Goal: Find specific page/section: Find specific page/section

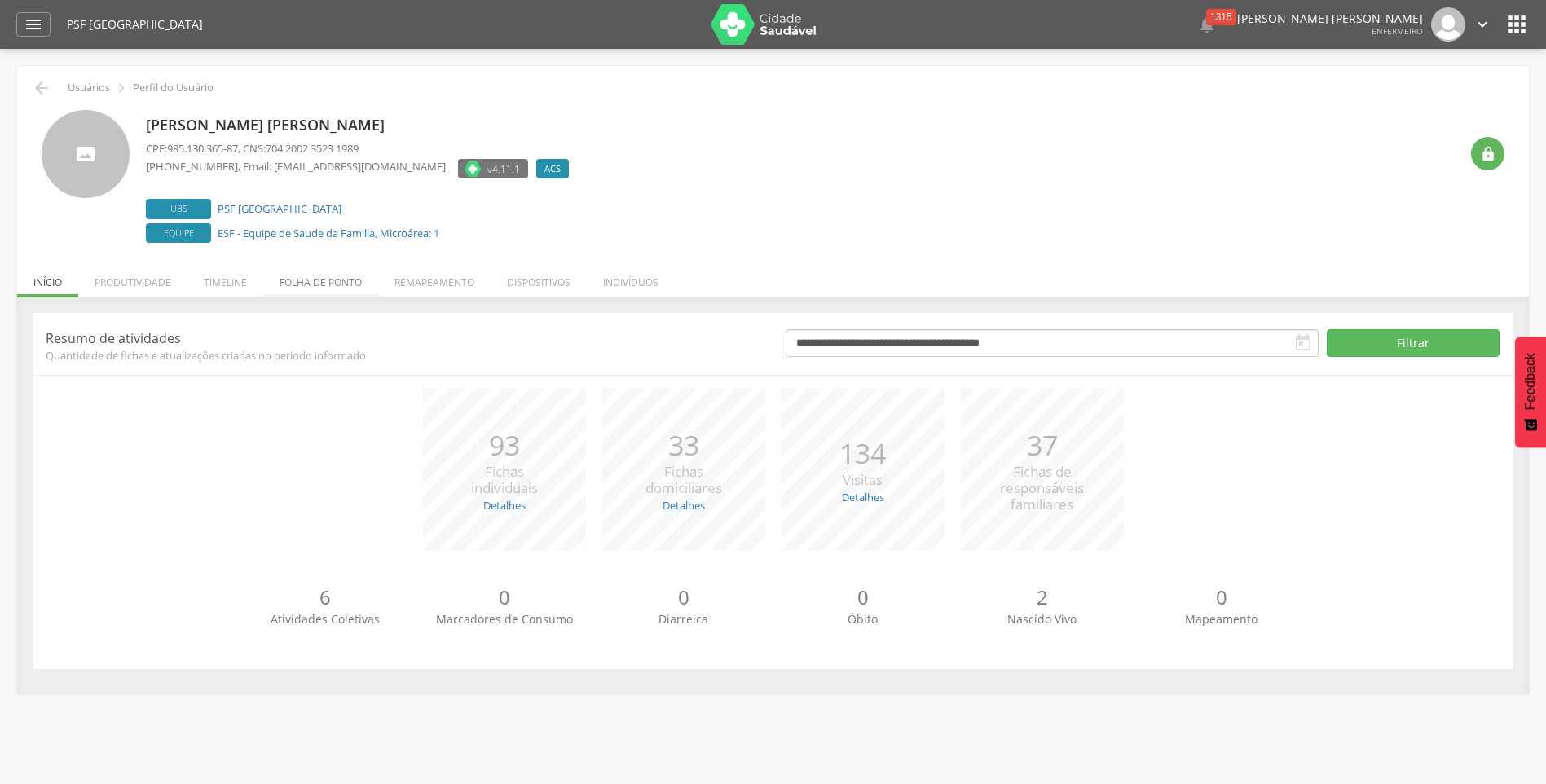
click at [334, 287] on li "Folha de ponto" at bounding box center [320, 279] width 115 height 39
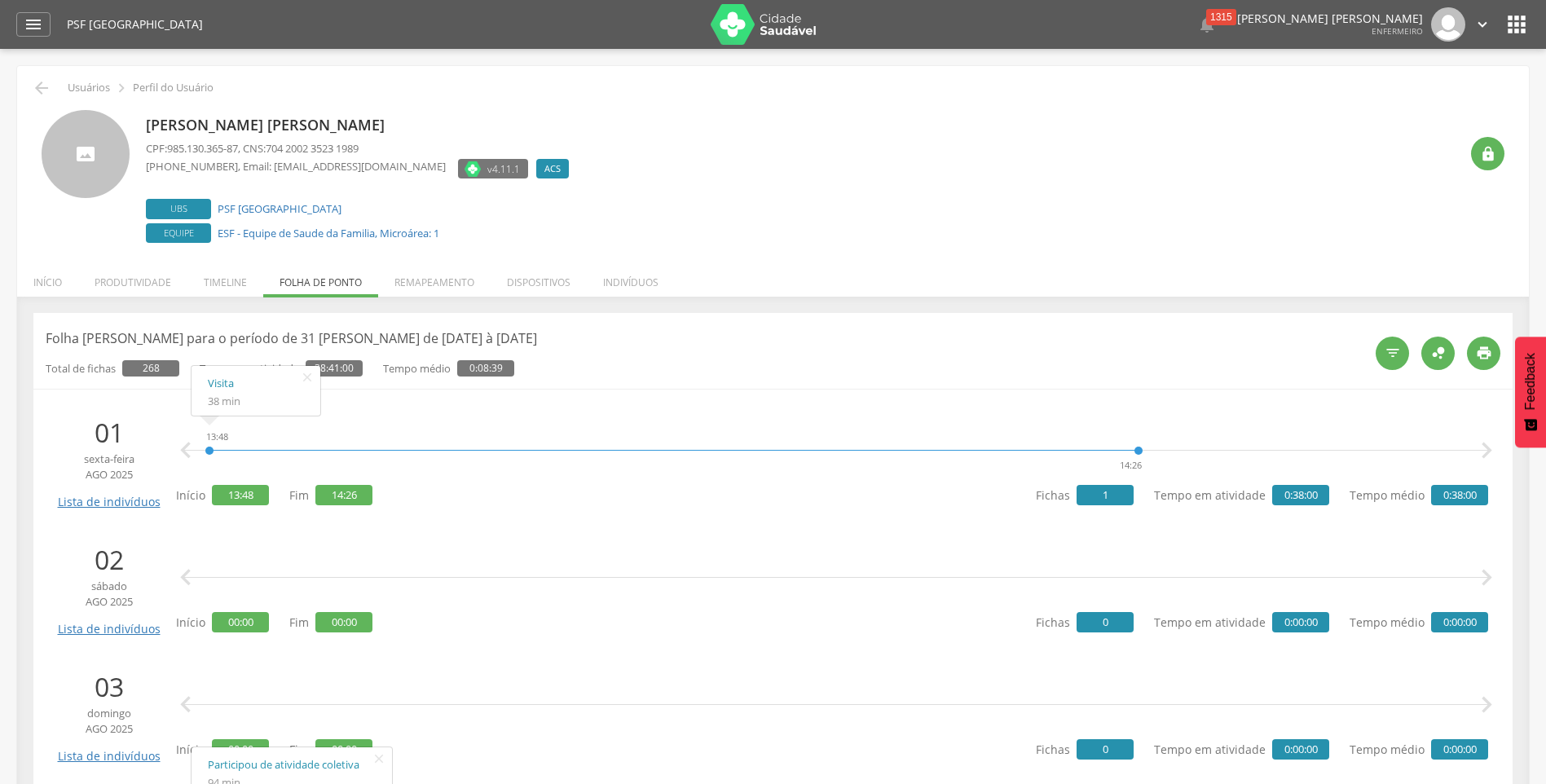
click at [589, 426] on div "13:48 14:26 Visita 38 min   " at bounding box center [836, 450] width 1304 height 49
click at [307, 379] on icon "" at bounding box center [307, 377] width 26 height 23
click at [140, 281] on li "Produtividade" at bounding box center [132, 279] width 109 height 39
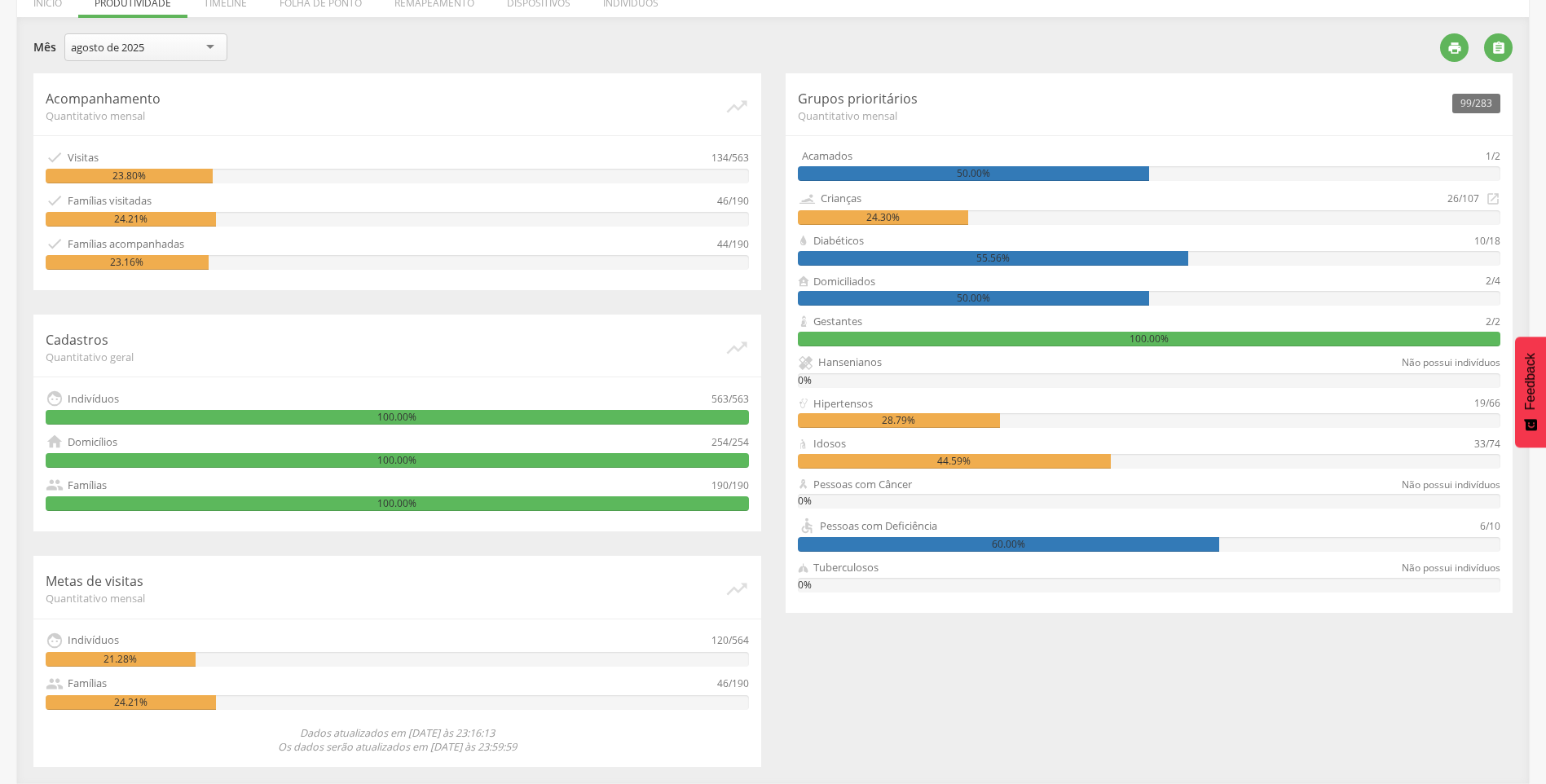
scroll to position [35, 0]
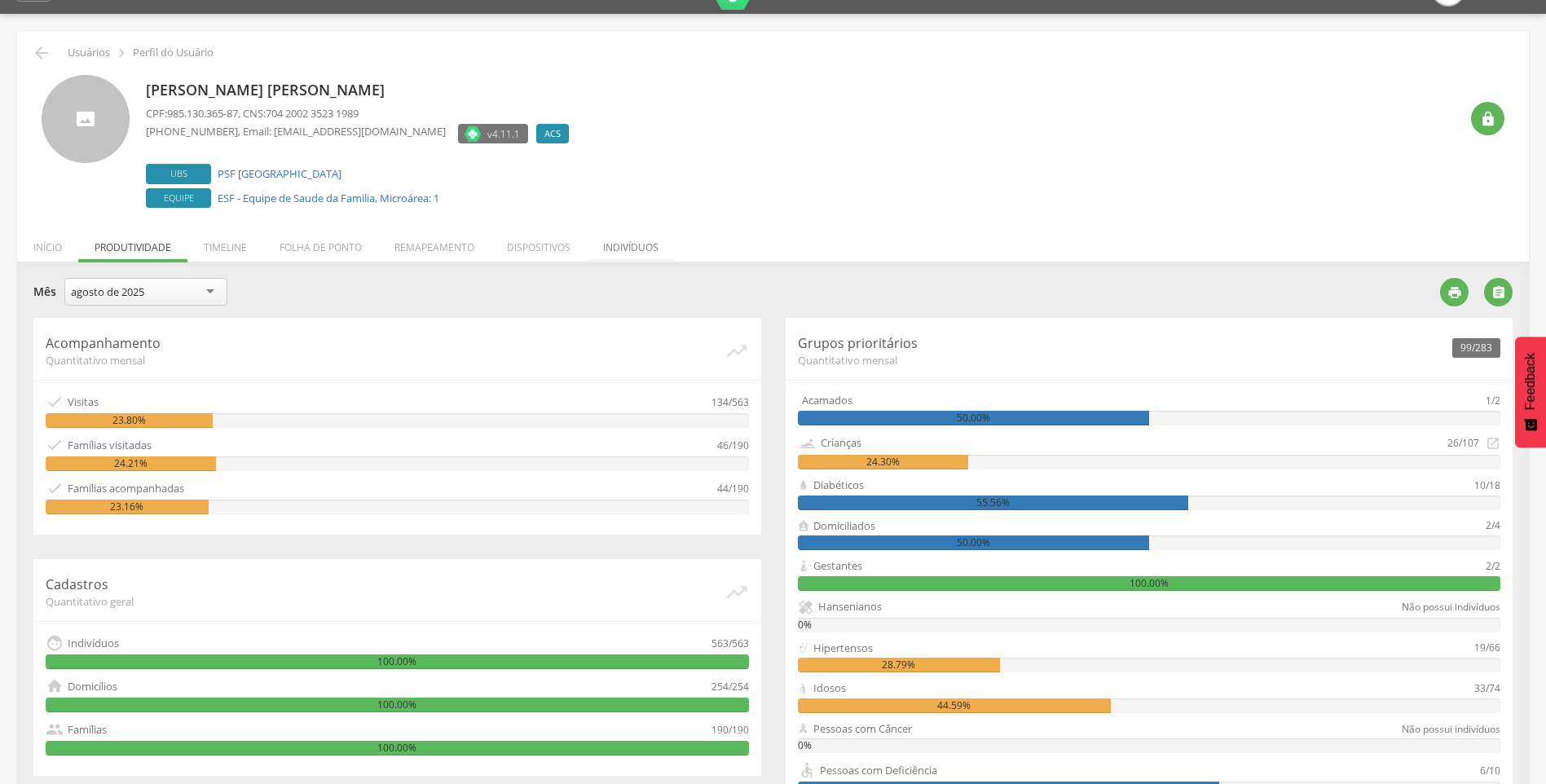
click at [615, 247] on li "Indivíduos" at bounding box center [631, 243] width 88 height 39
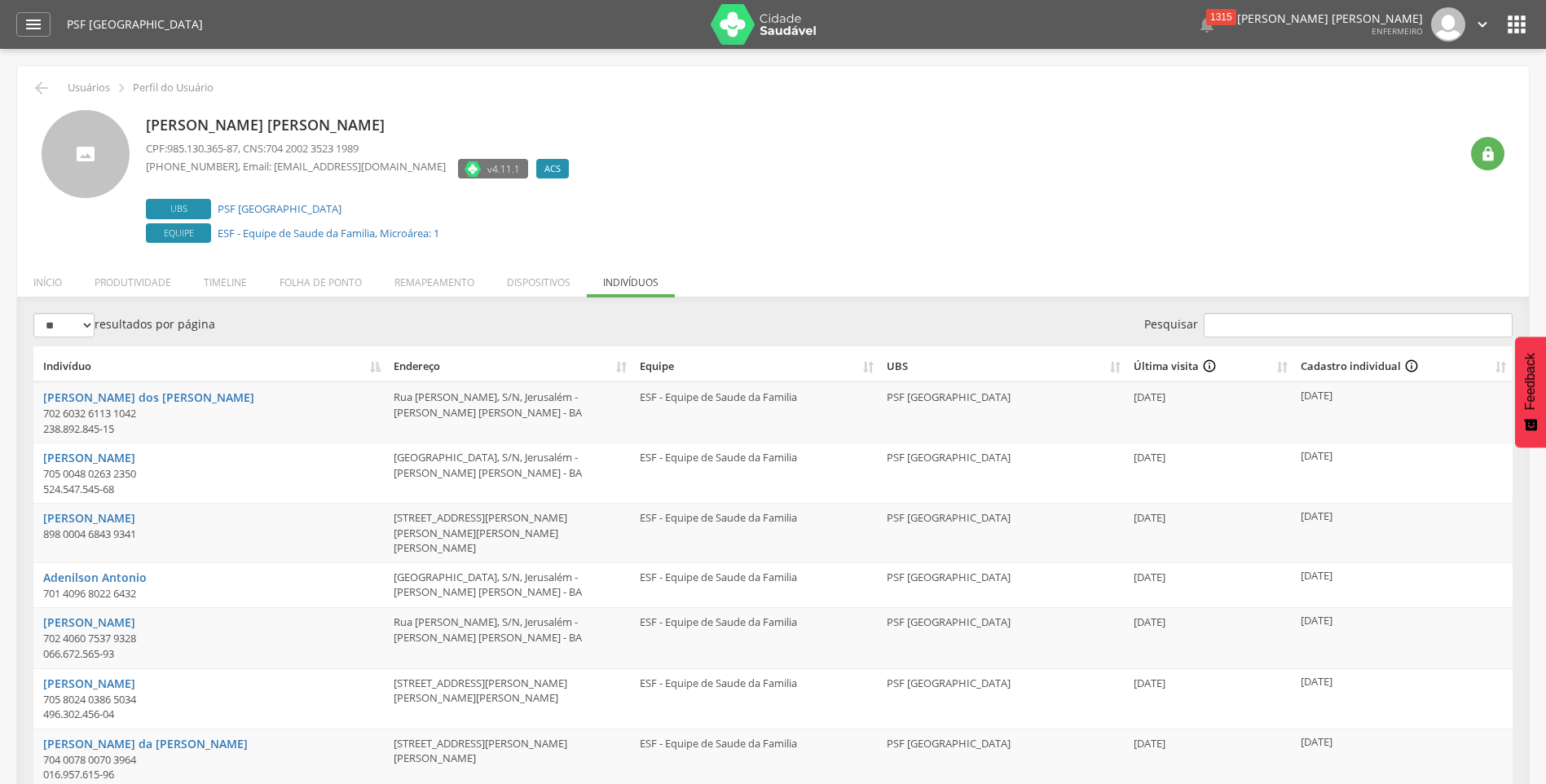
scroll to position [199, 0]
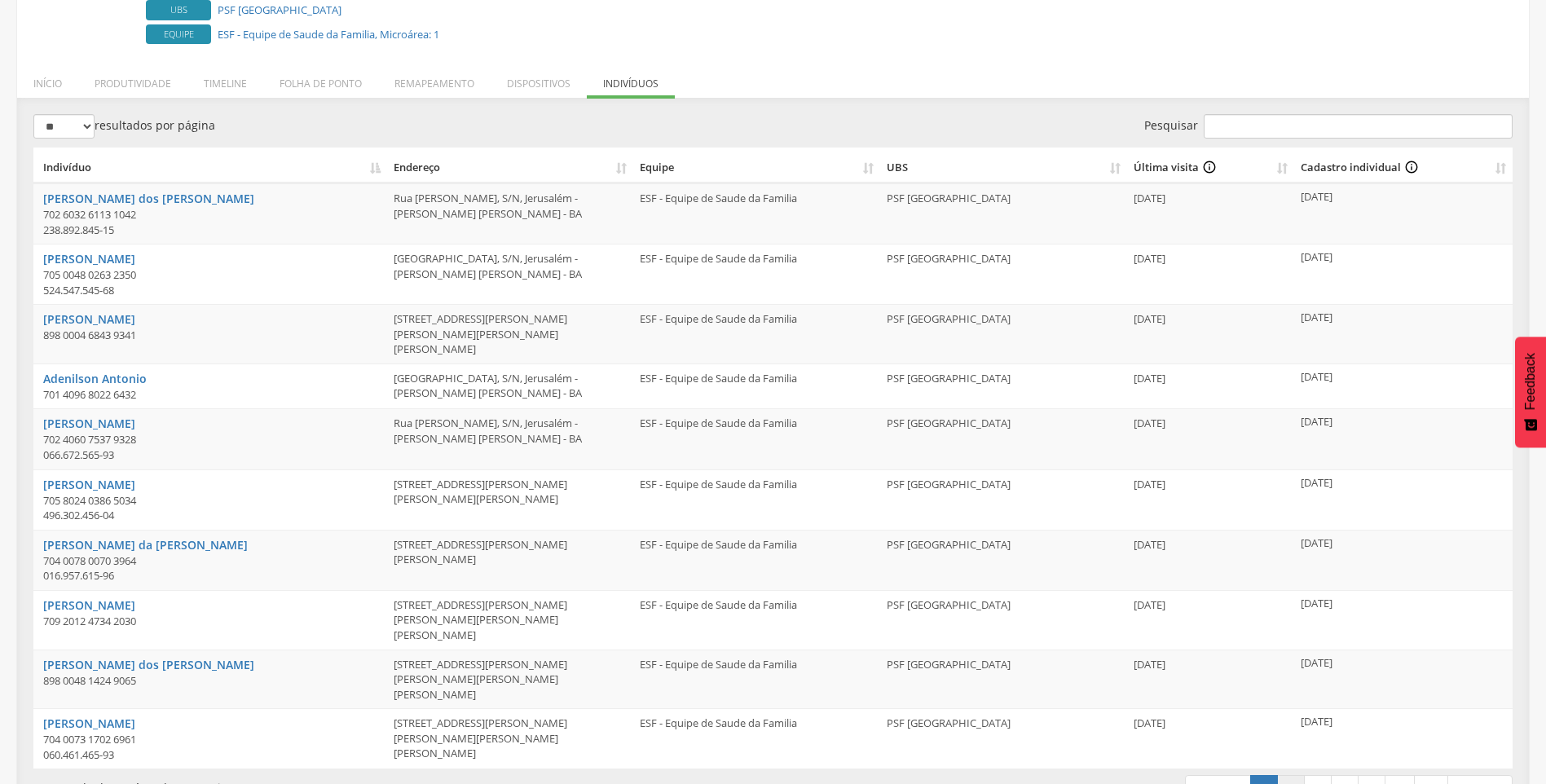
click at [1287, 775] on link "2" at bounding box center [1290, 789] width 28 height 28
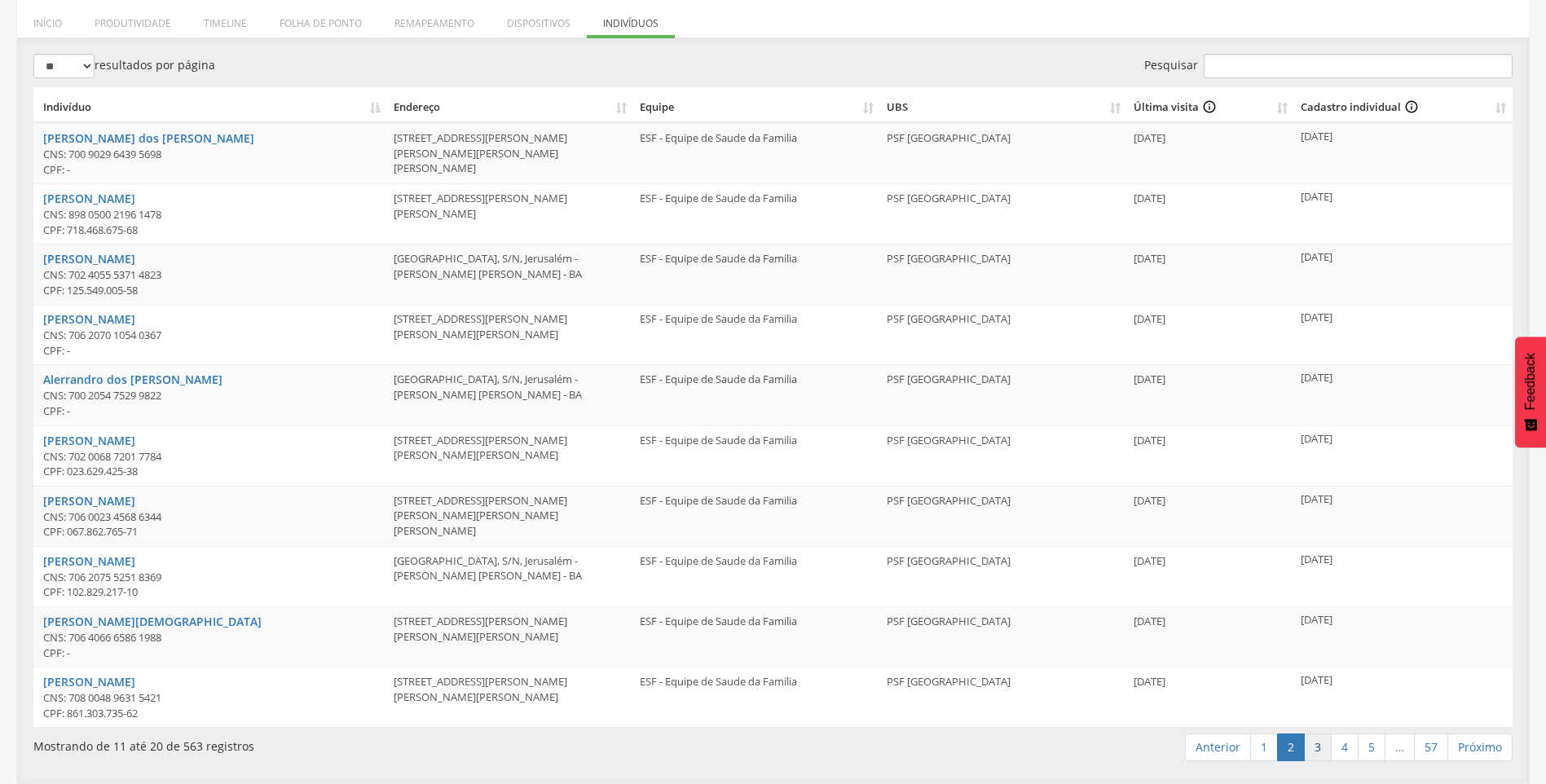
click at [1315, 747] on link "3" at bounding box center [1318, 747] width 28 height 28
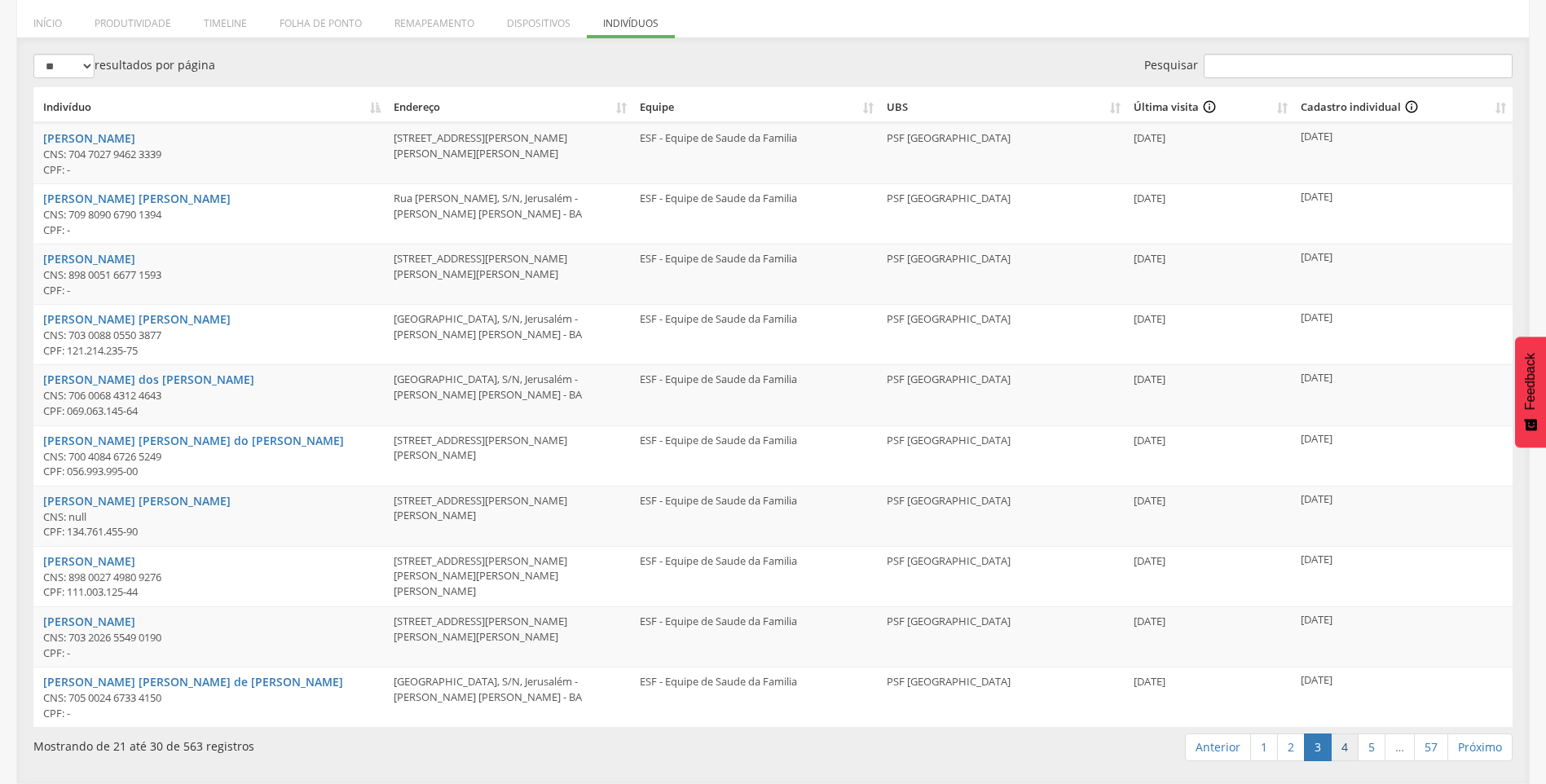
click at [1344, 752] on link "4" at bounding box center [1344, 747] width 28 height 28
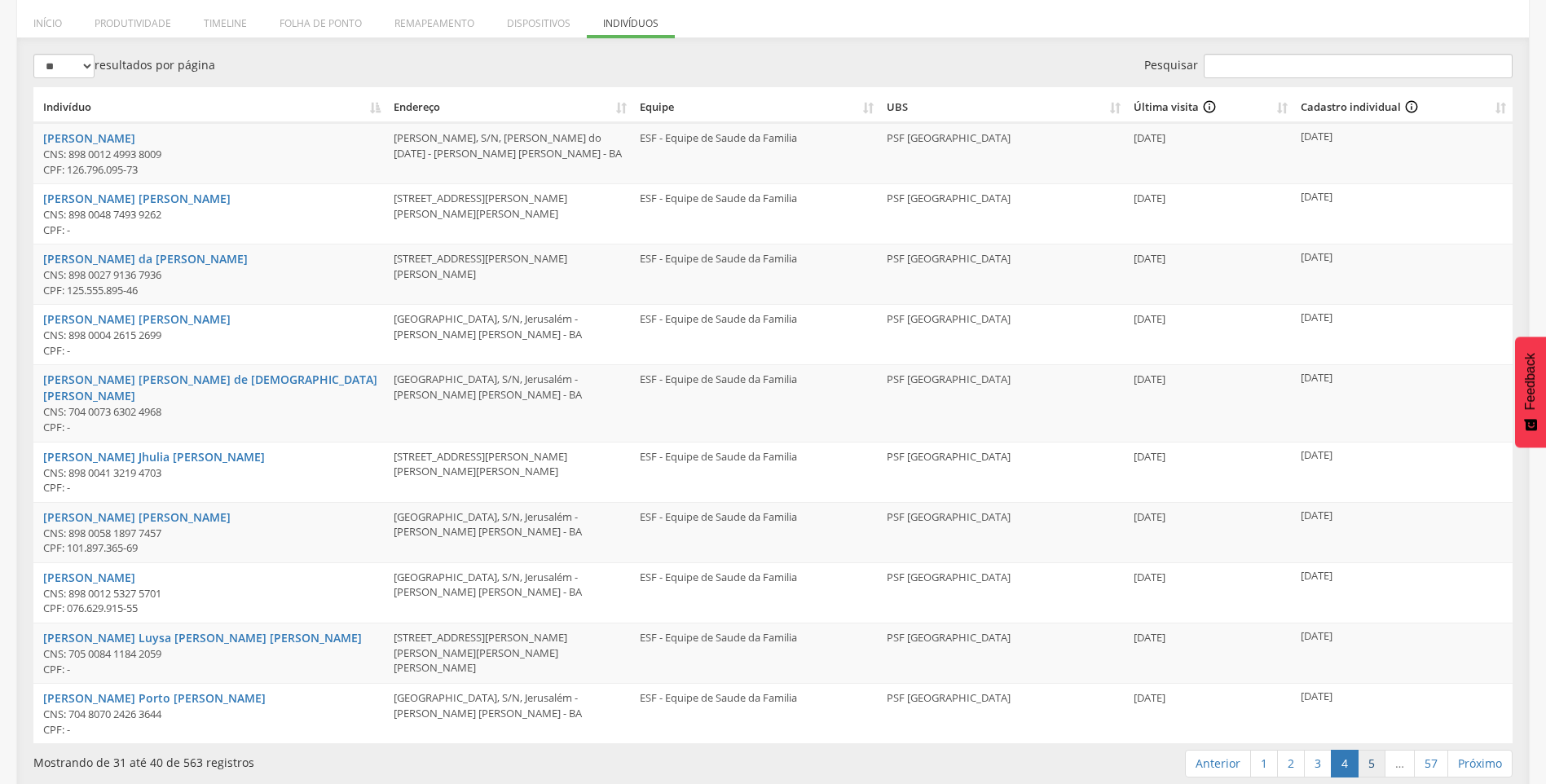
click at [1371, 749] on link "5" at bounding box center [1371, 763] width 28 height 28
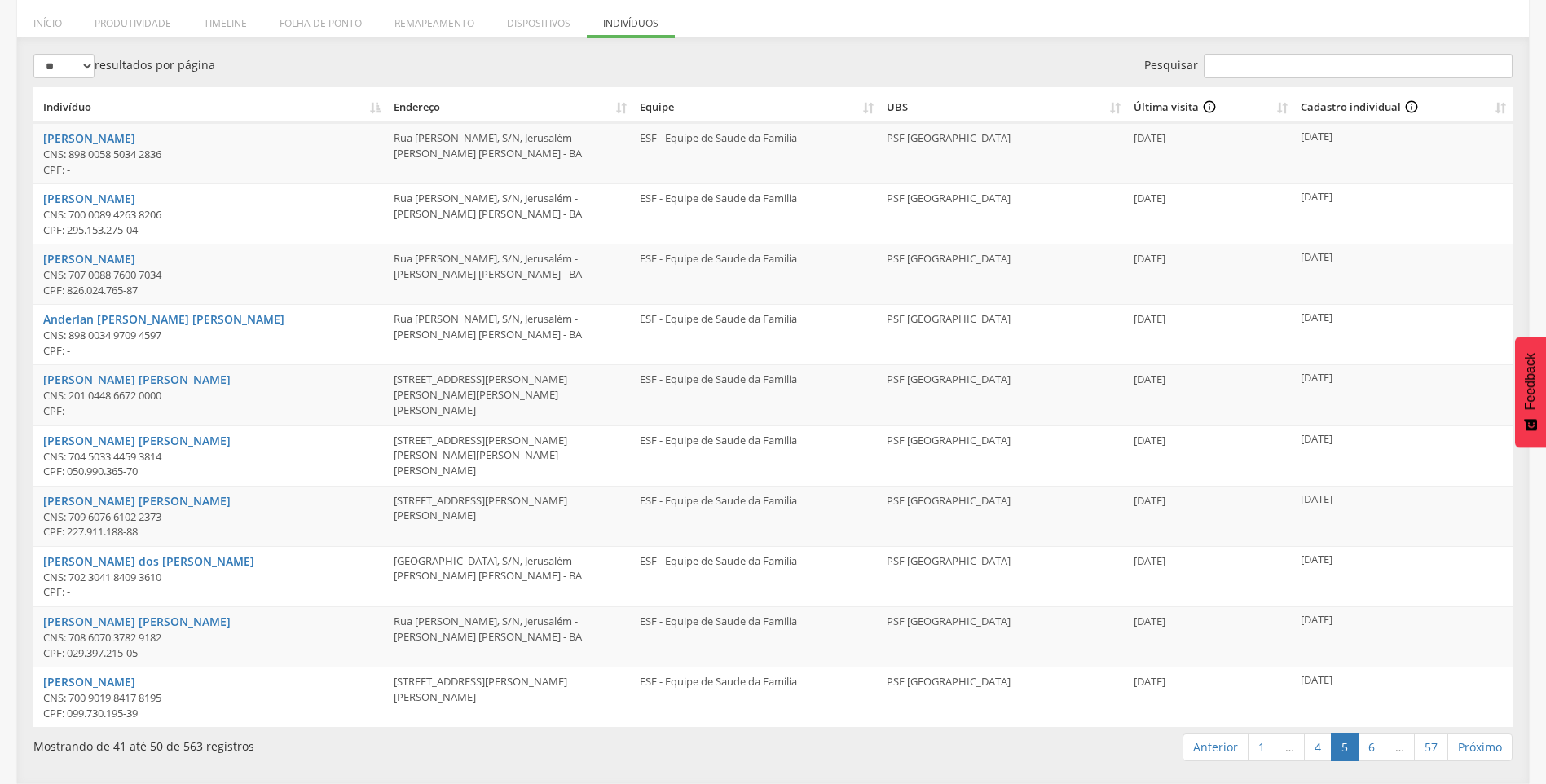
click at [1371, 748] on link "6" at bounding box center [1371, 747] width 28 height 28
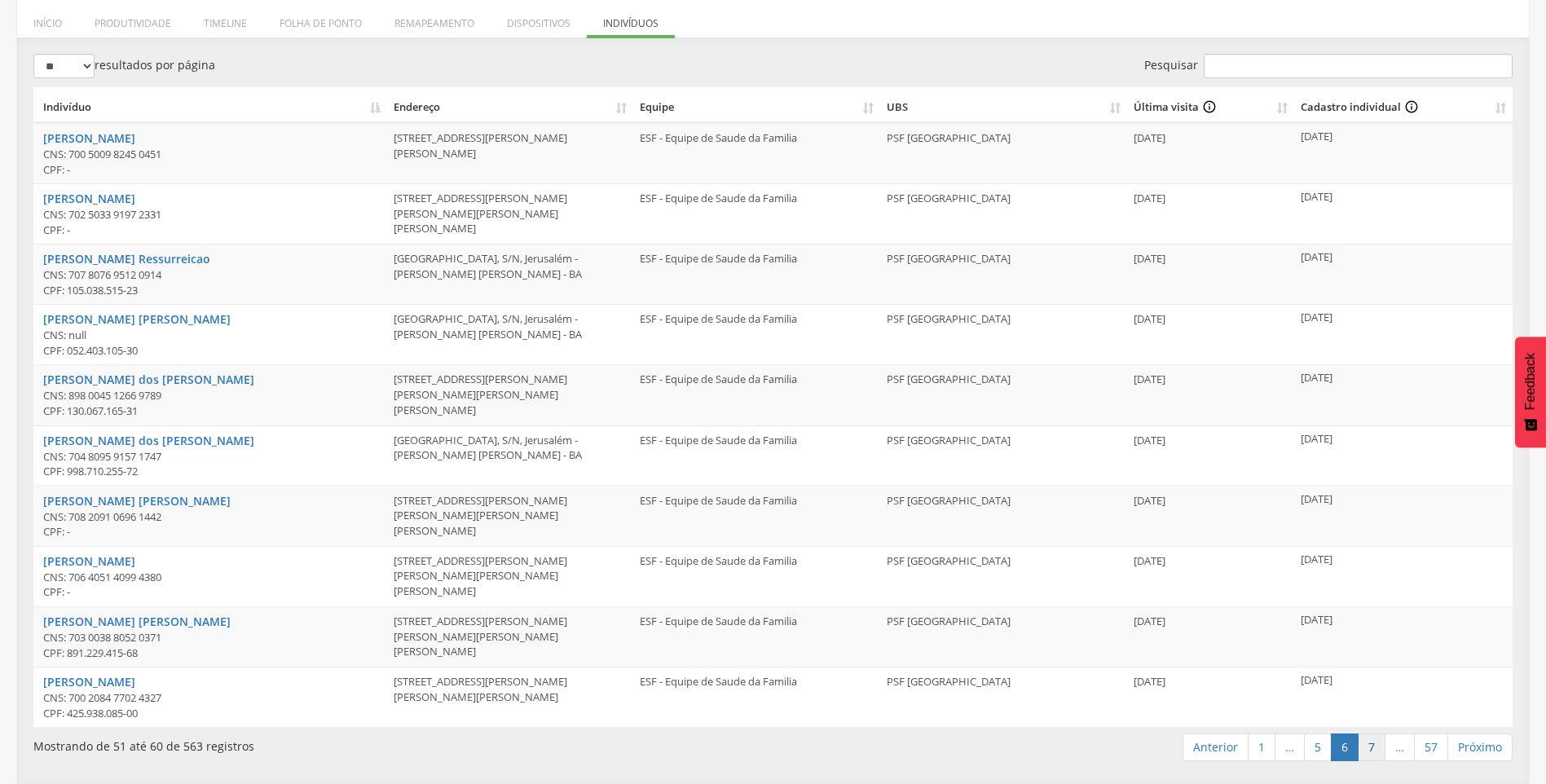
click at [1374, 752] on link "7" at bounding box center [1371, 747] width 28 height 28
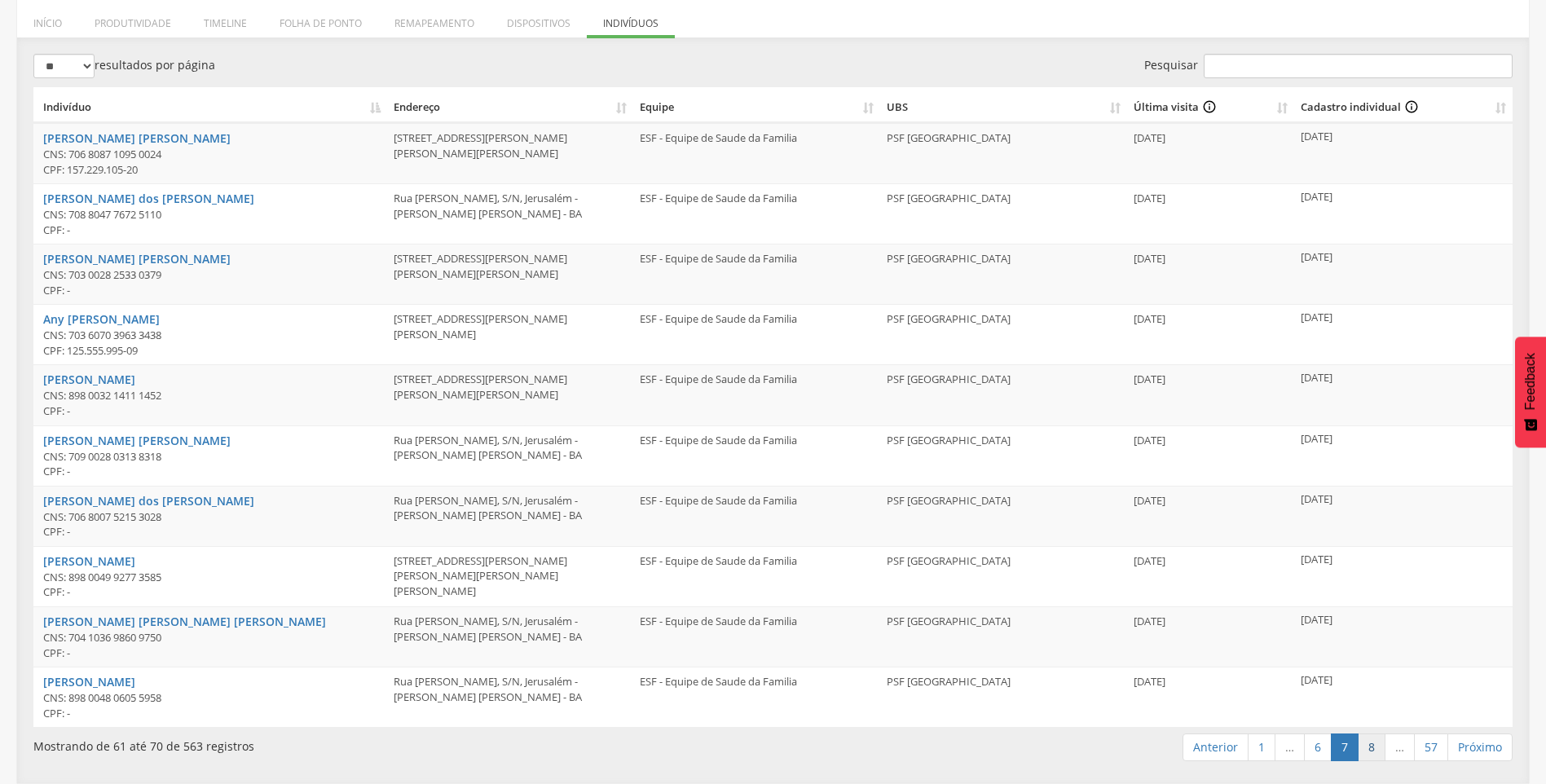
click at [1371, 754] on link "8" at bounding box center [1371, 747] width 28 height 28
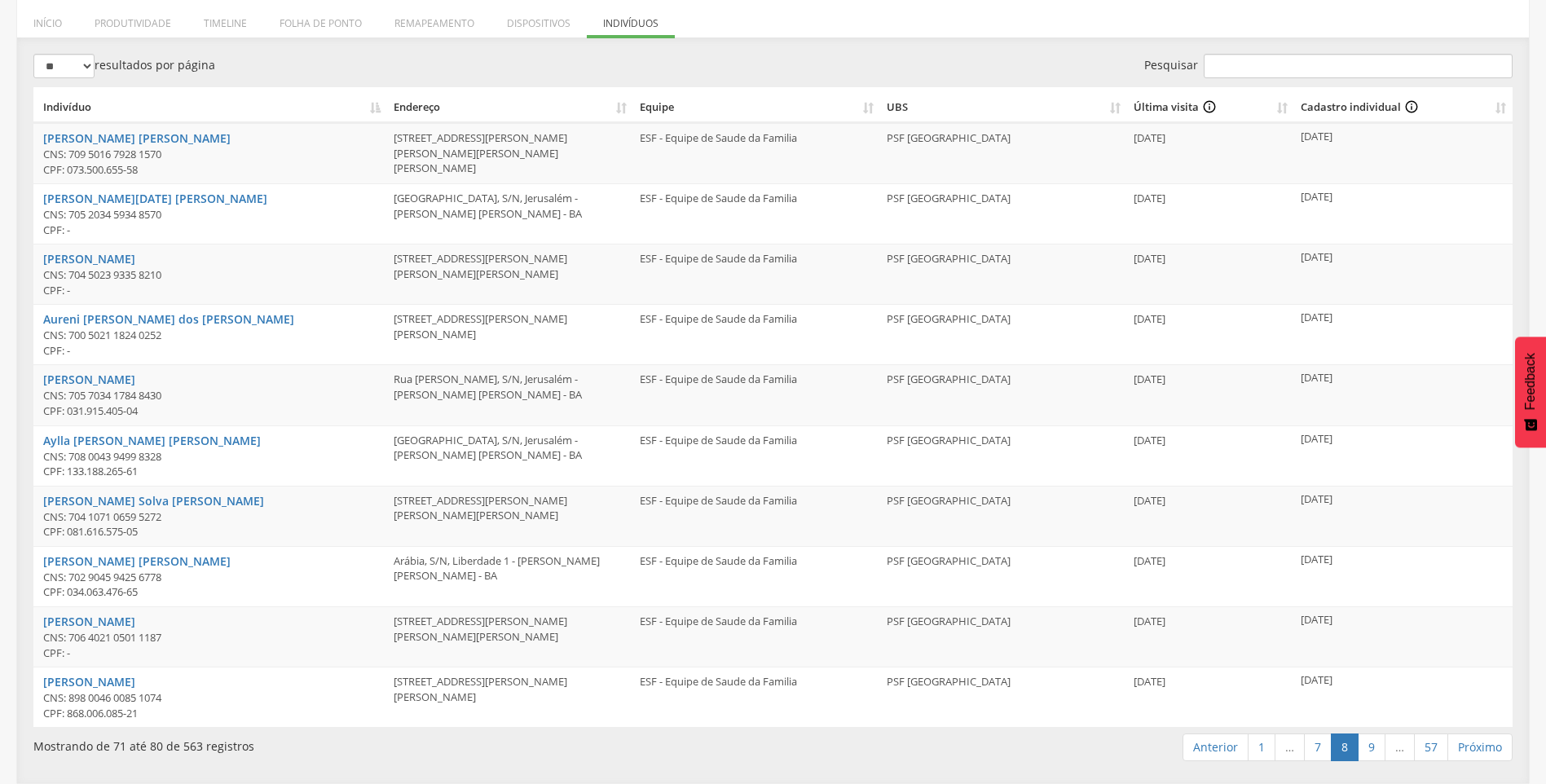
click at [1371, 754] on link "9" at bounding box center [1371, 747] width 28 height 28
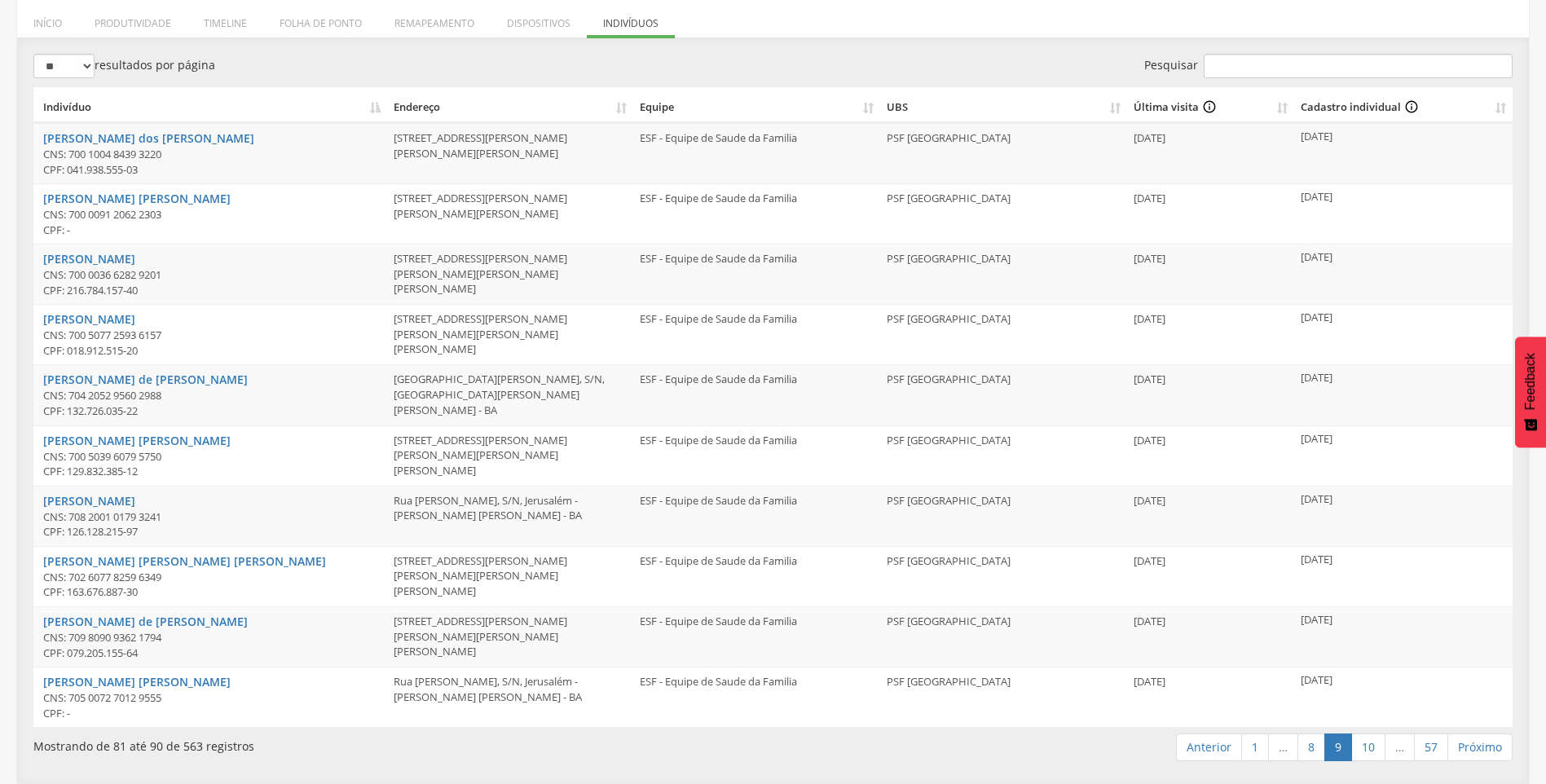
click at [1371, 754] on link "10" at bounding box center [1367, 747] width 34 height 28
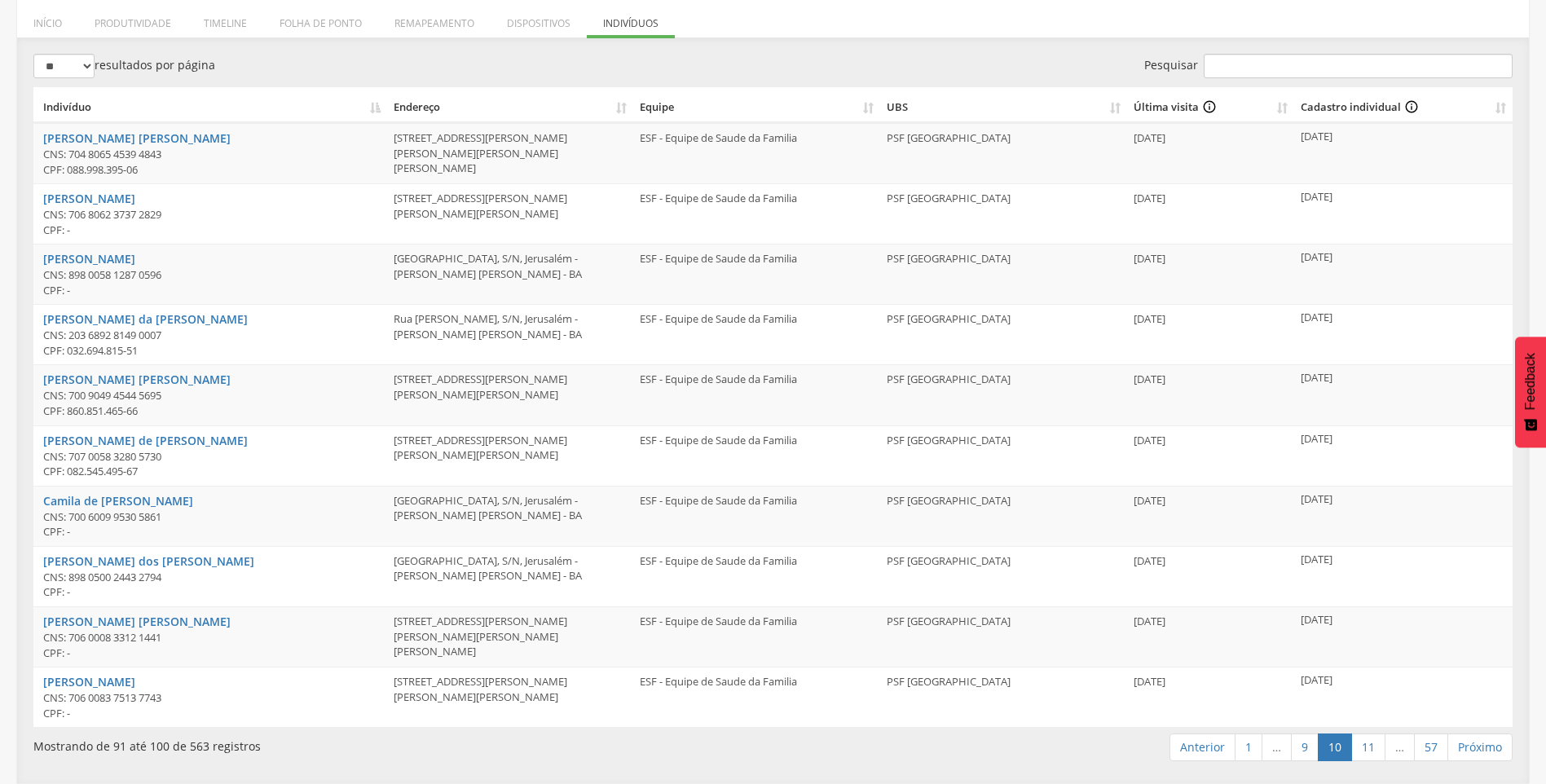
click at [1371, 754] on link "11" at bounding box center [1367, 747] width 34 height 28
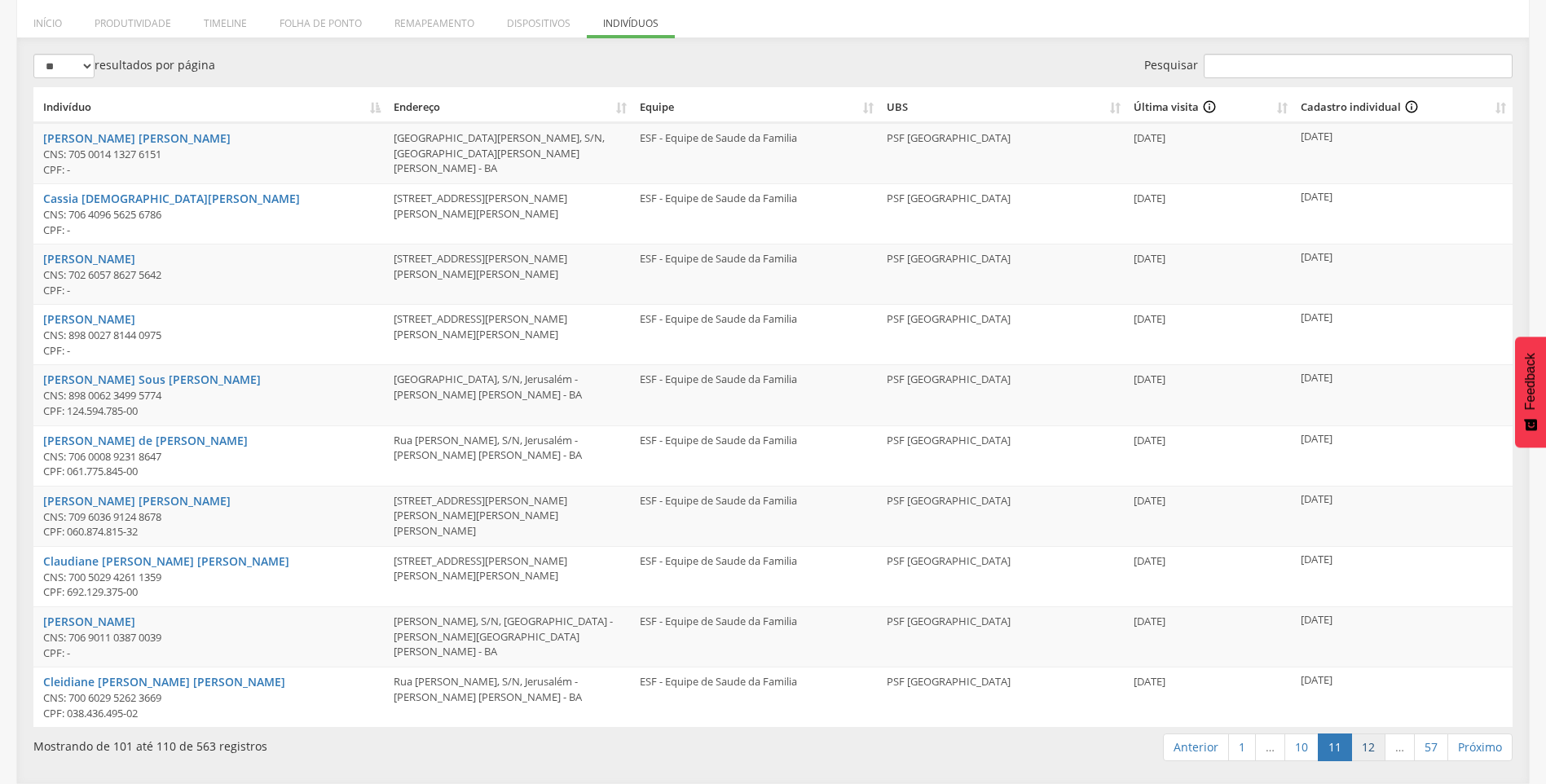
click at [1371, 749] on link "12" at bounding box center [1367, 747] width 34 height 28
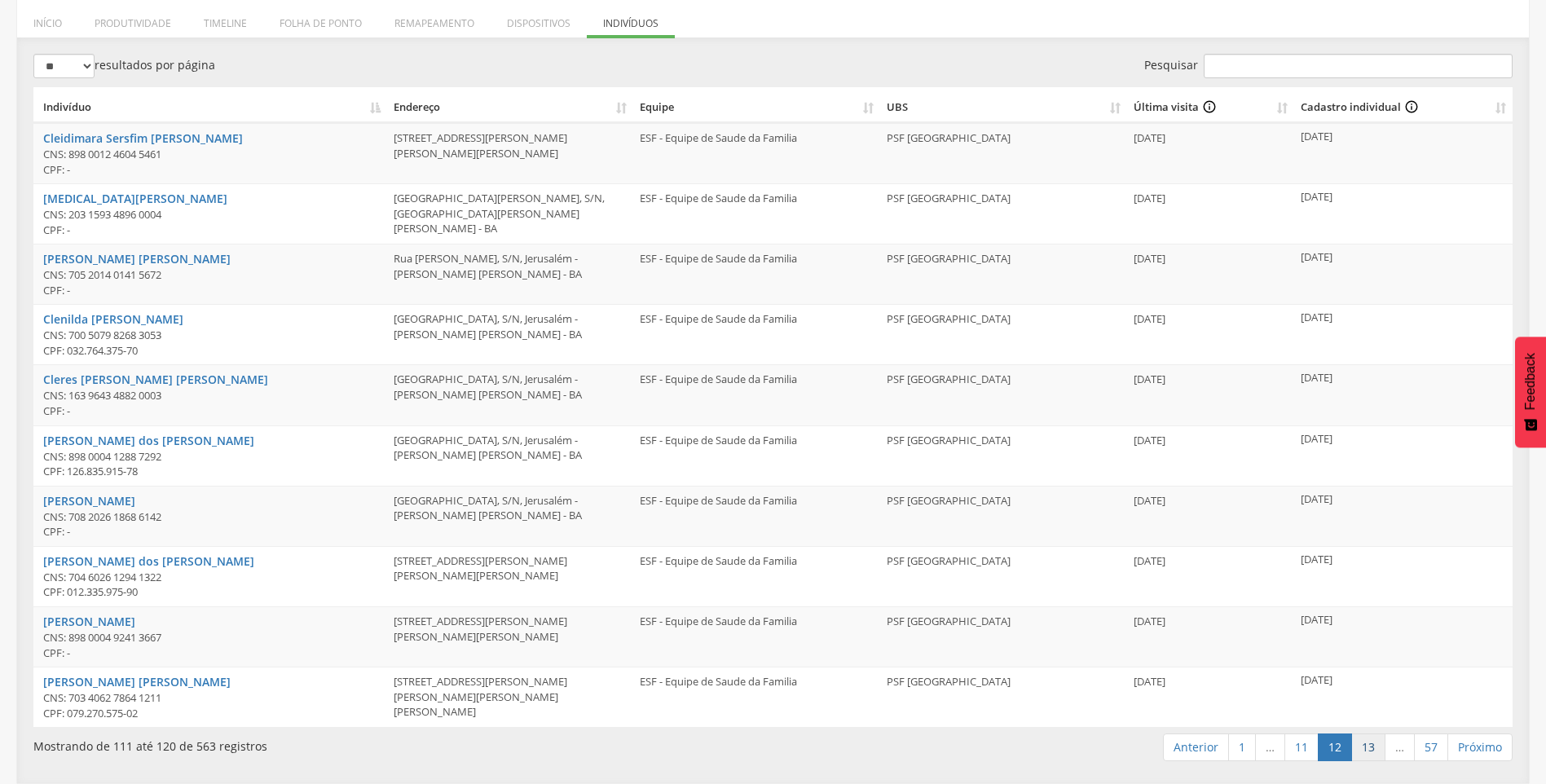
click at [1368, 752] on link "13" at bounding box center [1367, 747] width 34 height 28
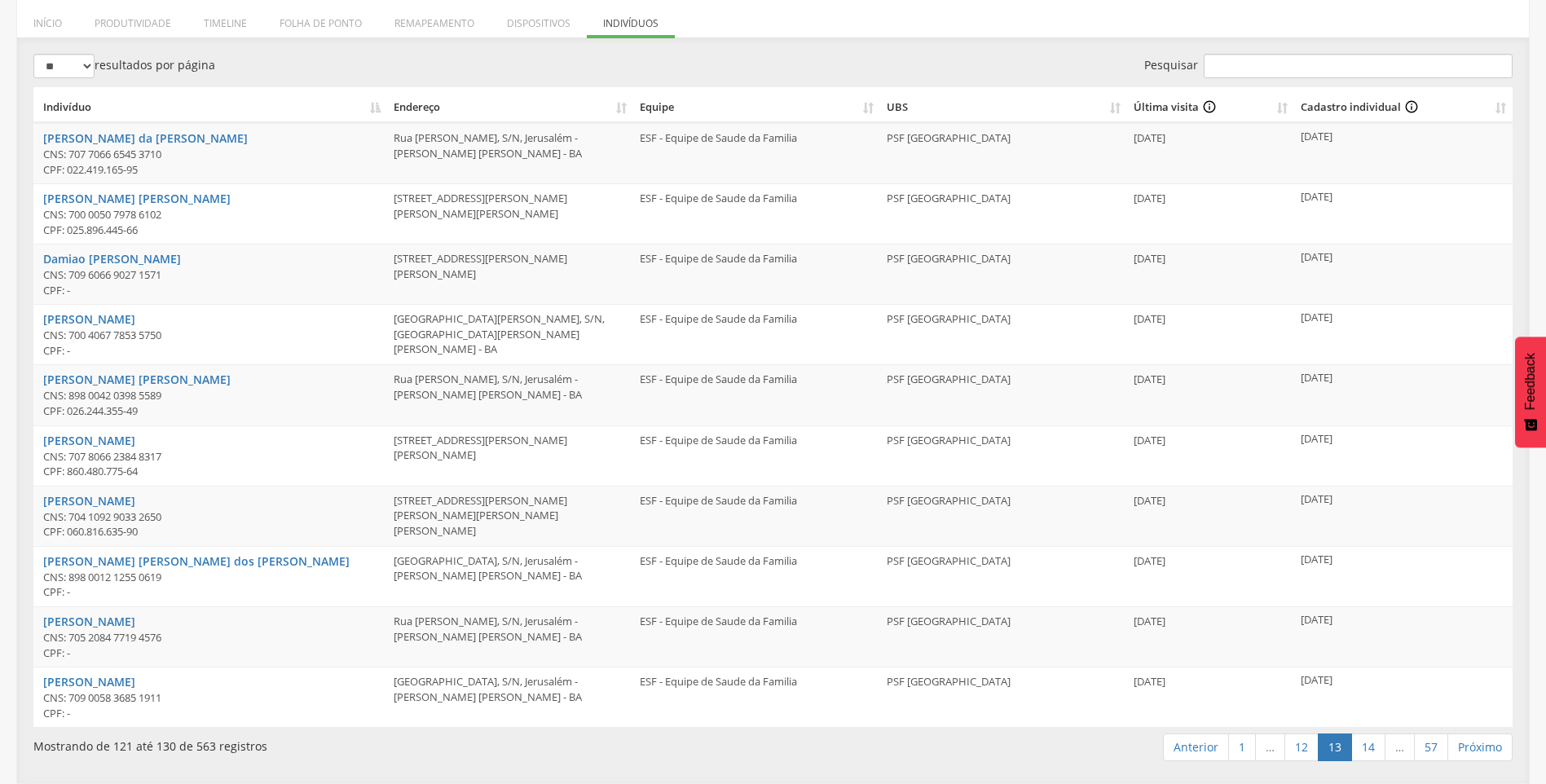
click at [1368, 752] on link "14" at bounding box center [1367, 747] width 34 height 28
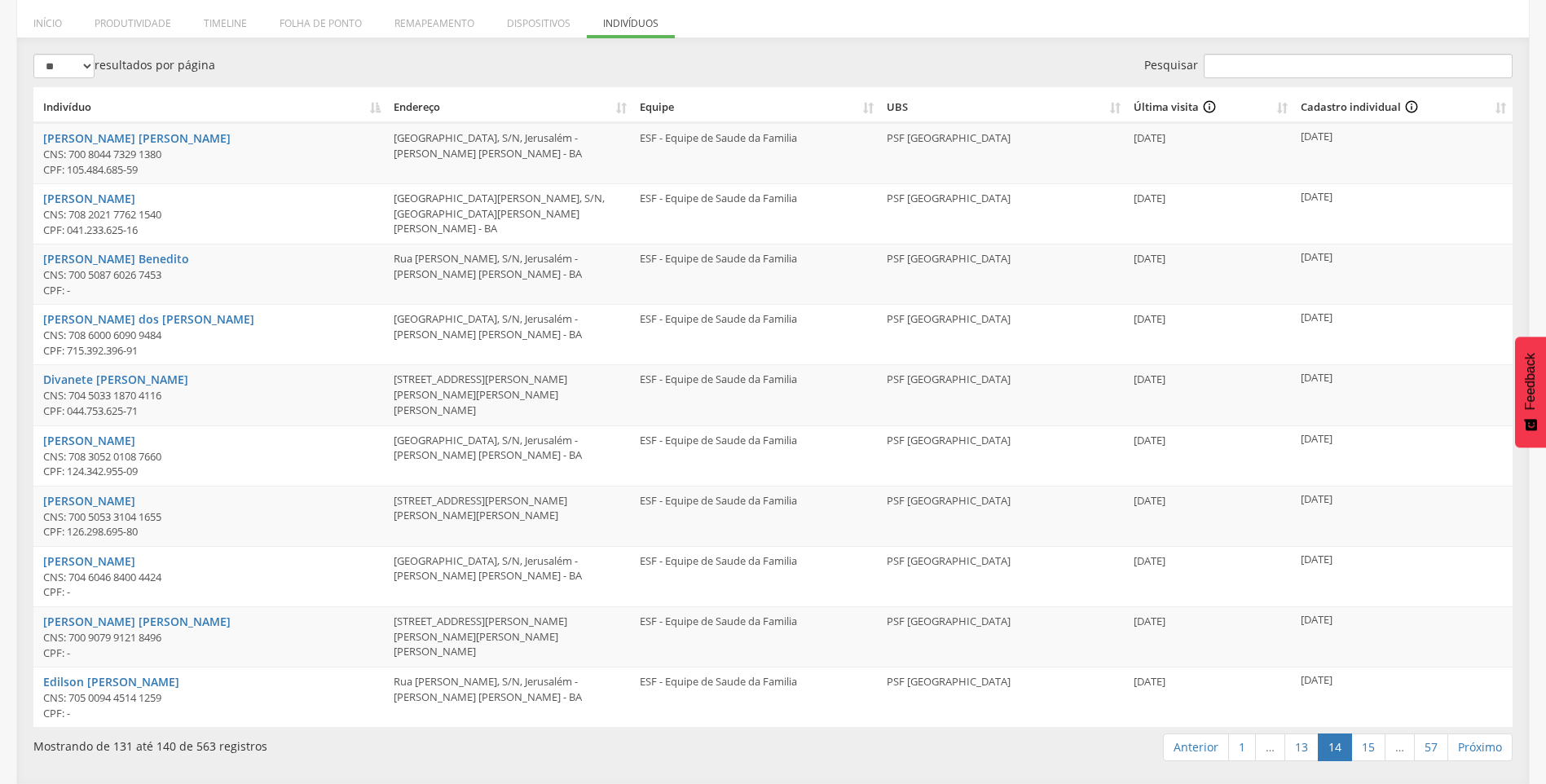
click at [1368, 752] on link "15" at bounding box center [1367, 747] width 34 height 28
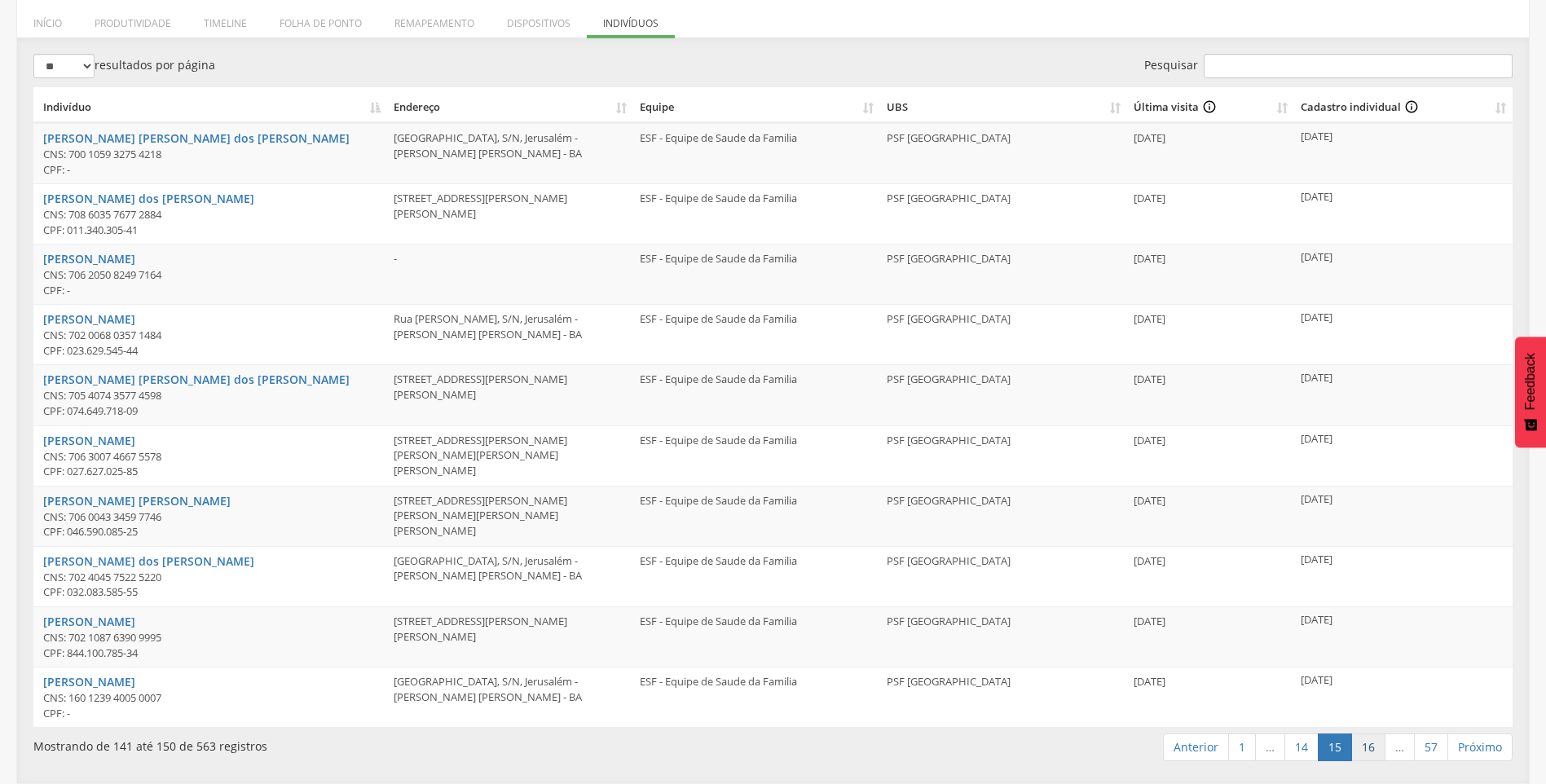
click at [1375, 749] on link "16" at bounding box center [1367, 747] width 34 height 28
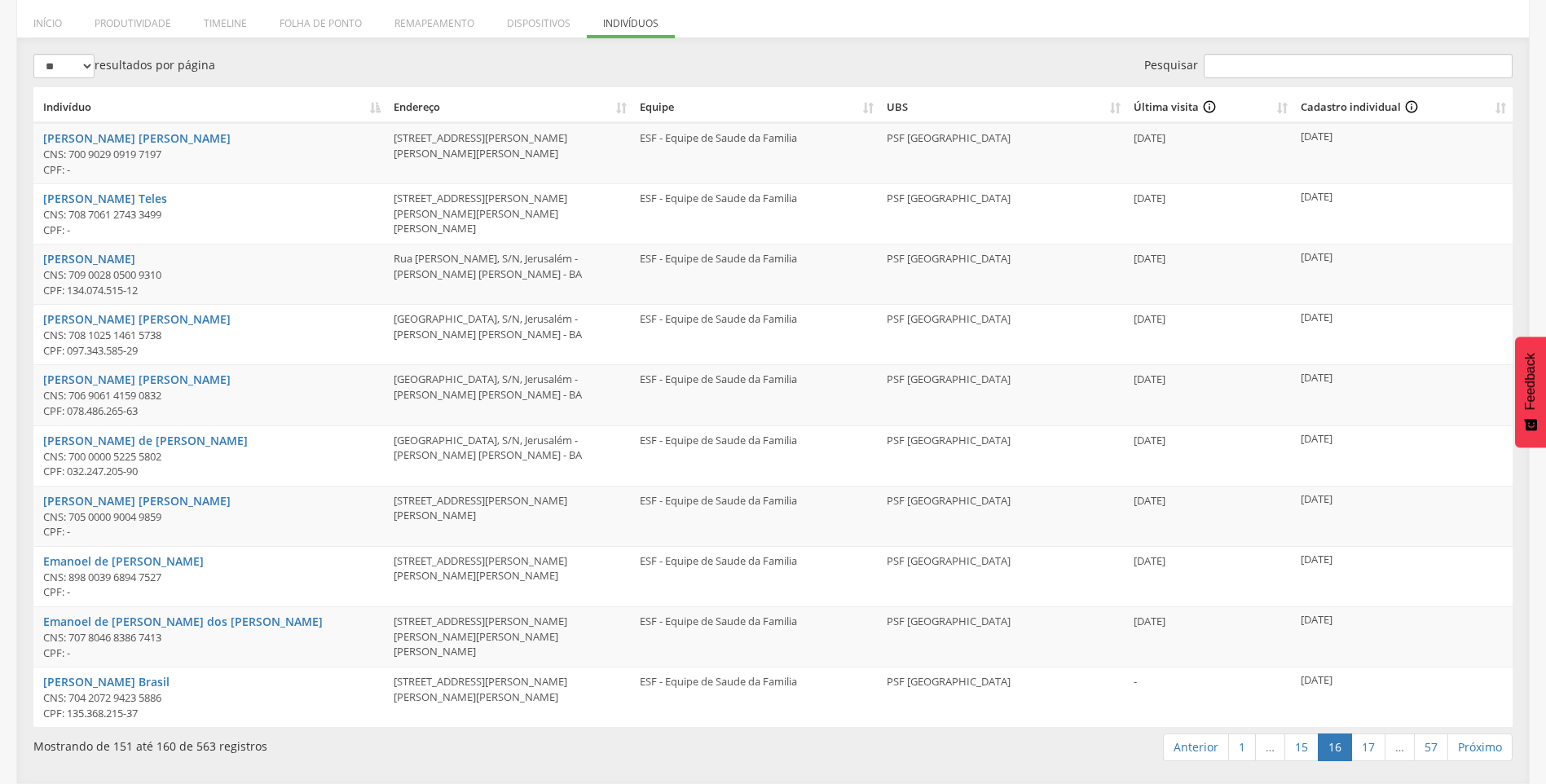
click at [1375, 749] on link "17" at bounding box center [1367, 747] width 34 height 28
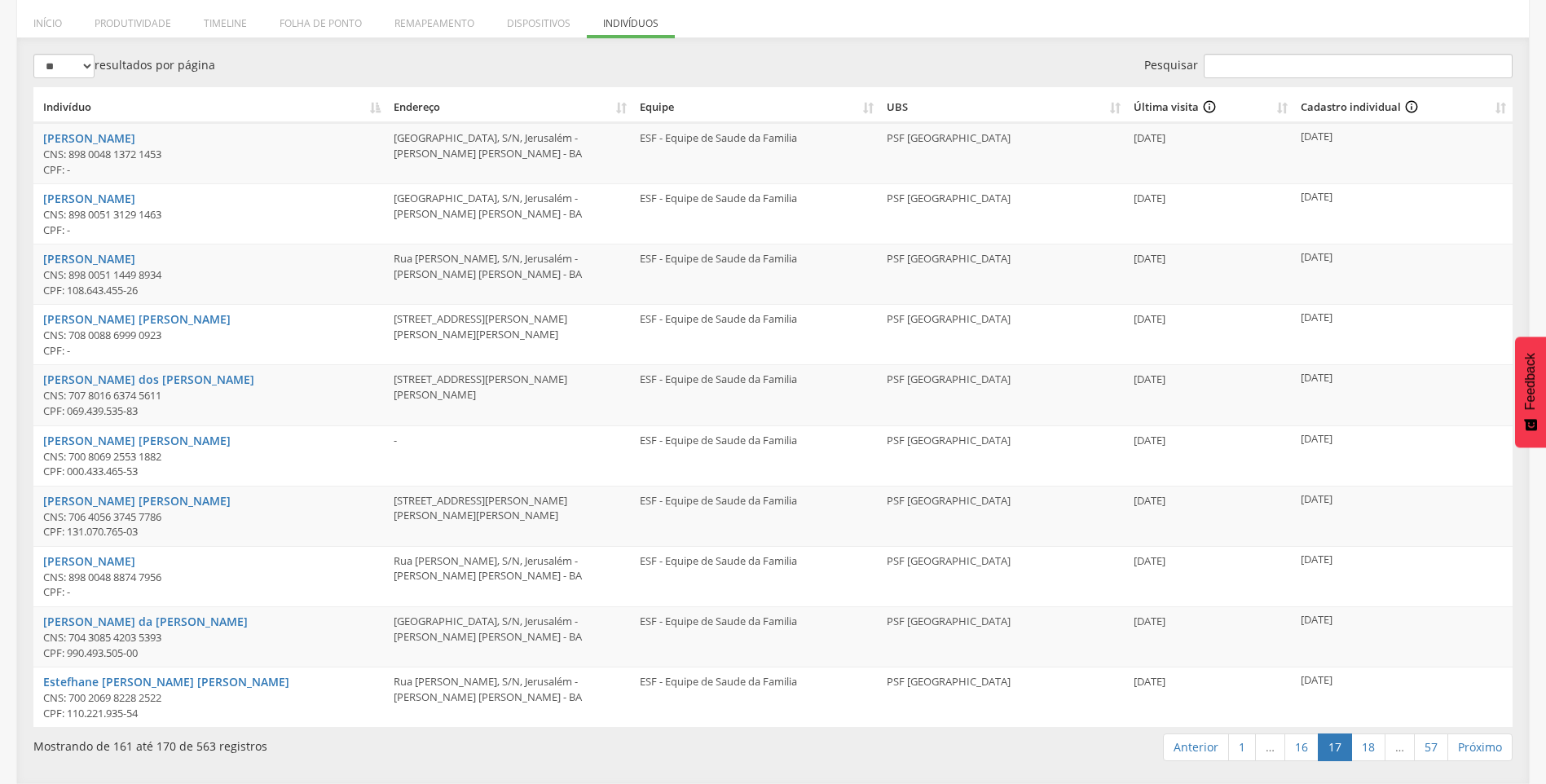
click at [1375, 749] on link "18" at bounding box center [1367, 747] width 34 height 28
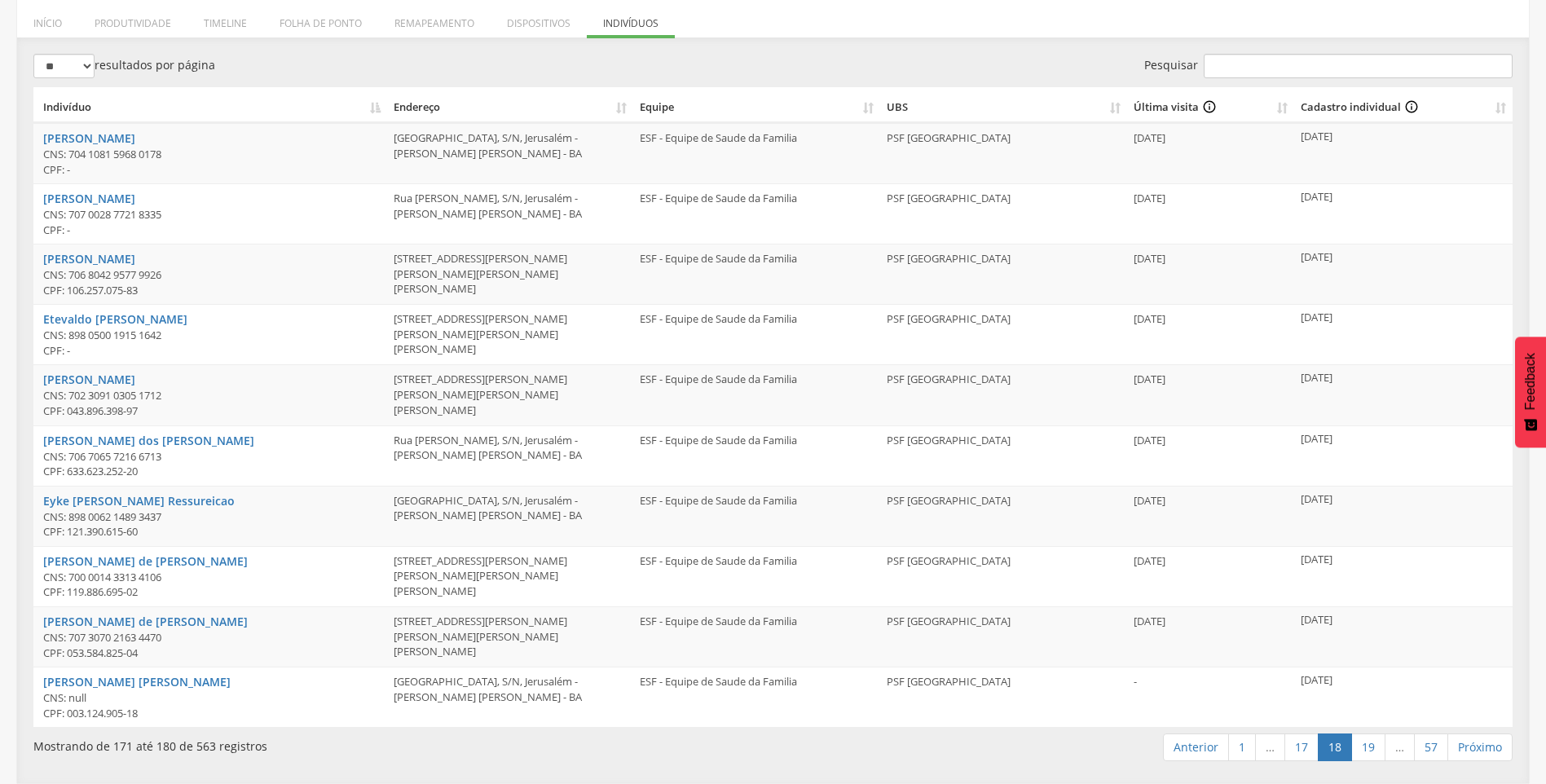
click at [1375, 749] on link "19" at bounding box center [1367, 747] width 34 height 28
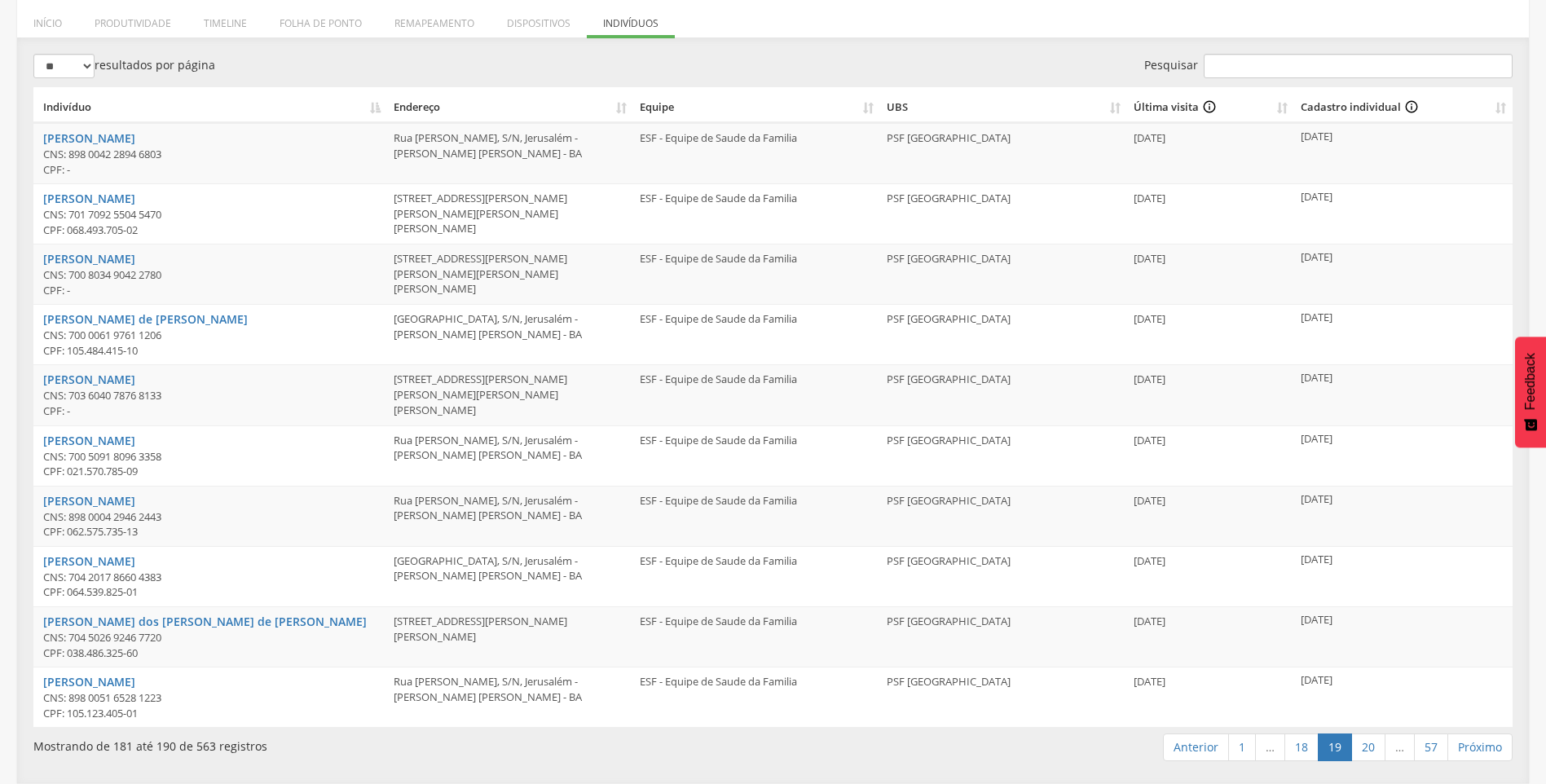
click at [1375, 749] on link "20" at bounding box center [1367, 747] width 34 height 28
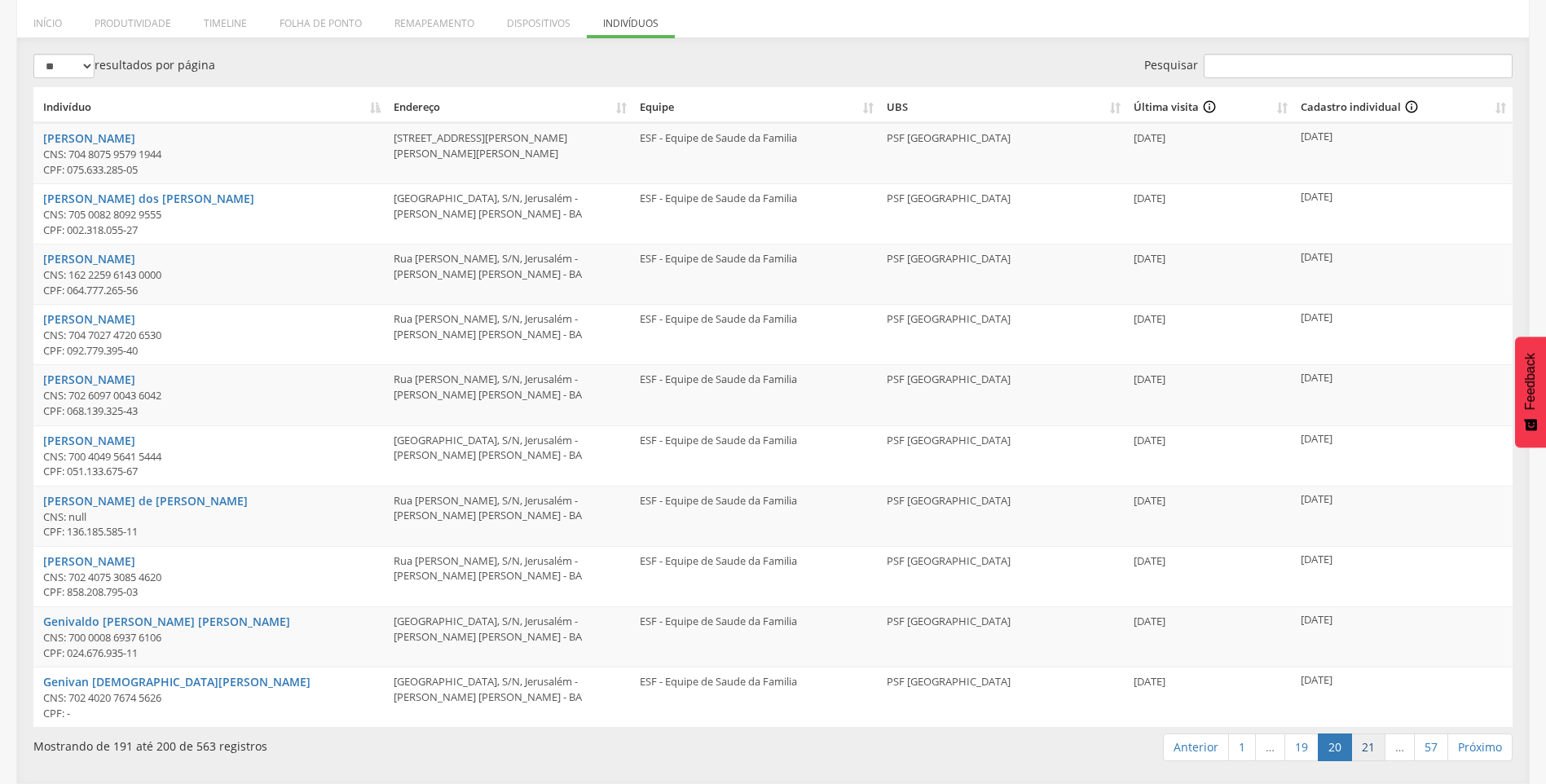
click at [1370, 750] on link "21" at bounding box center [1367, 747] width 34 height 28
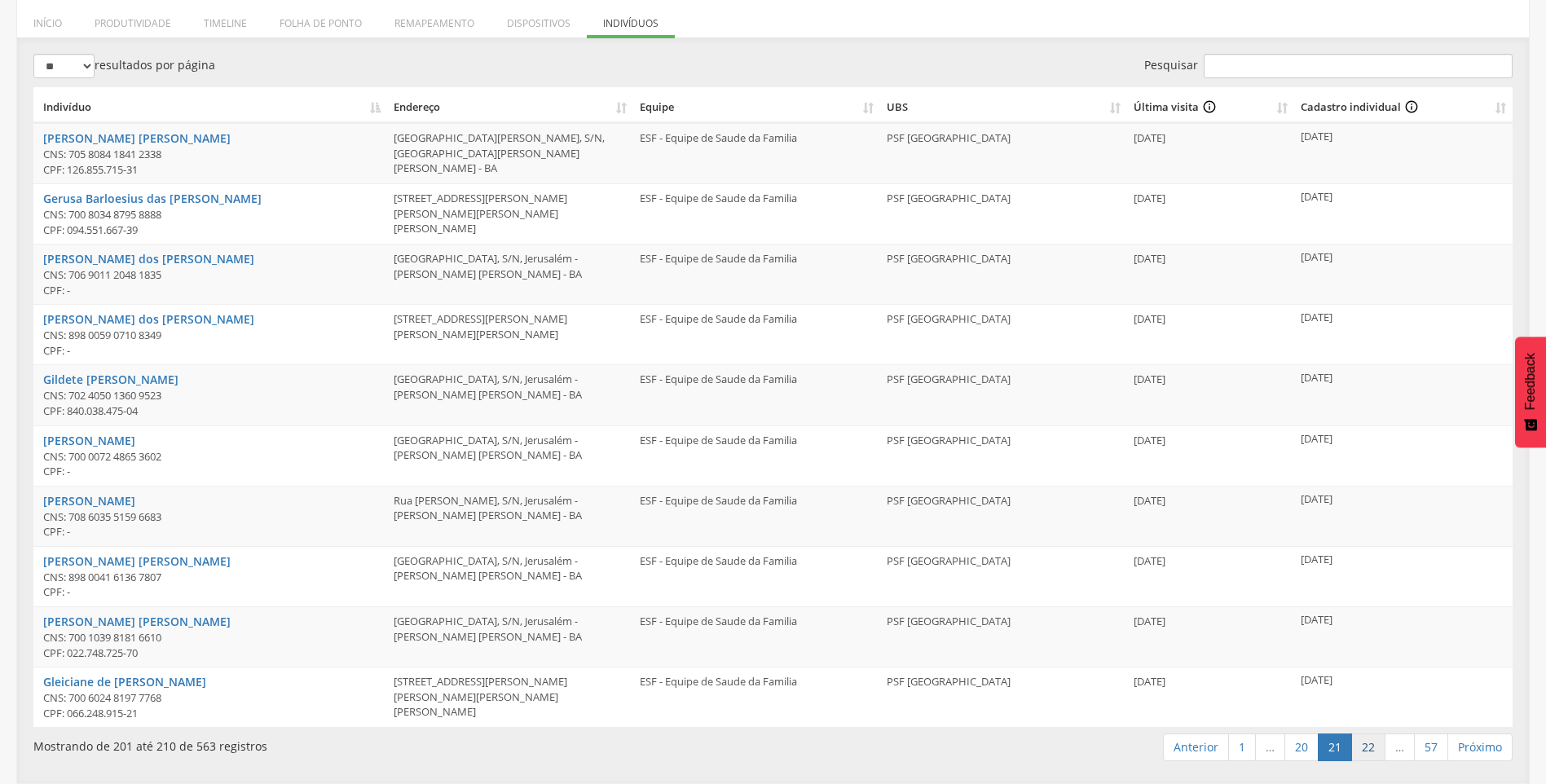
click at [1370, 750] on link "22" at bounding box center [1367, 747] width 34 height 28
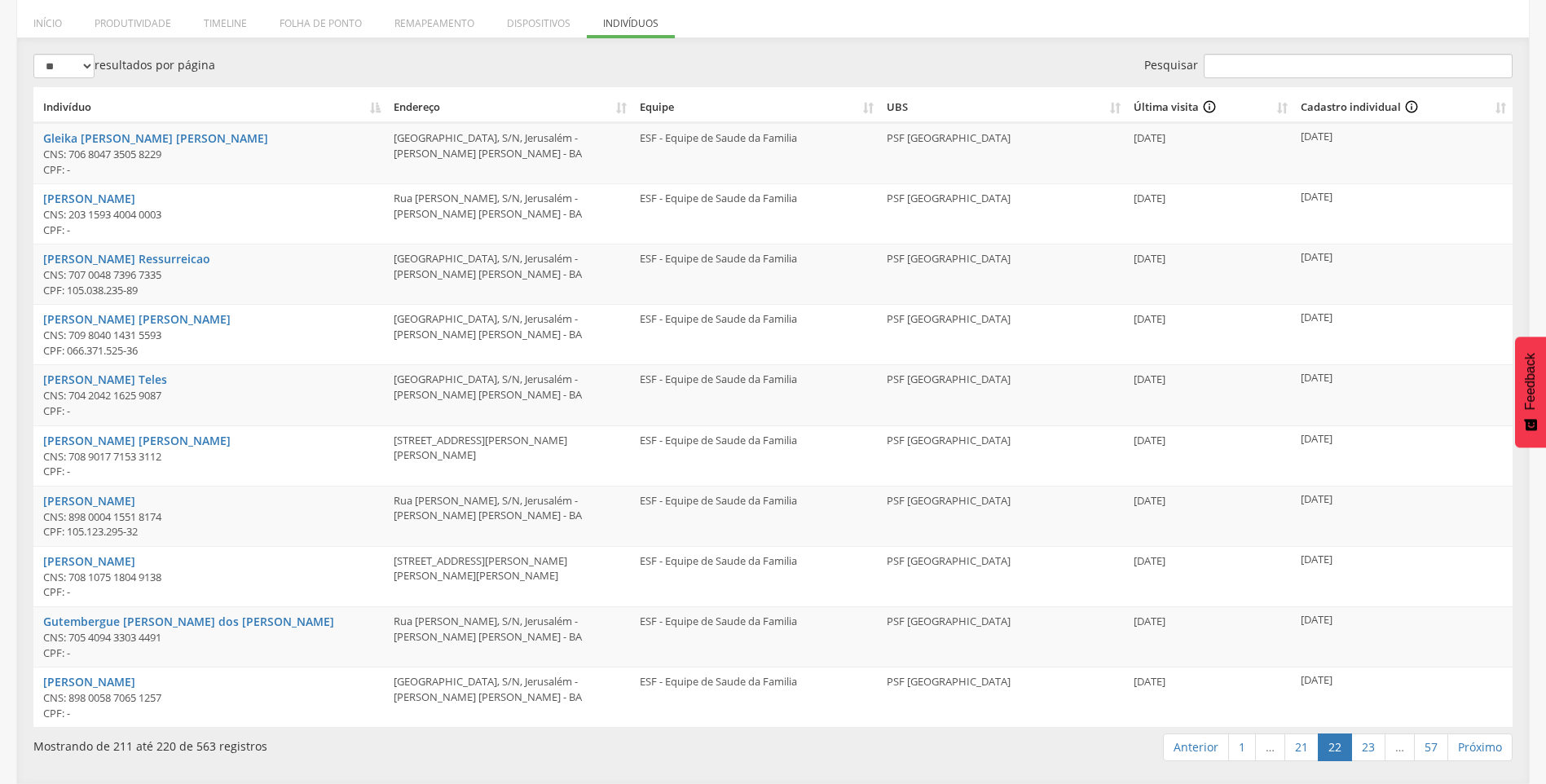
click at [1370, 750] on link "23" at bounding box center [1367, 747] width 34 height 28
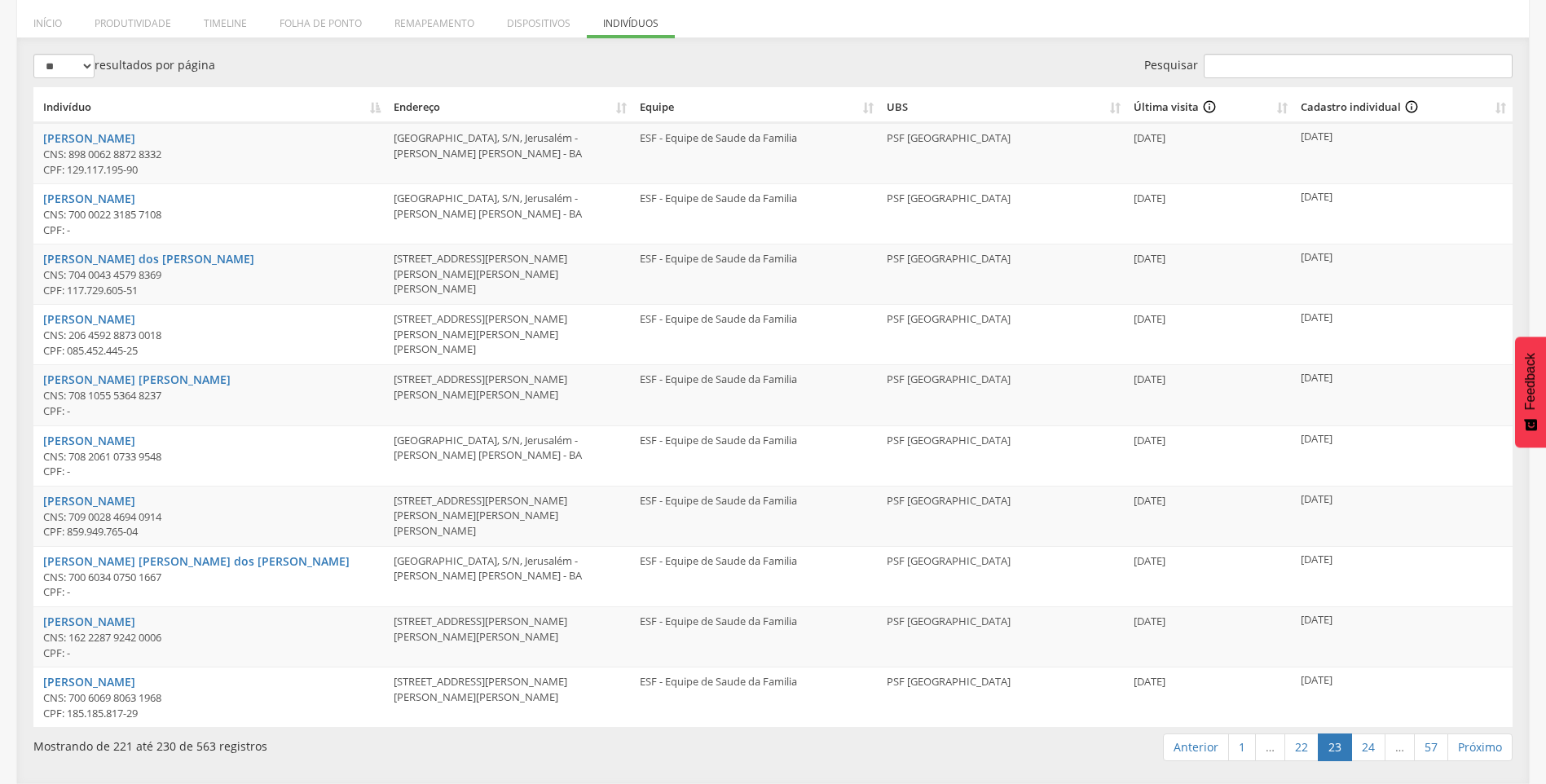
click at [1370, 750] on link "24" at bounding box center [1367, 747] width 34 height 28
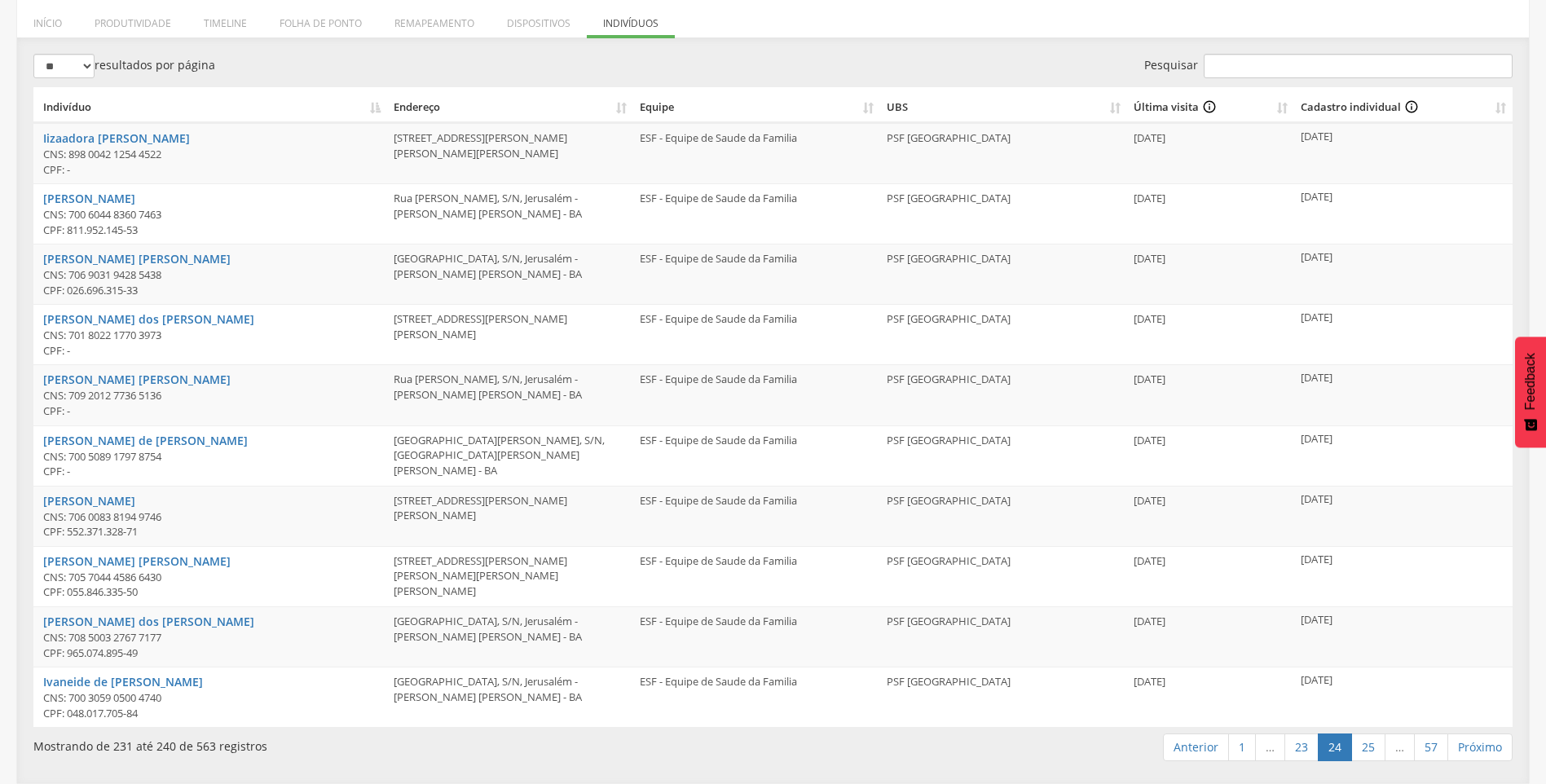
click at [1370, 750] on link "25" at bounding box center [1367, 747] width 34 height 28
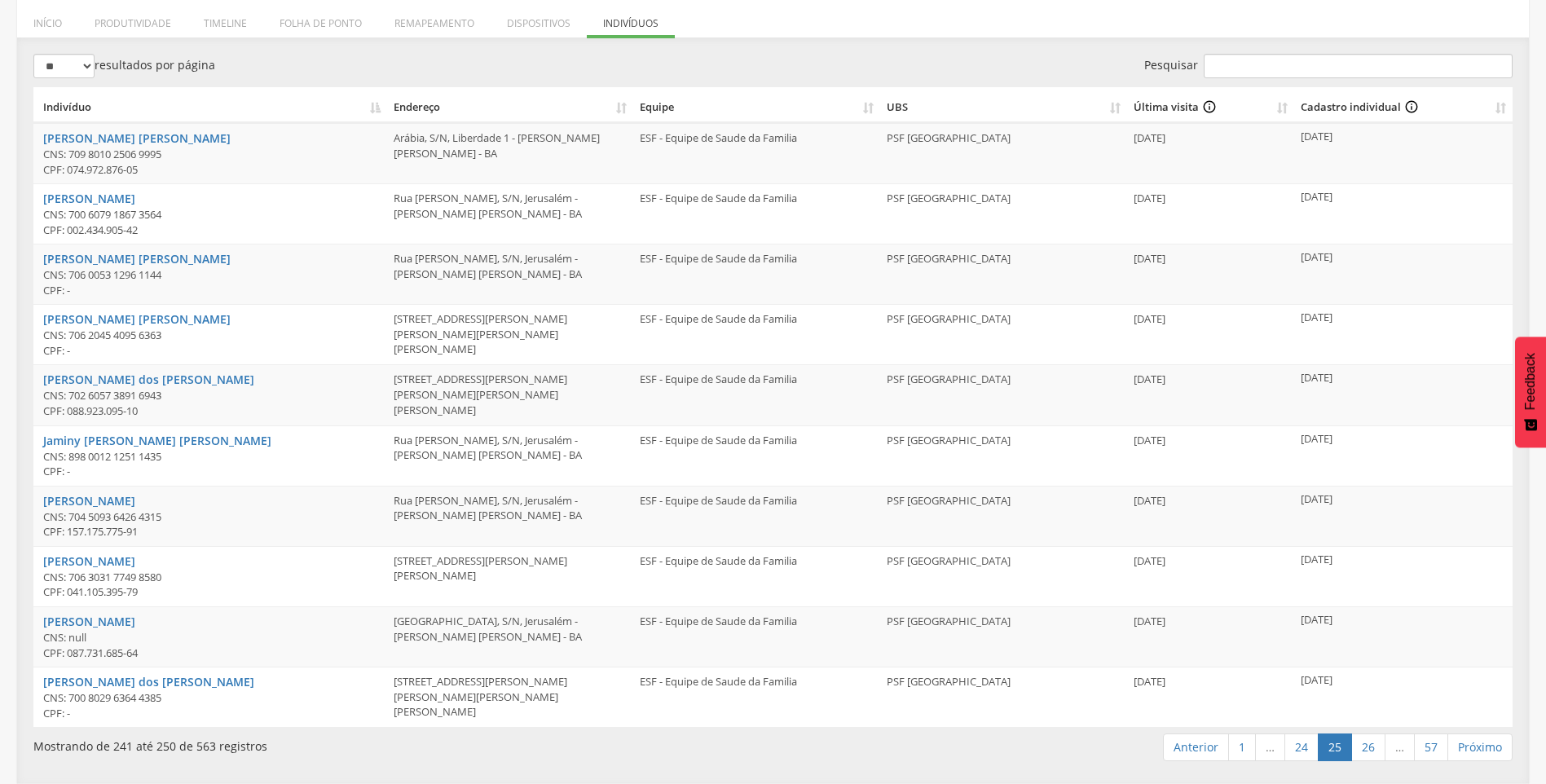
click at [1370, 750] on link "26" at bounding box center [1367, 747] width 34 height 28
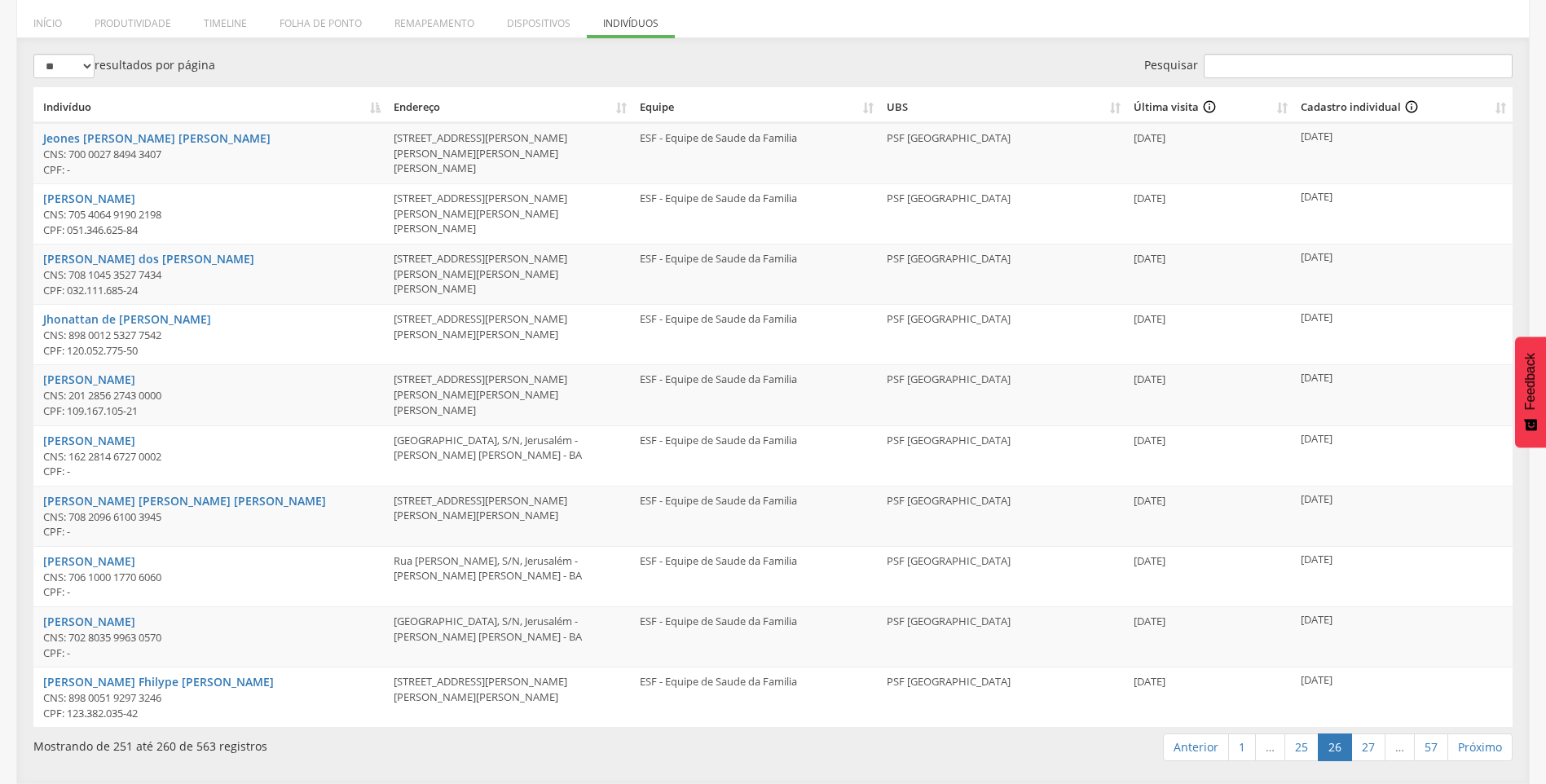
click at [1370, 750] on link "27" at bounding box center [1367, 747] width 34 height 28
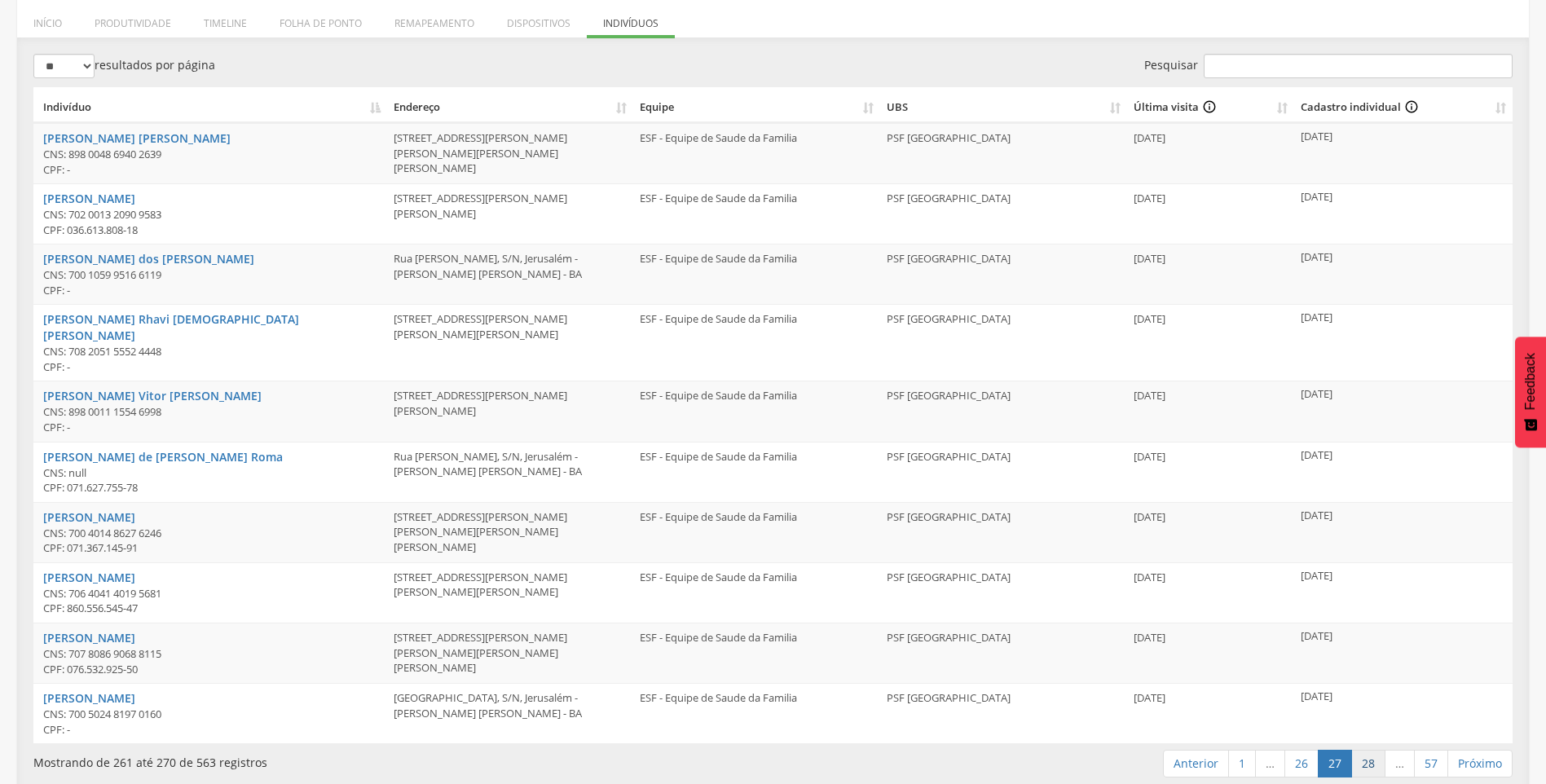
click at [1370, 749] on link "28" at bounding box center [1367, 763] width 34 height 28
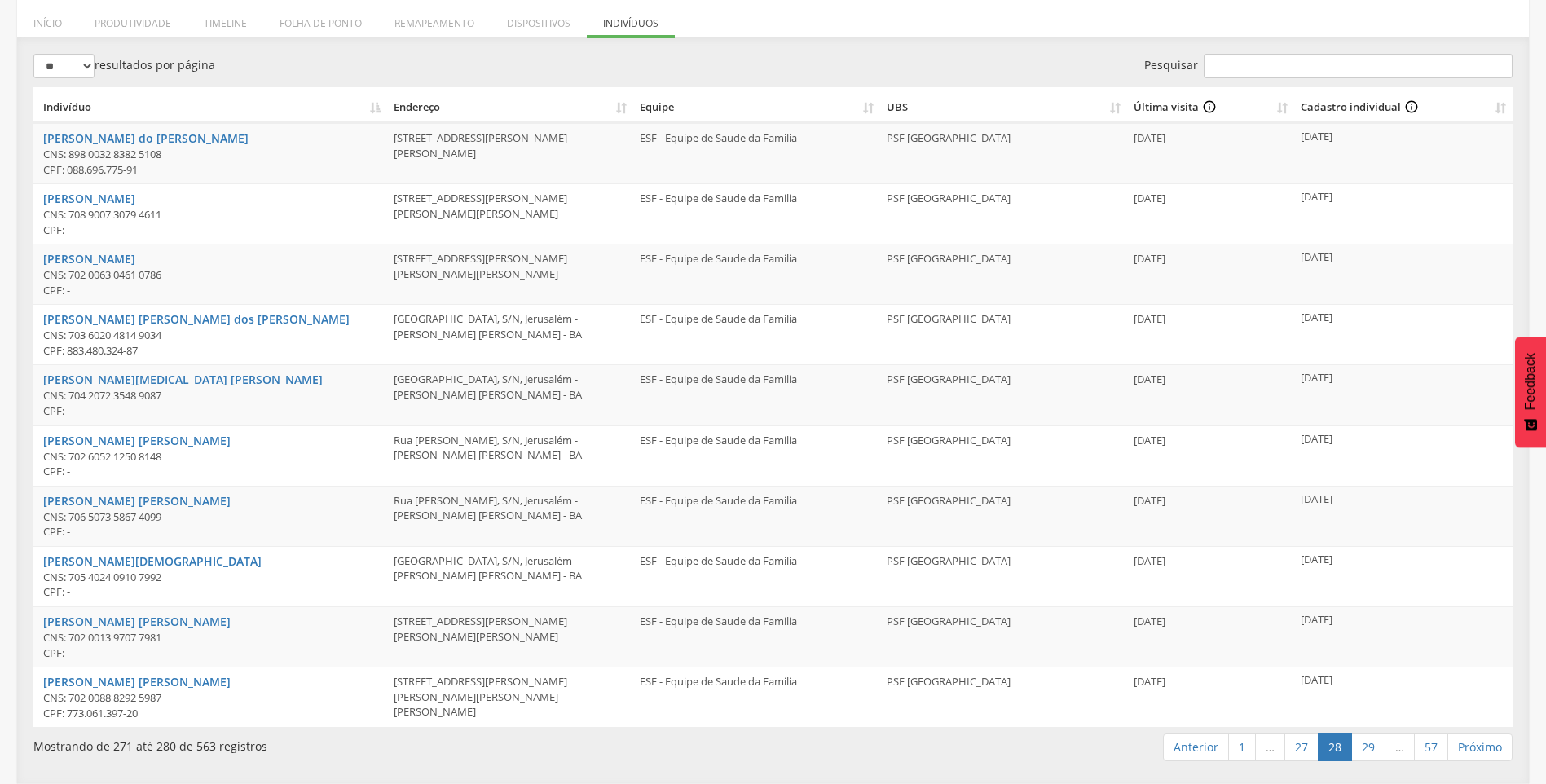
click at [1370, 749] on link "29" at bounding box center [1367, 747] width 34 height 28
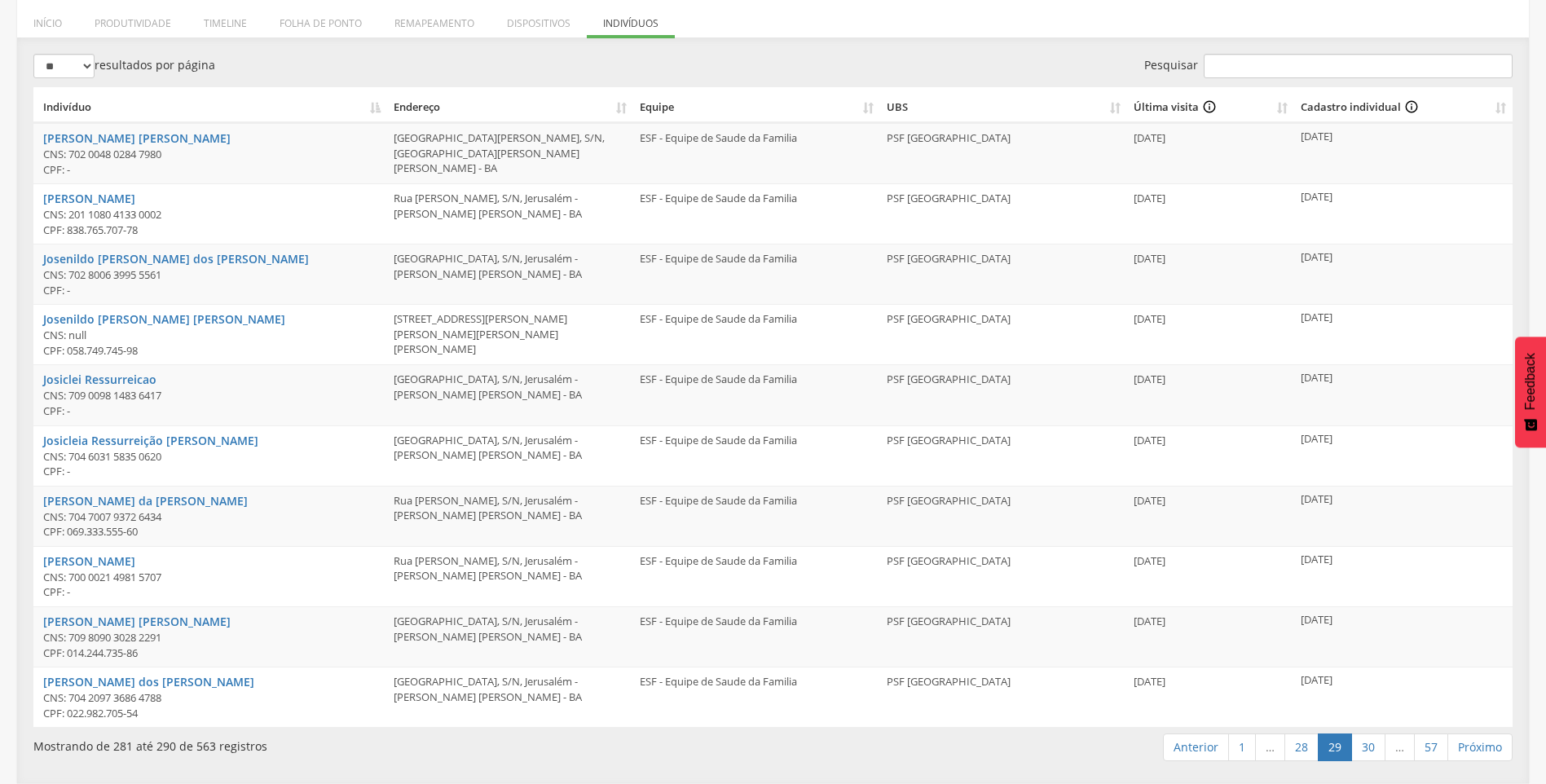
click at [1370, 749] on link "30" at bounding box center [1367, 747] width 34 height 28
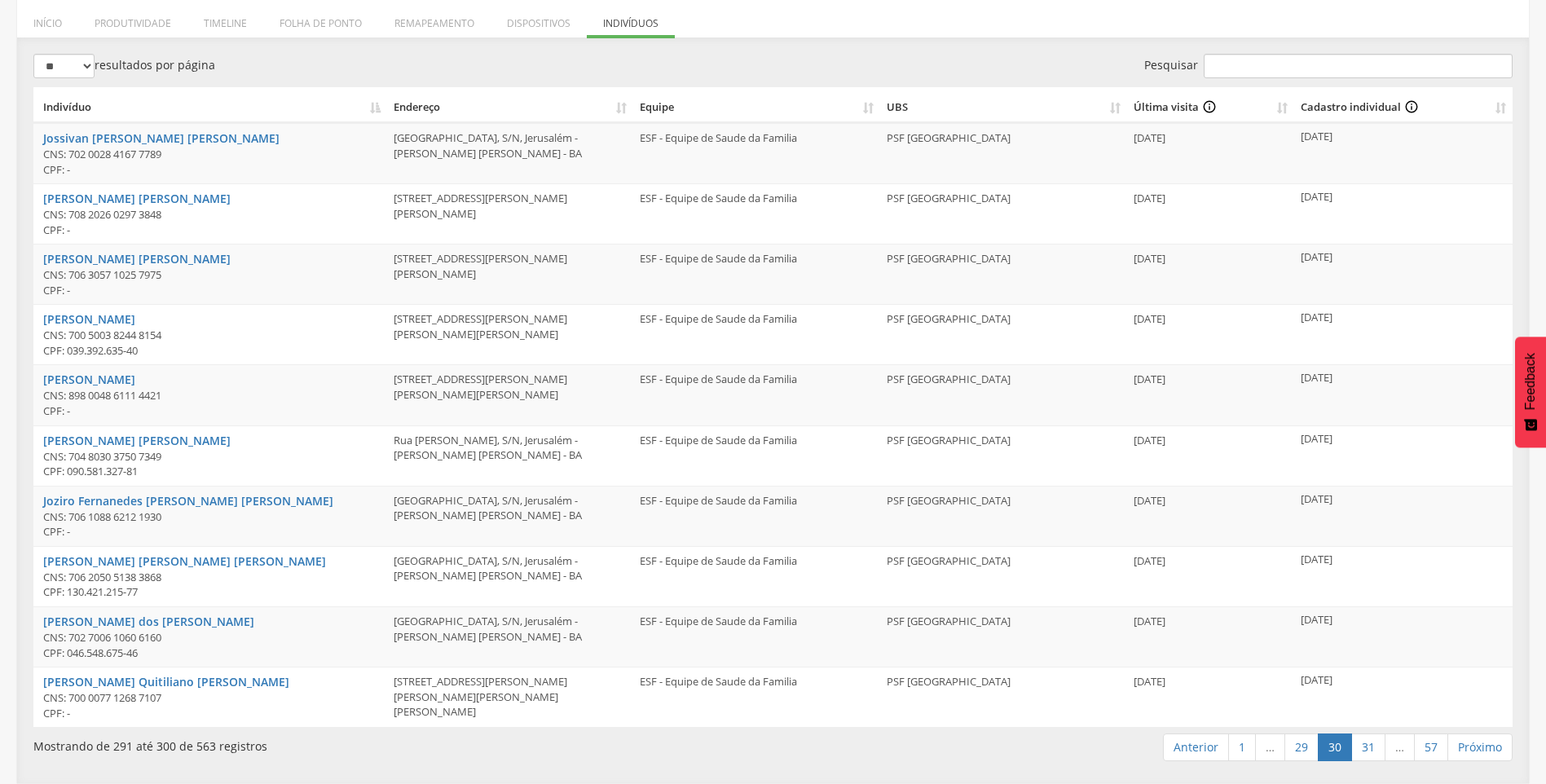
click at [1370, 749] on link "31" at bounding box center [1367, 747] width 34 height 28
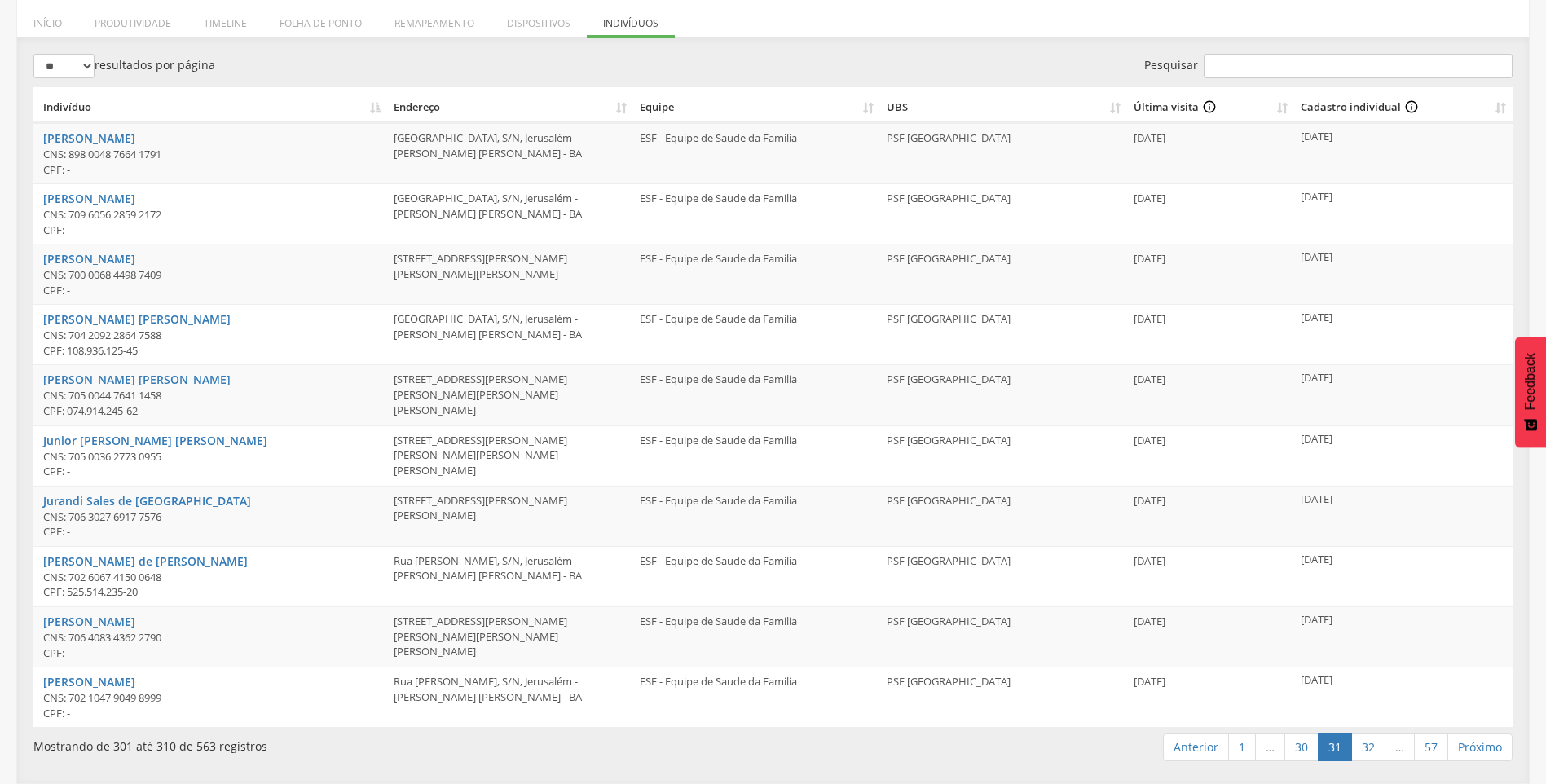
click at [1370, 749] on link "32" at bounding box center [1367, 747] width 34 height 28
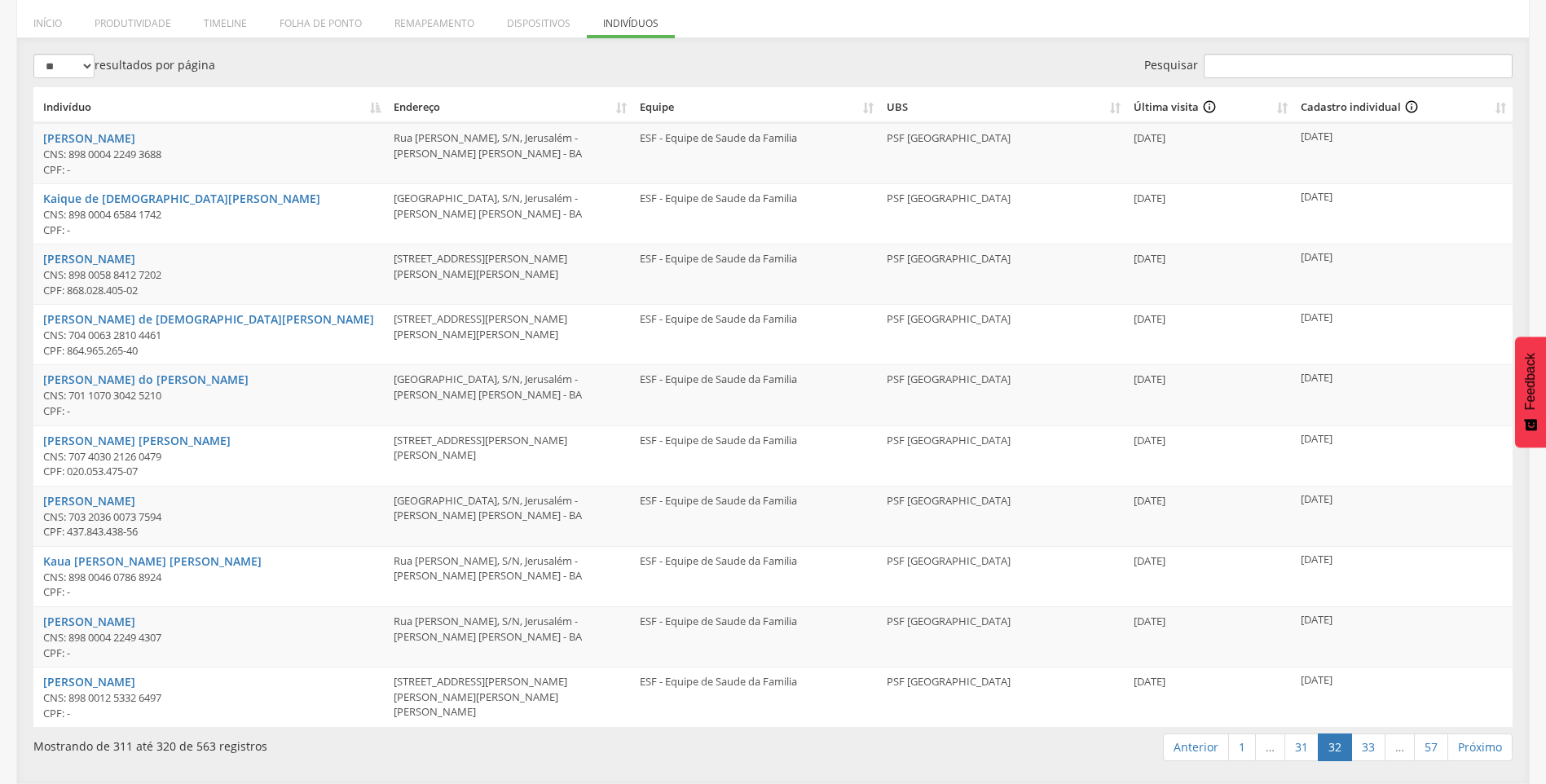
click at [1370, 749] on link "33" at bounding box center [1367, 747] width 34 height 28
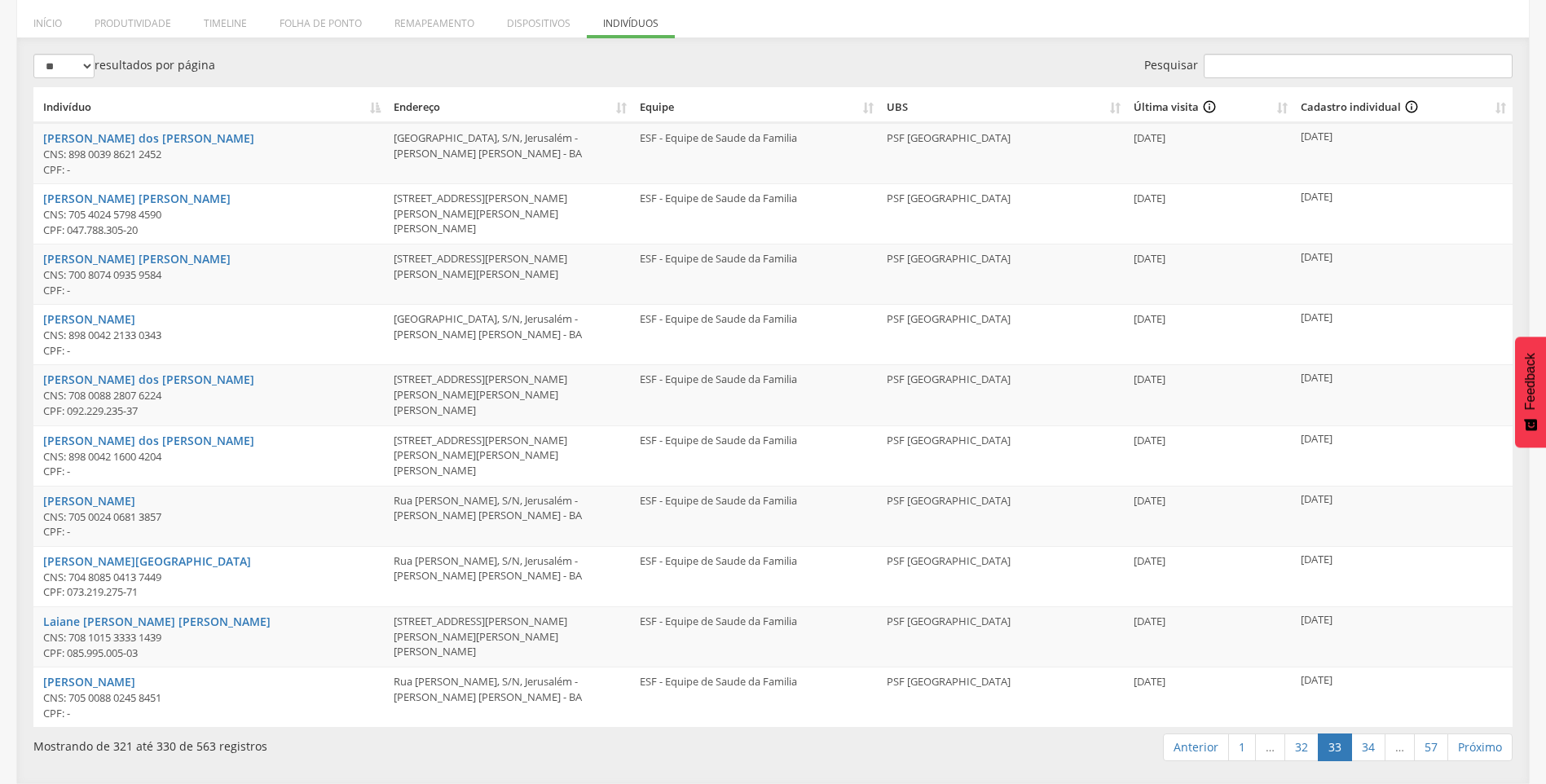
click at [1370, 749] on link "34" at bounding box center [1367, 747] width 34 height 28
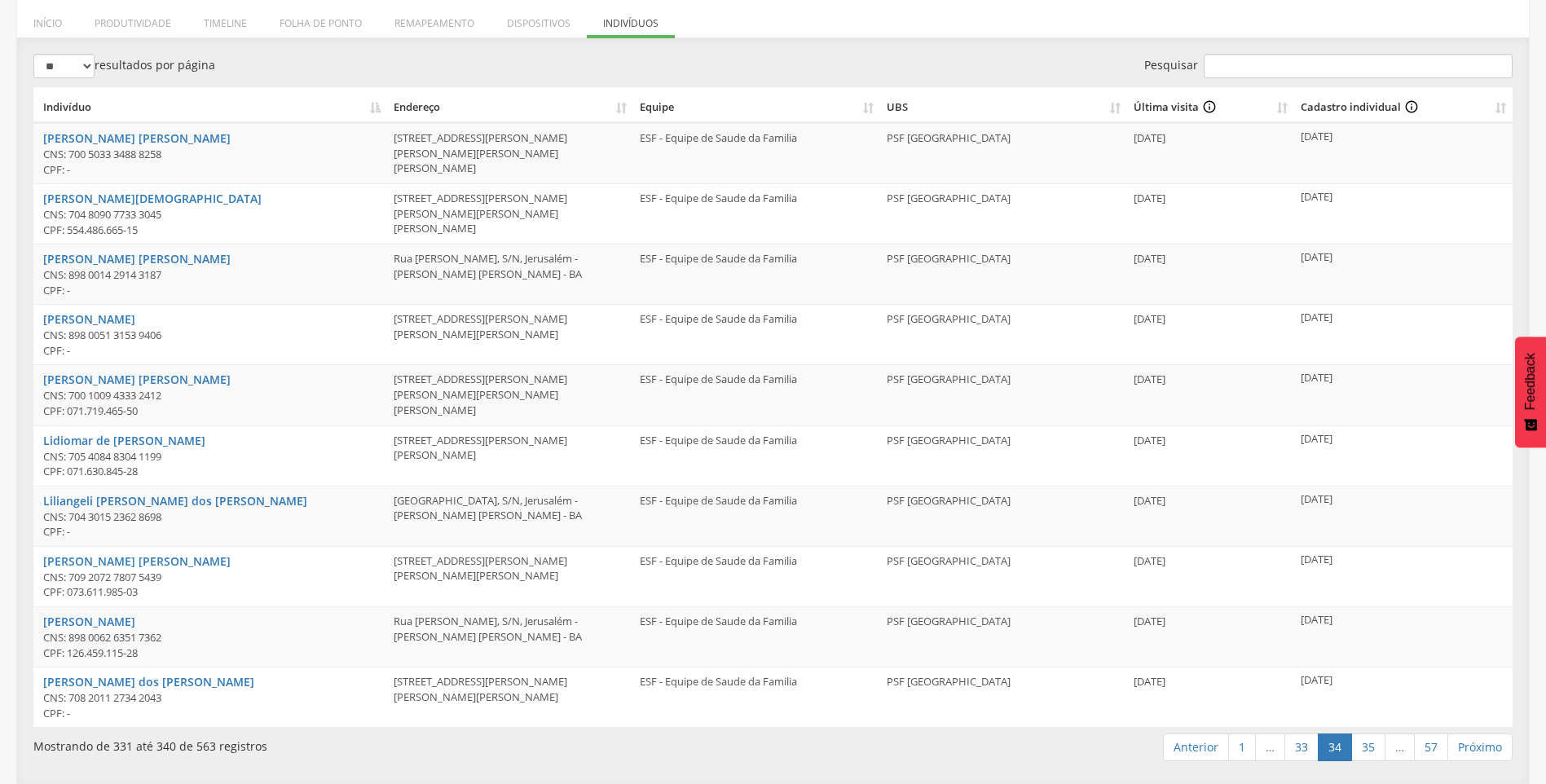
click at [1370, 749] on link "35" at bounding box center [1367, 747] width 34 height 28
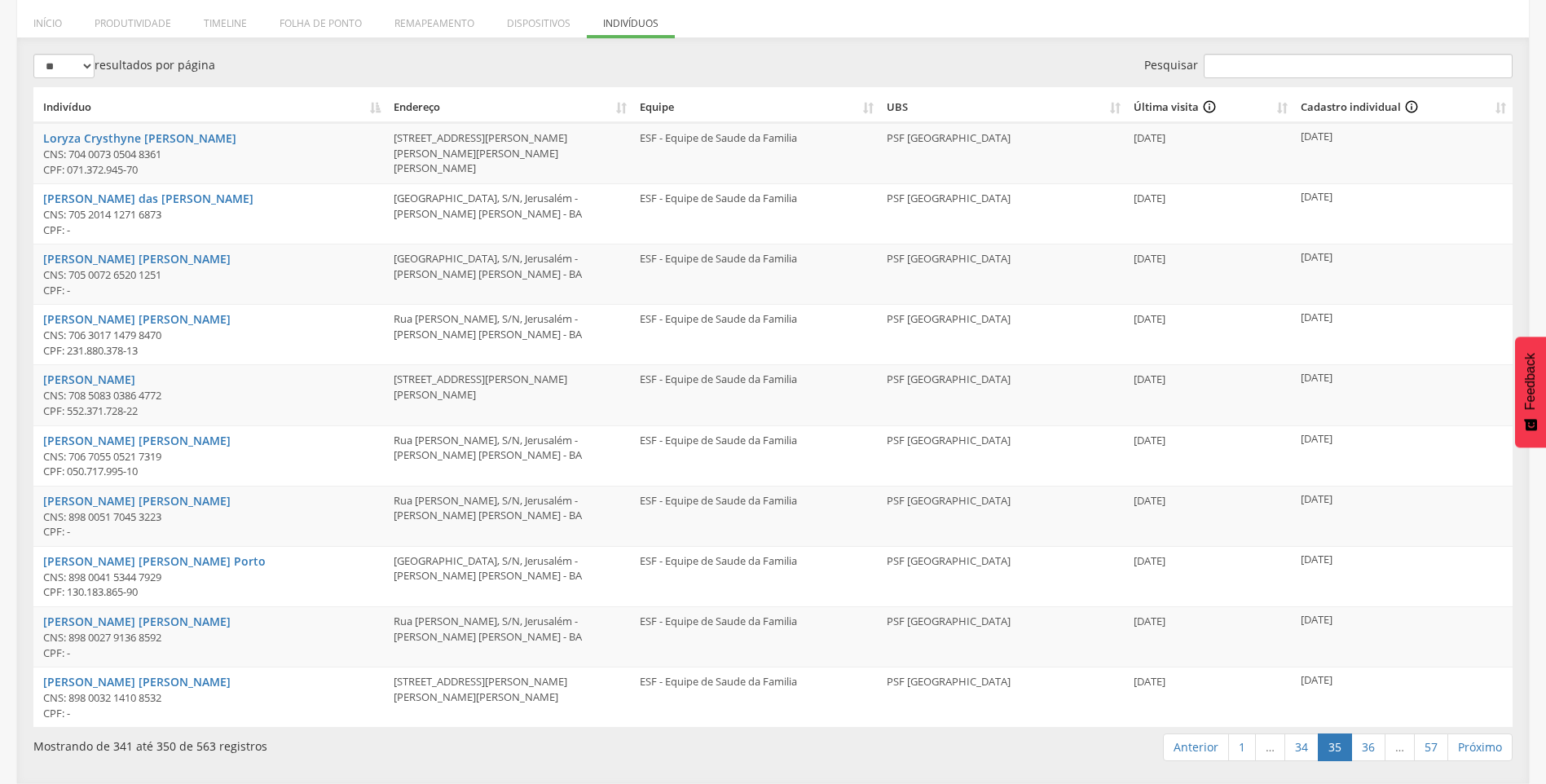
click at [1370, 749] on link "36" at bounding box center [1367, 747] width 34 height 28
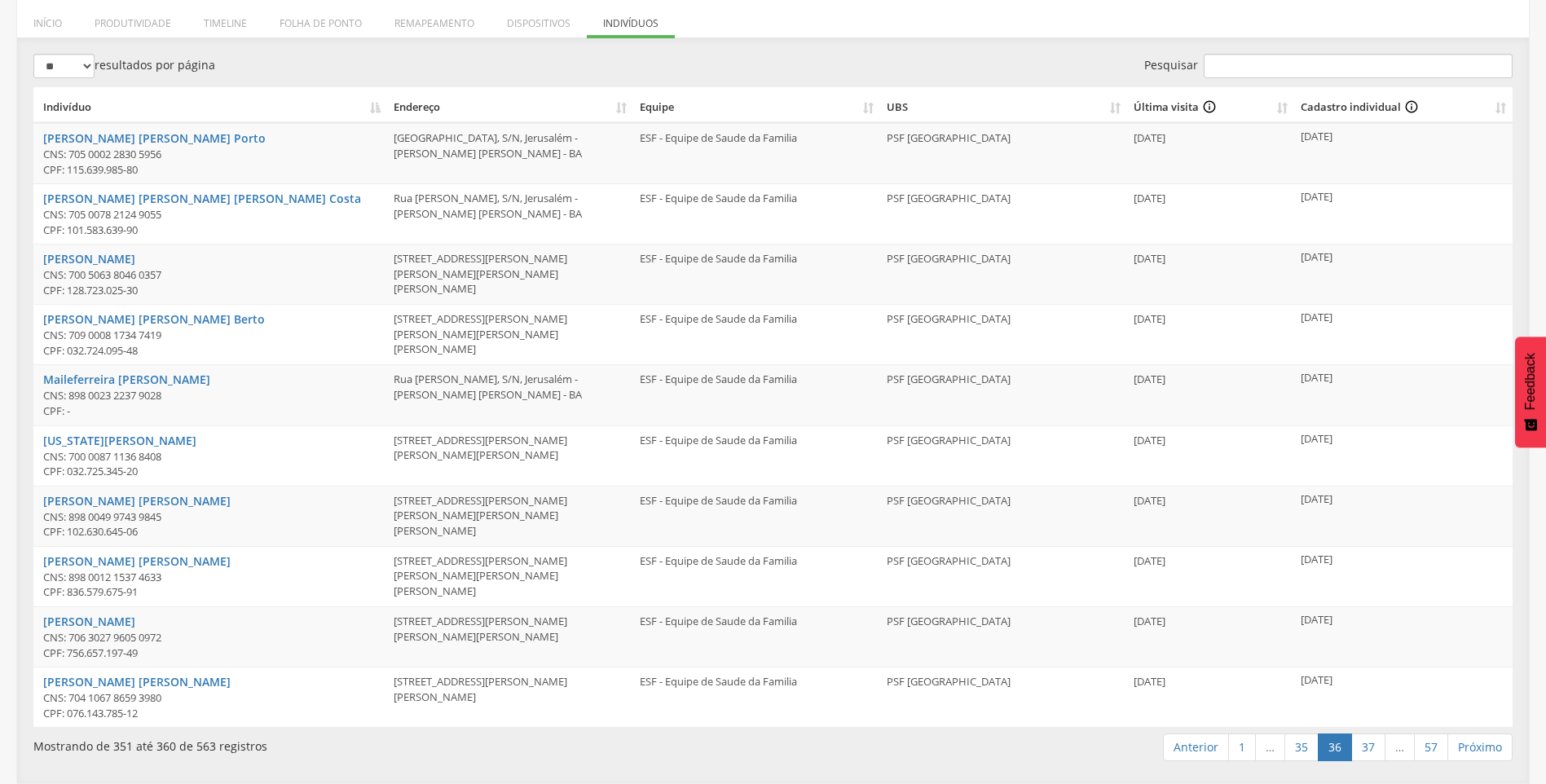
click at [1370, 749] on link "37" at bounding box center [1367, 747] width 34 height 28
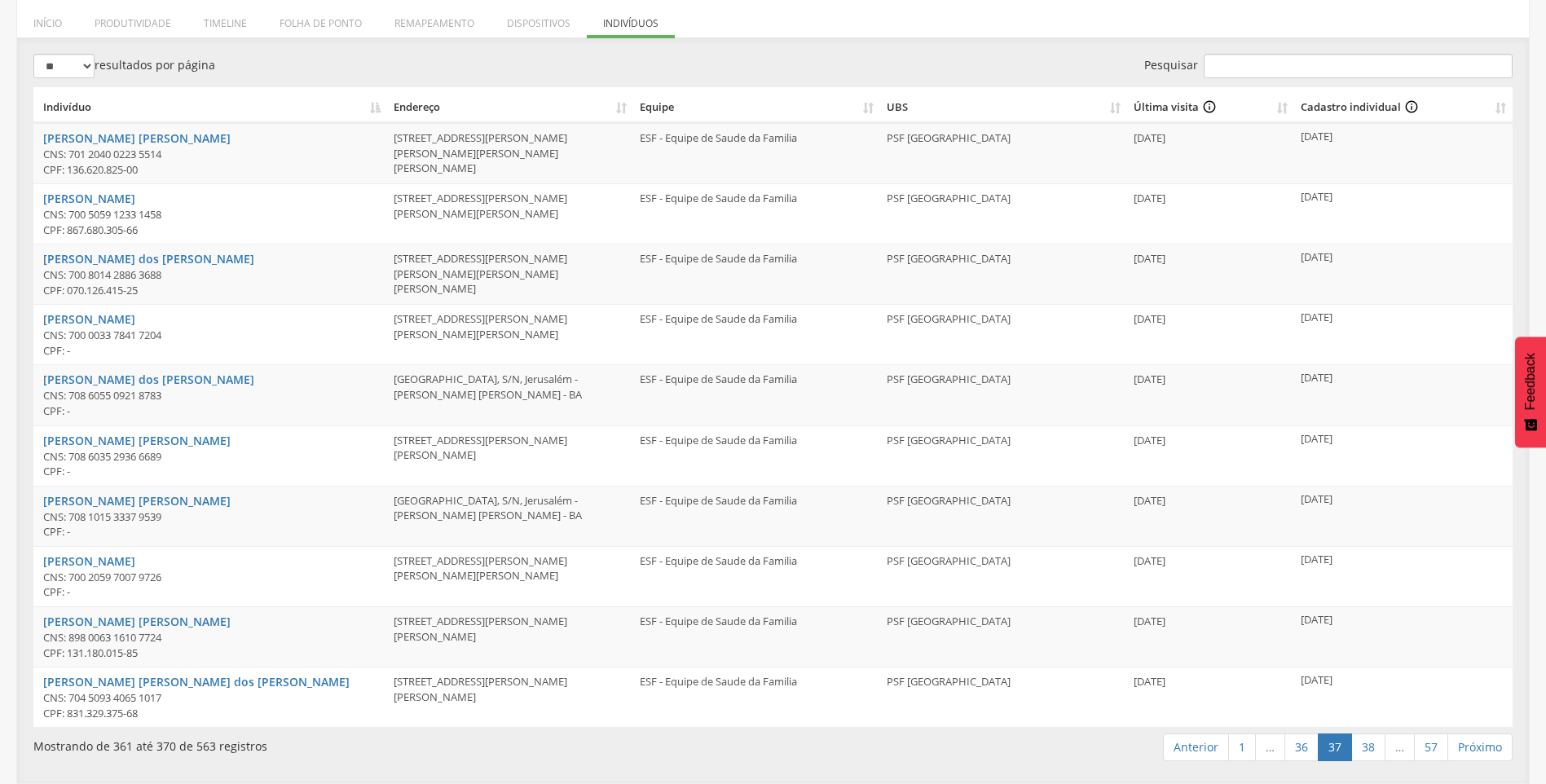
click at [1370, 749] on link "38" at bounding box center [1367, 747] width 34 height 28
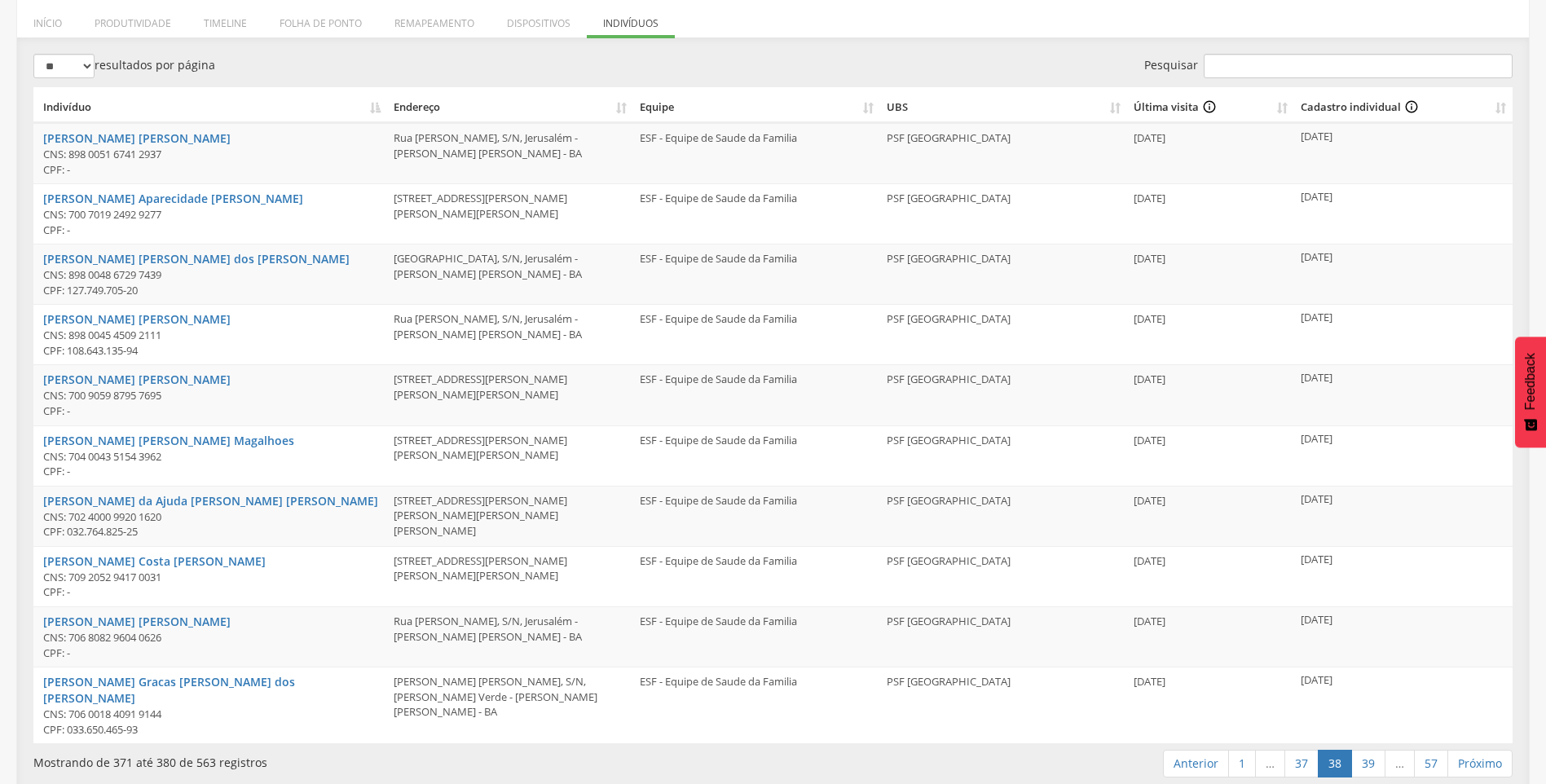
click at [1370, 749] on link "39" at bounding box center [1367, 763] width 34 height 28
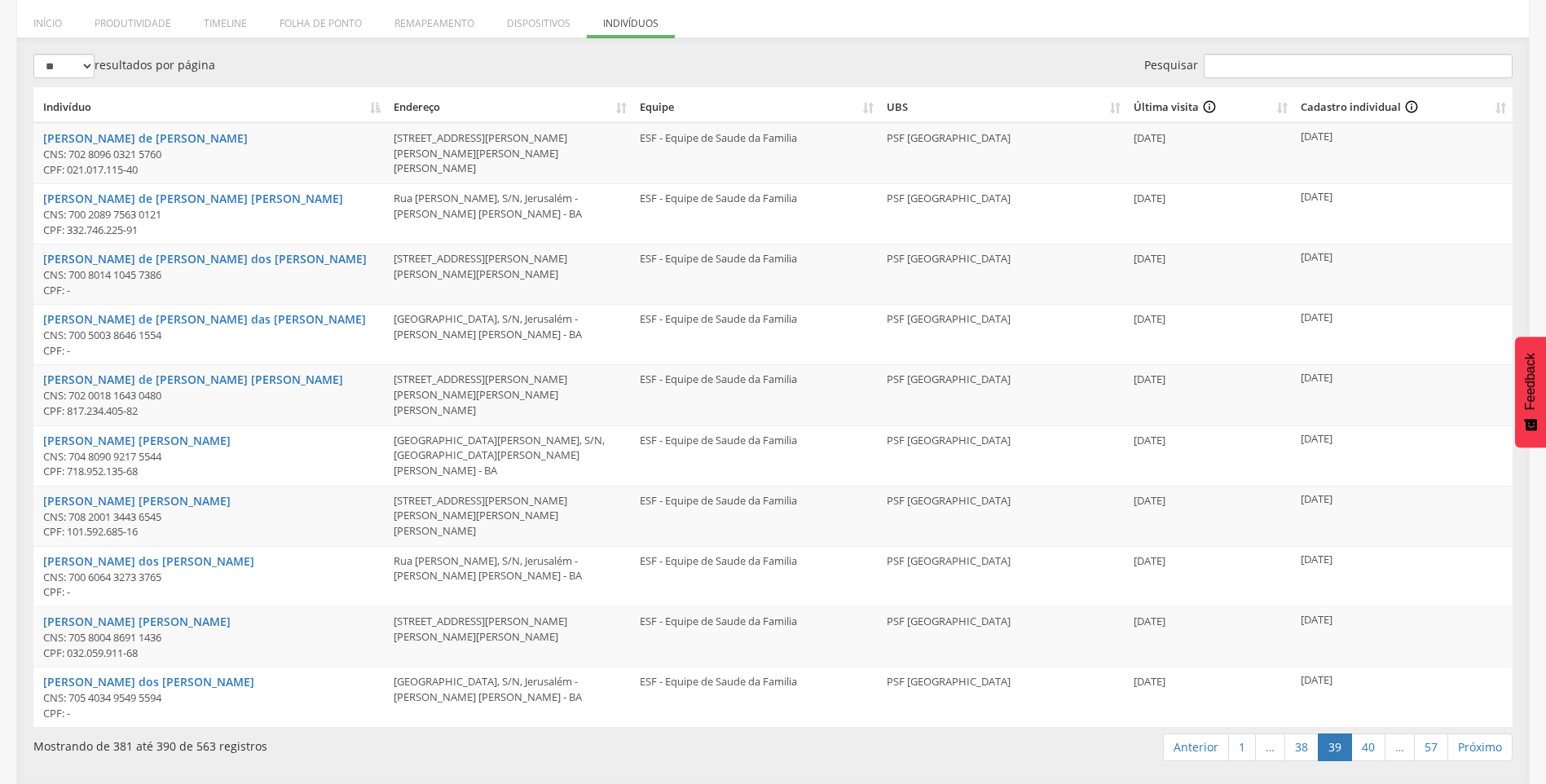
click at [1338, 751] on link "39" at bounding box center [1334, 747] width 34 height 28
click at [1371, 751] on link "40" at bounding box center [1367, 747] width 34 height 28
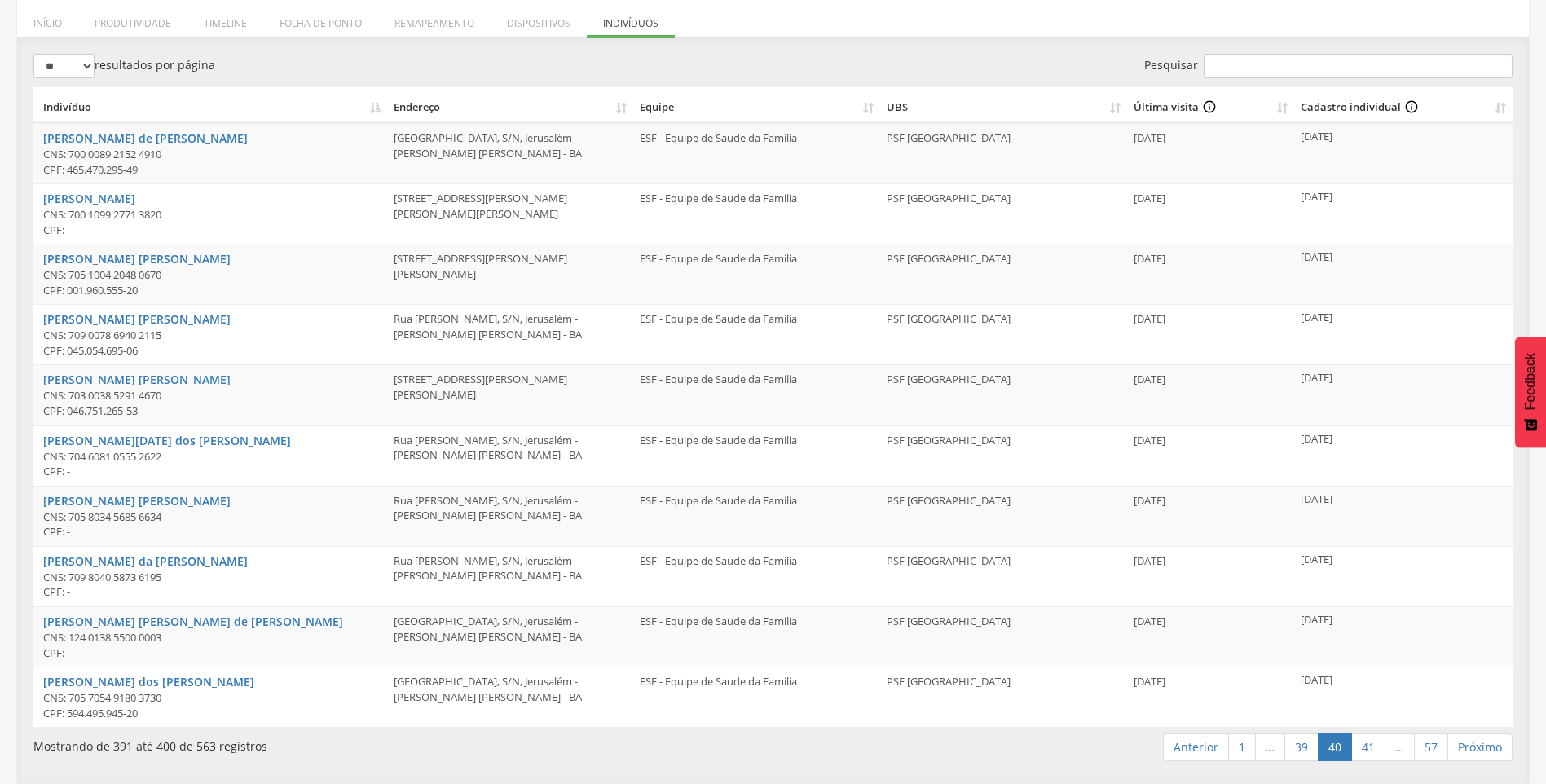
click at [1371, 751] on link "41" at bounding box center [1367, 747] width 34 height 28
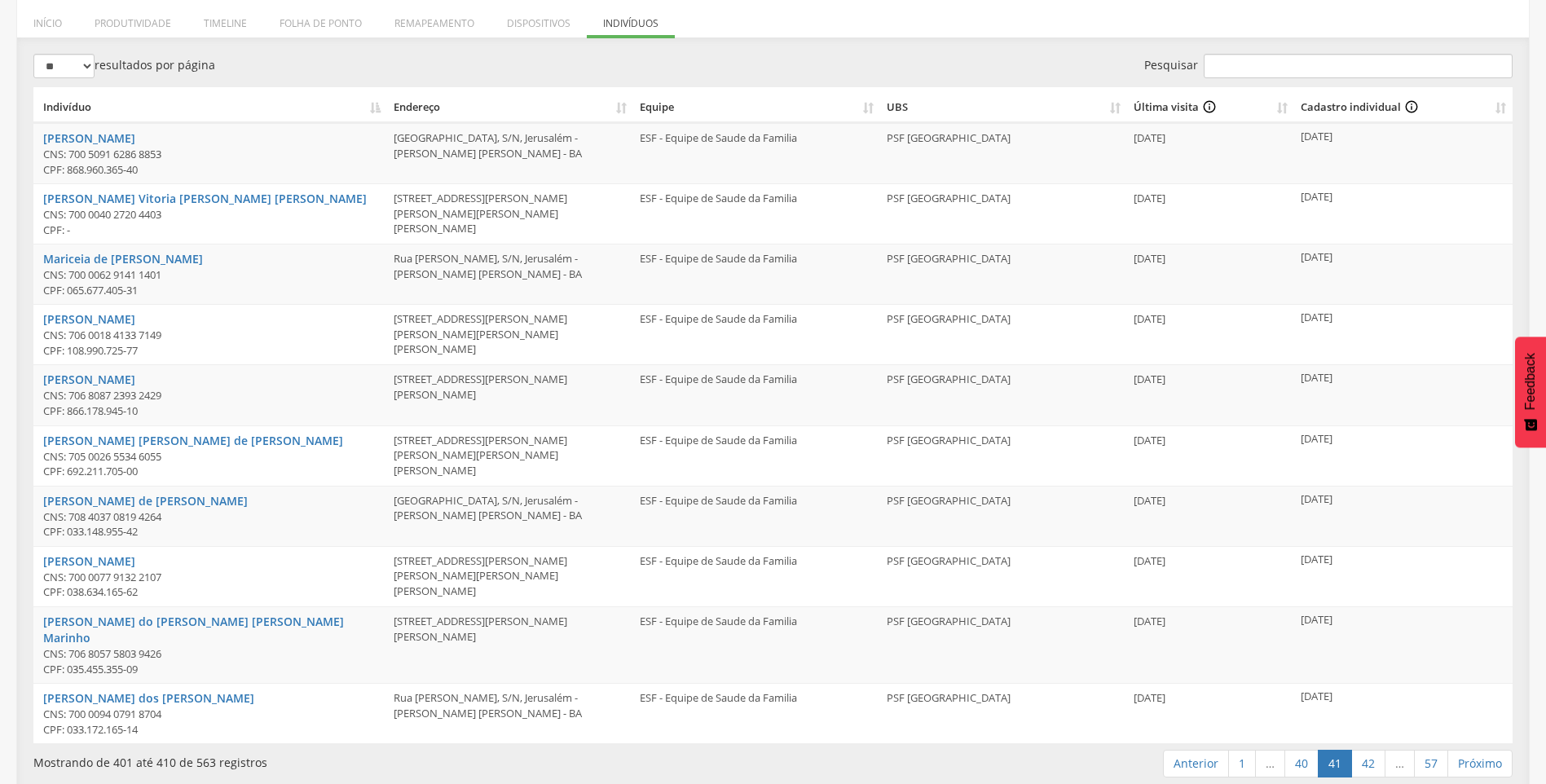
click at [1371, 751] on link "42" at bounding box center [1367, 763] width 34 height 28
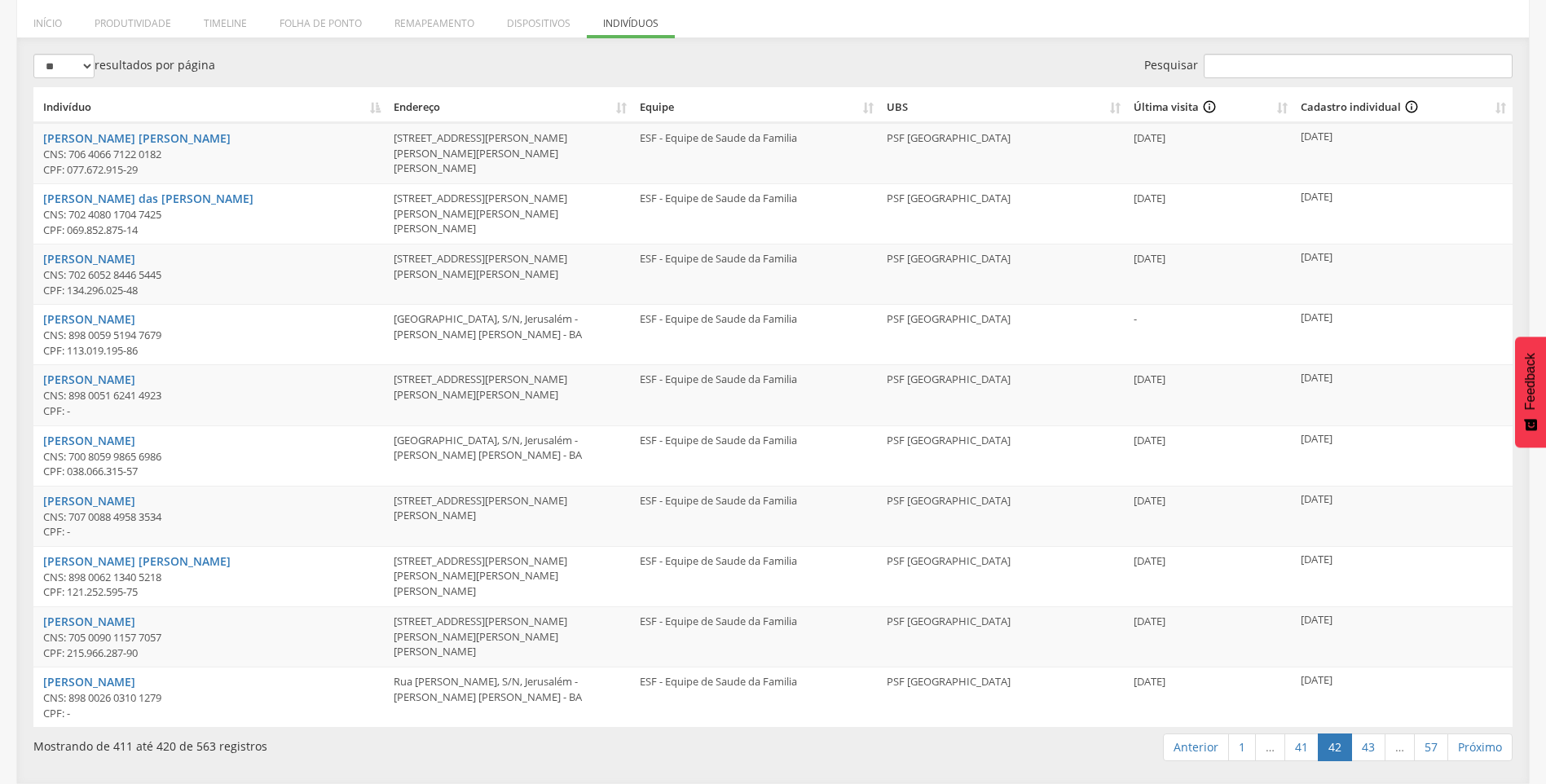
click at [1371, 751] on link "43" at bounding box center [1367, 747] width 34 height 28
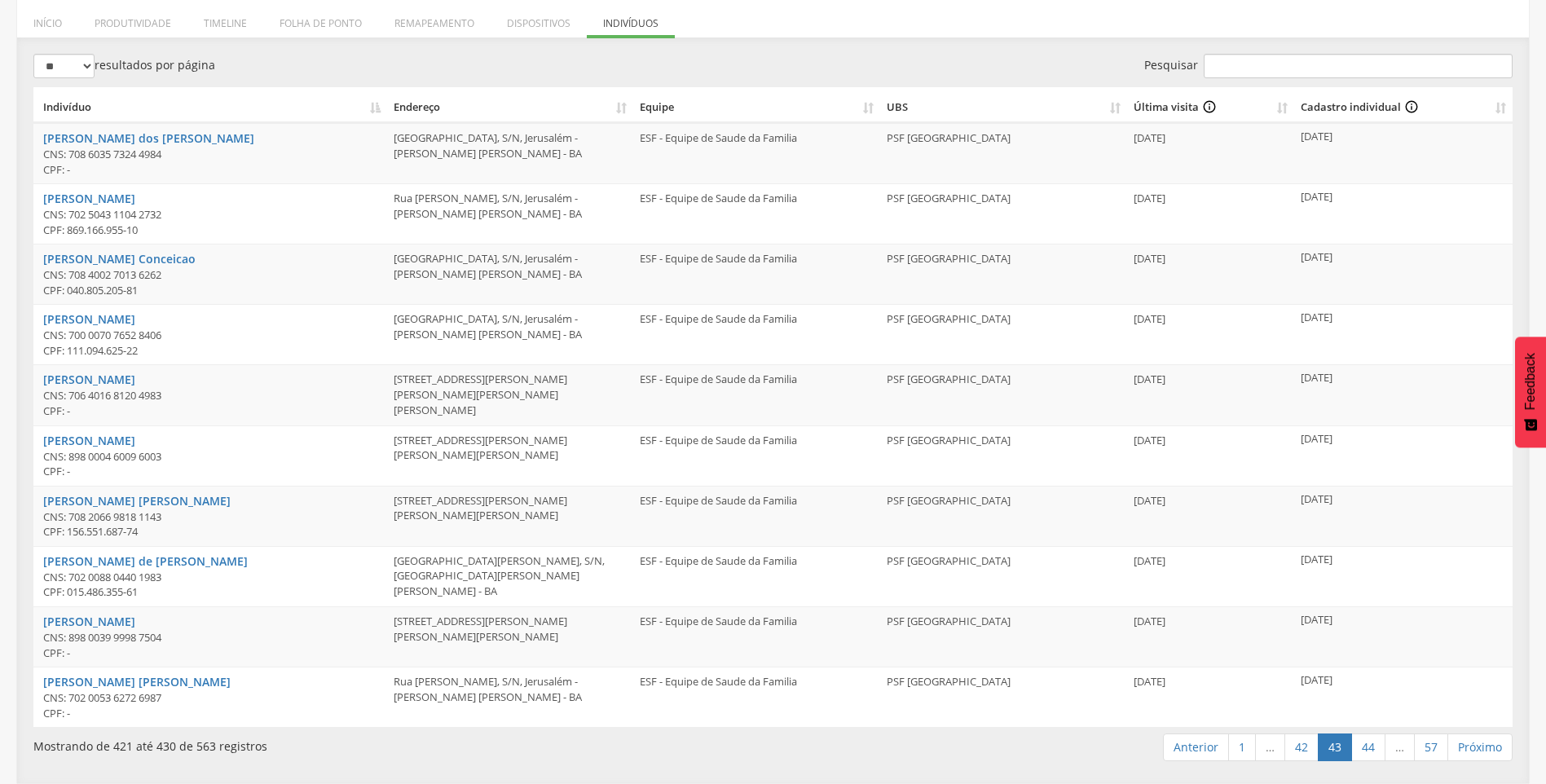
click at [1371, 751] on link "44" at bounding box center [1367, 747] width 34 height 28
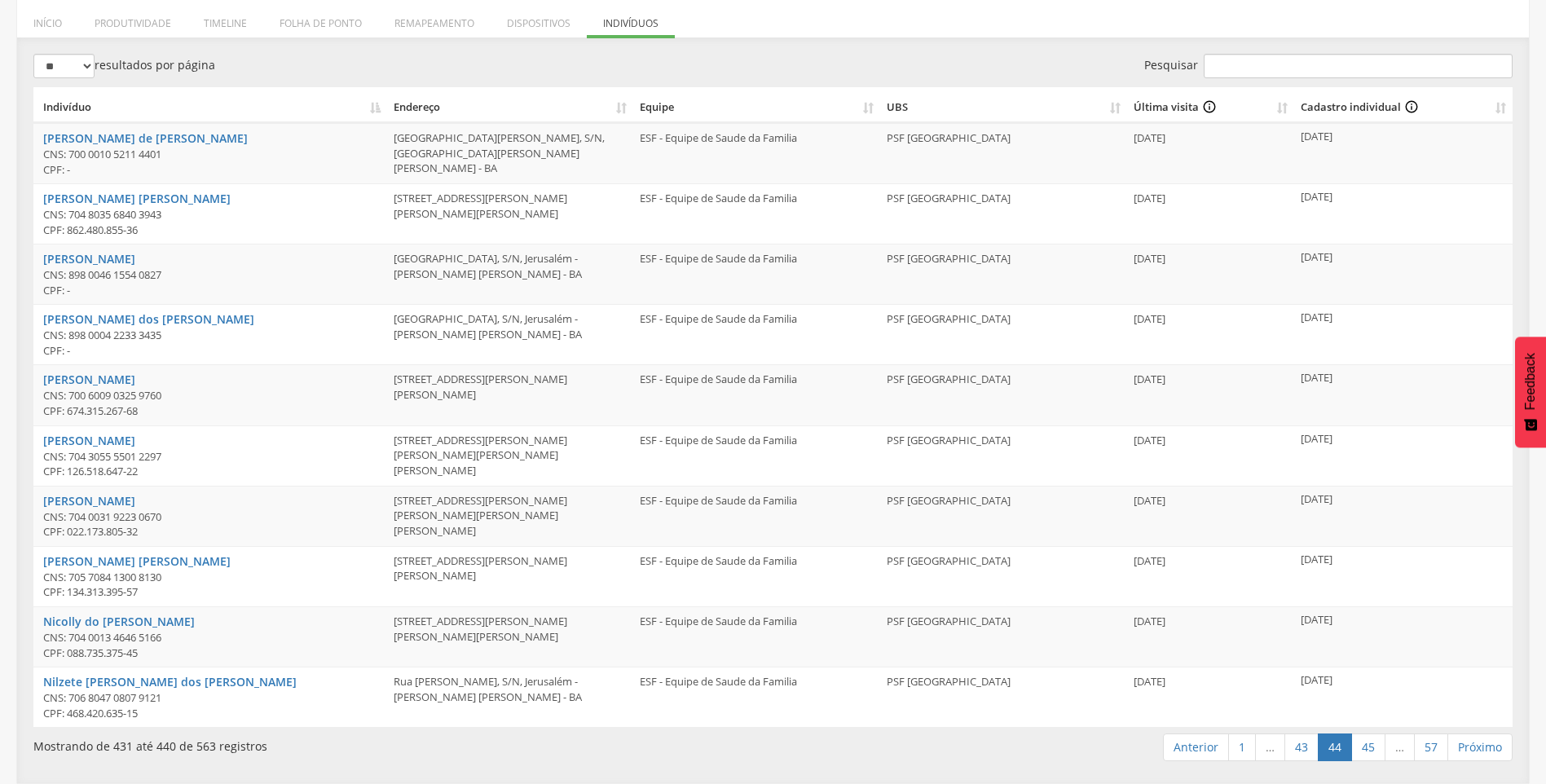
click at [1371, 751] on link "45" at bounding box center [1367, 747] width 34 height 28
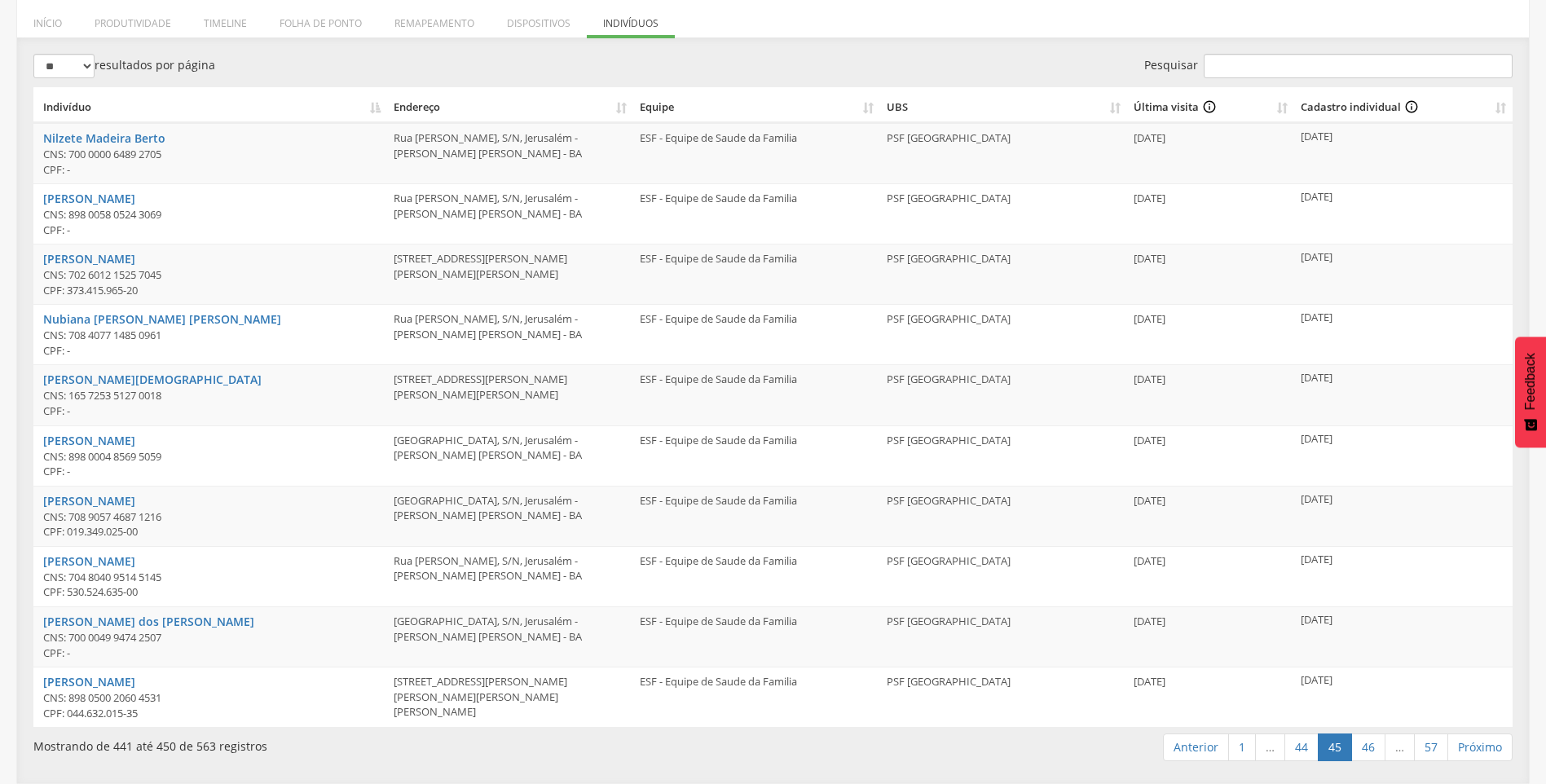
click at [1371, 751] on link "46" at bounding box center [1367, 747] width 34 height 28
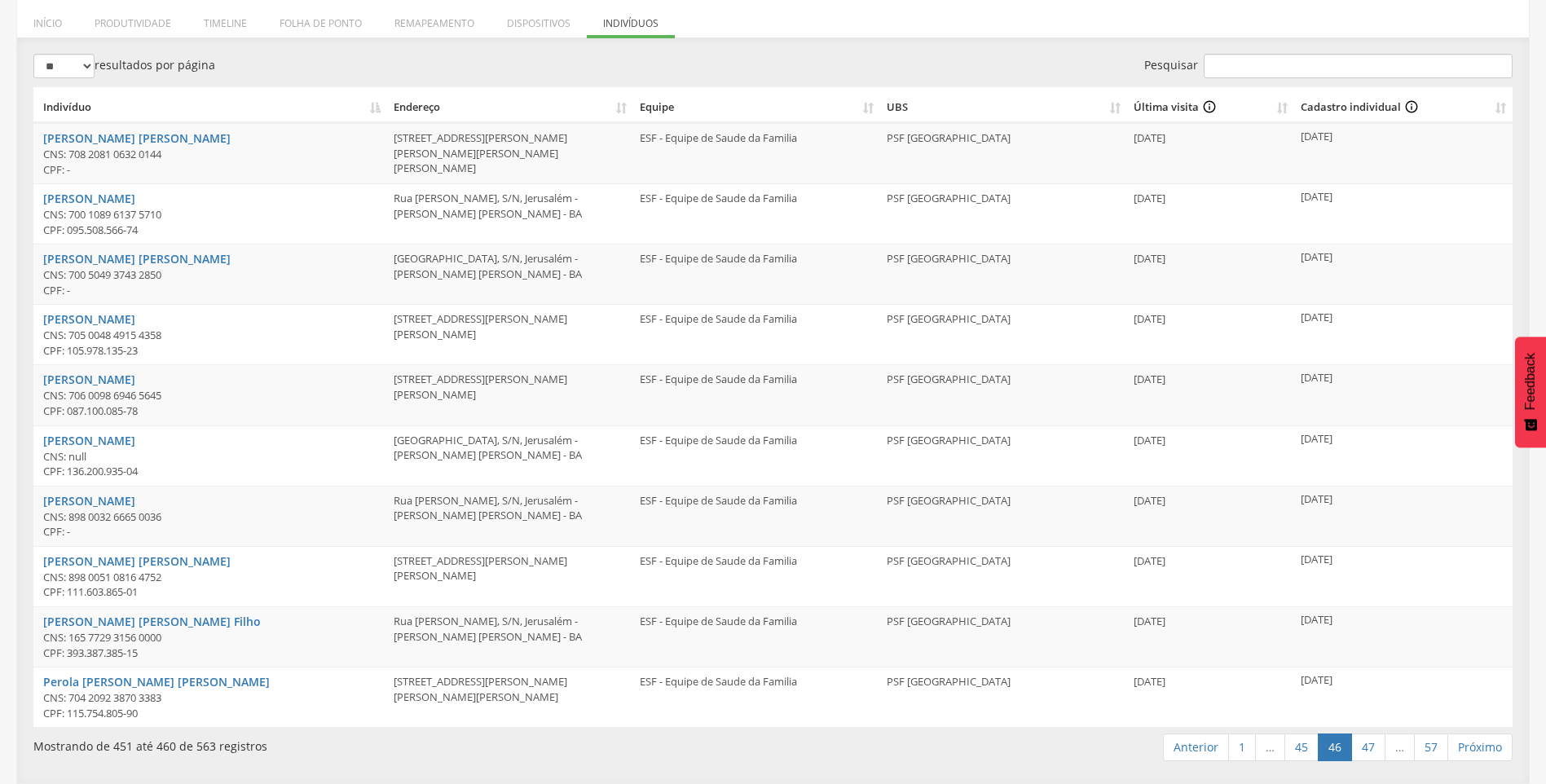
click at [1371, 751] on link "47" at bounding box center [1367, 747] width 34 height 28
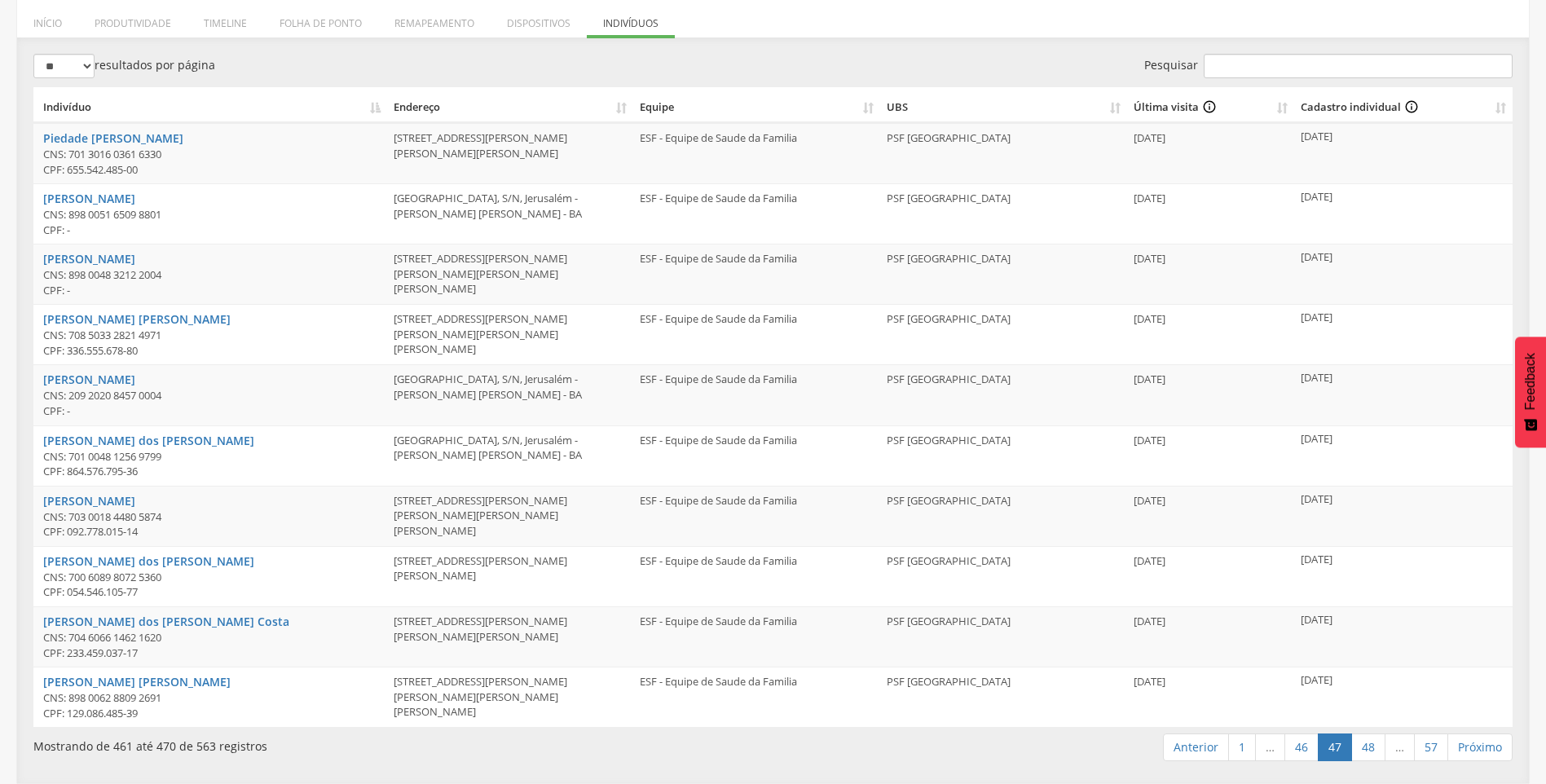
click at [1371, 751] on link "48" at bounding box center [1367, 747] width 34 height 28
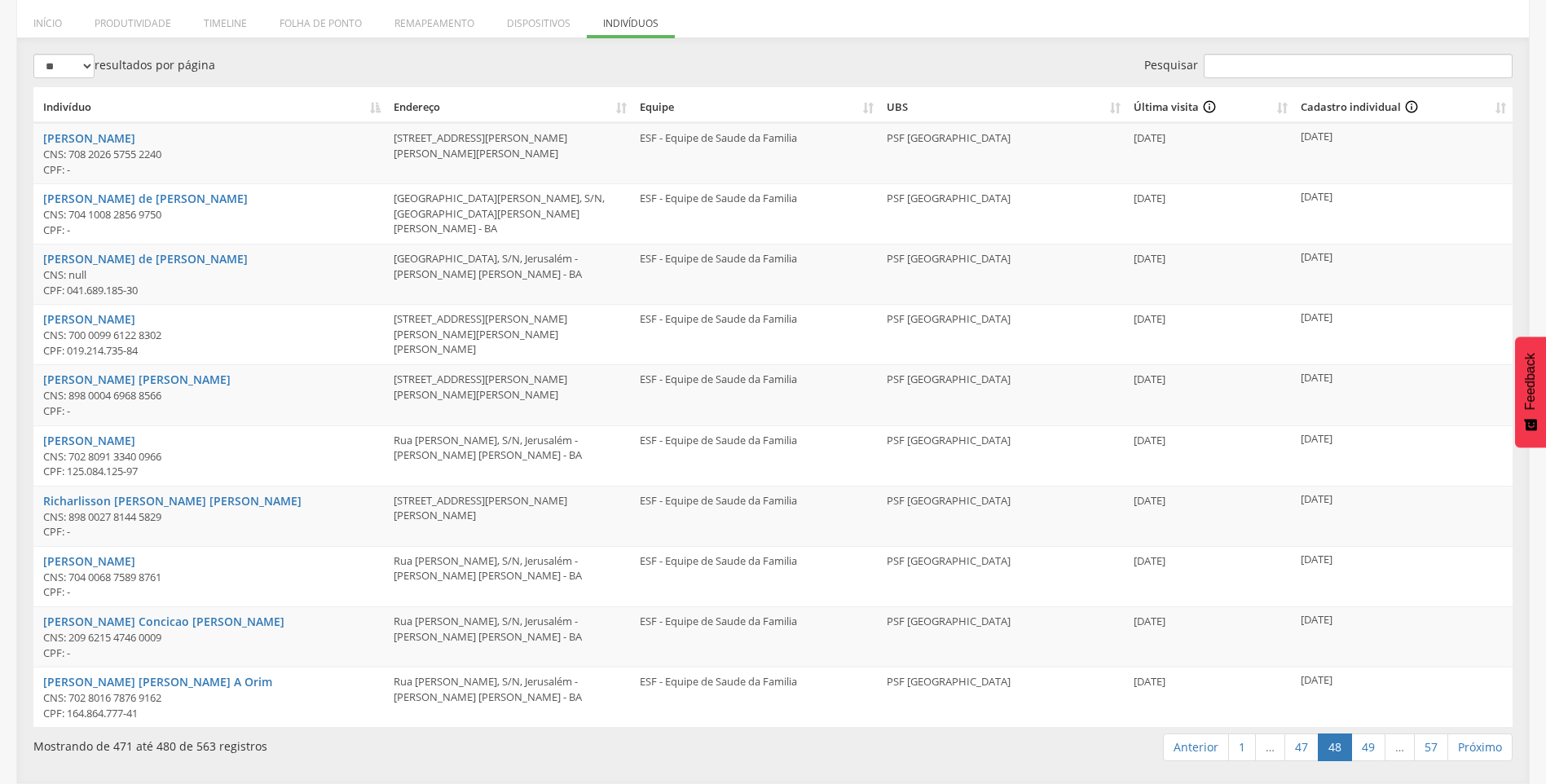
click at [1371, 751] on link "49" at bounding box center [1367, 747] width 34 height 28
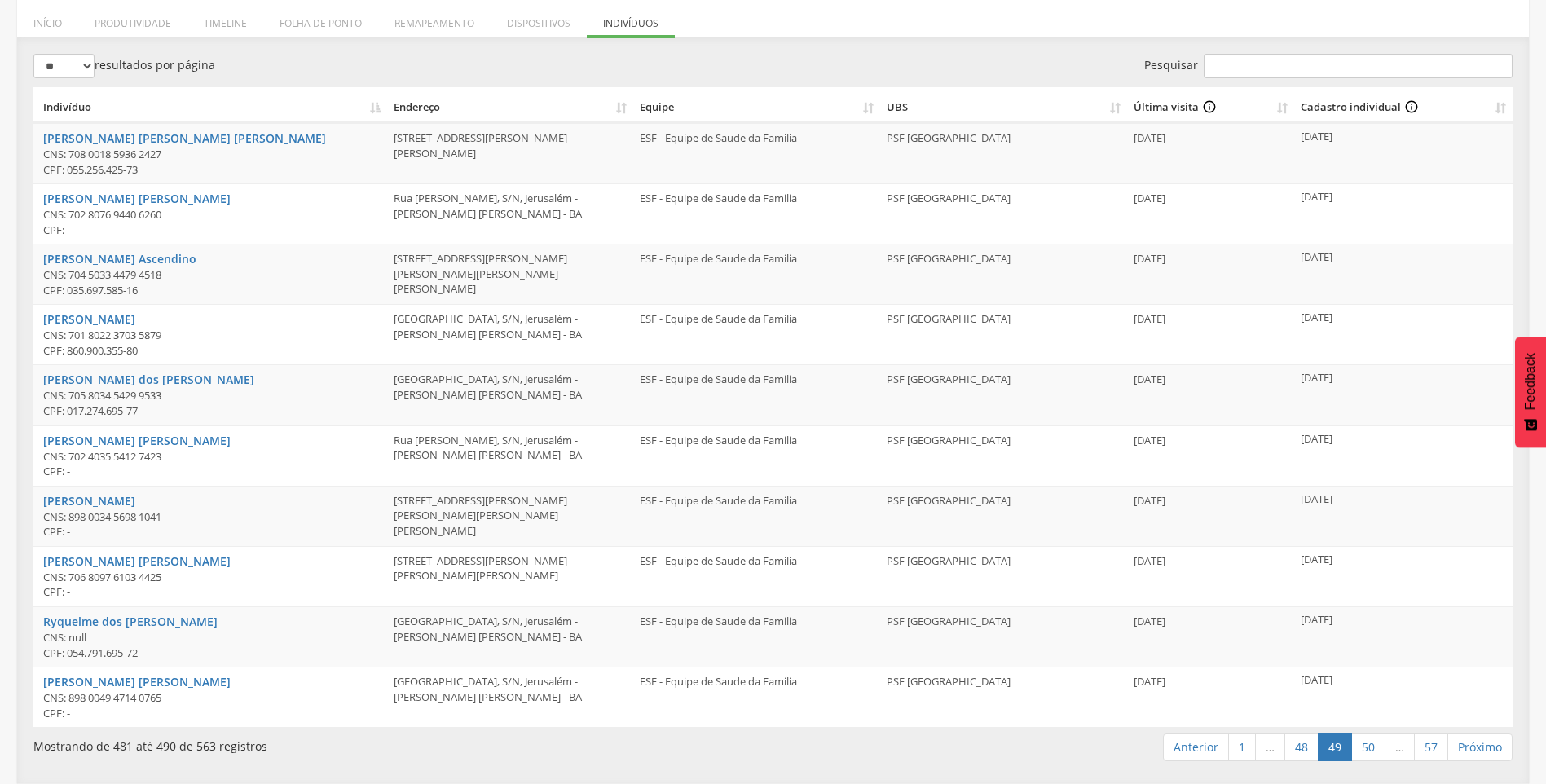
click at [1371, 751] on link "50" at bounding box center [1367, 747] width 34 height 28
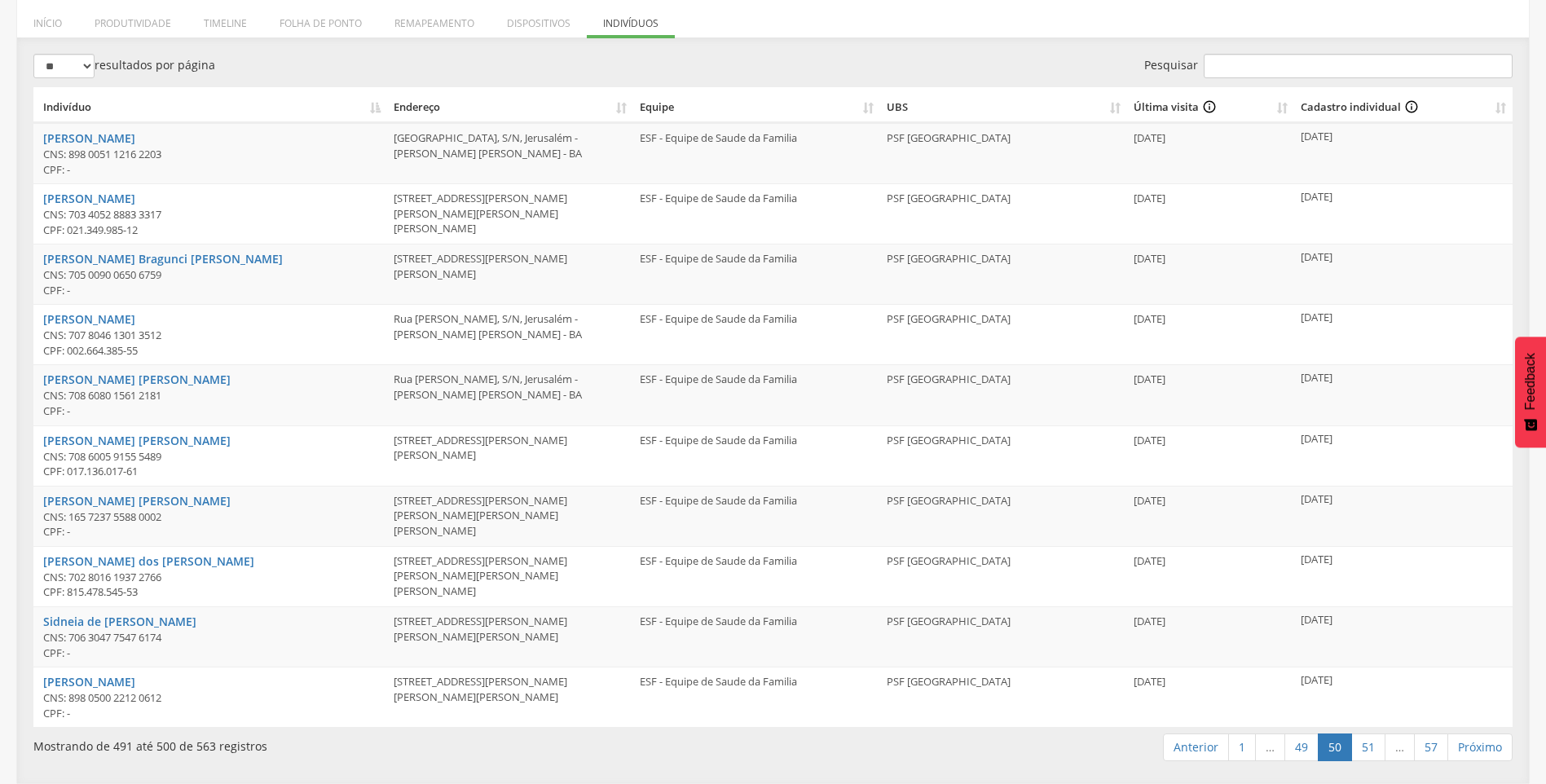
click at [1371, 751] on link "51" at bounding box center [1367, 747] width 34 height 28
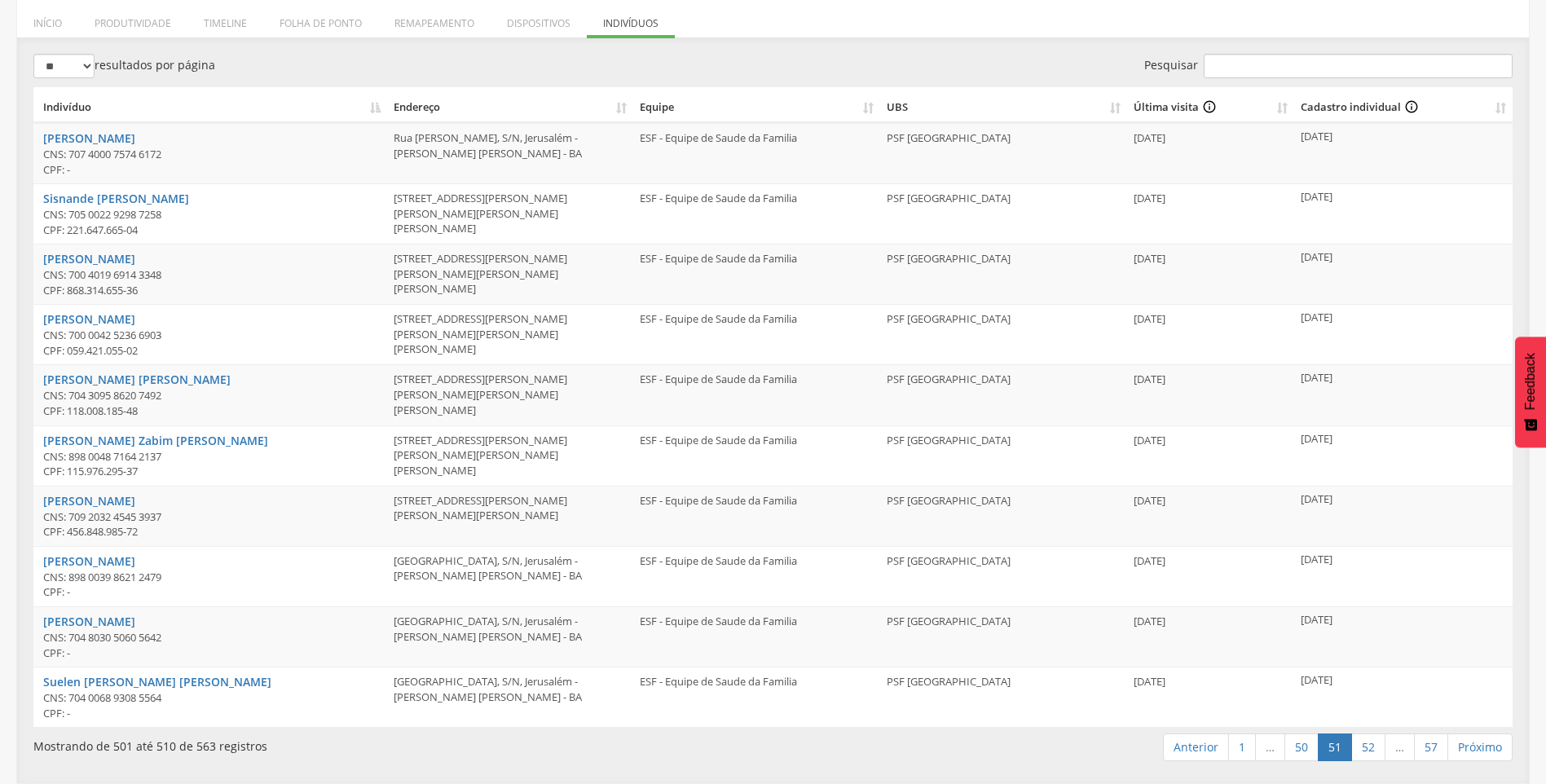
click at [1371, 751] on link "52" at bounding box center [1367, 747] width 34 height 28
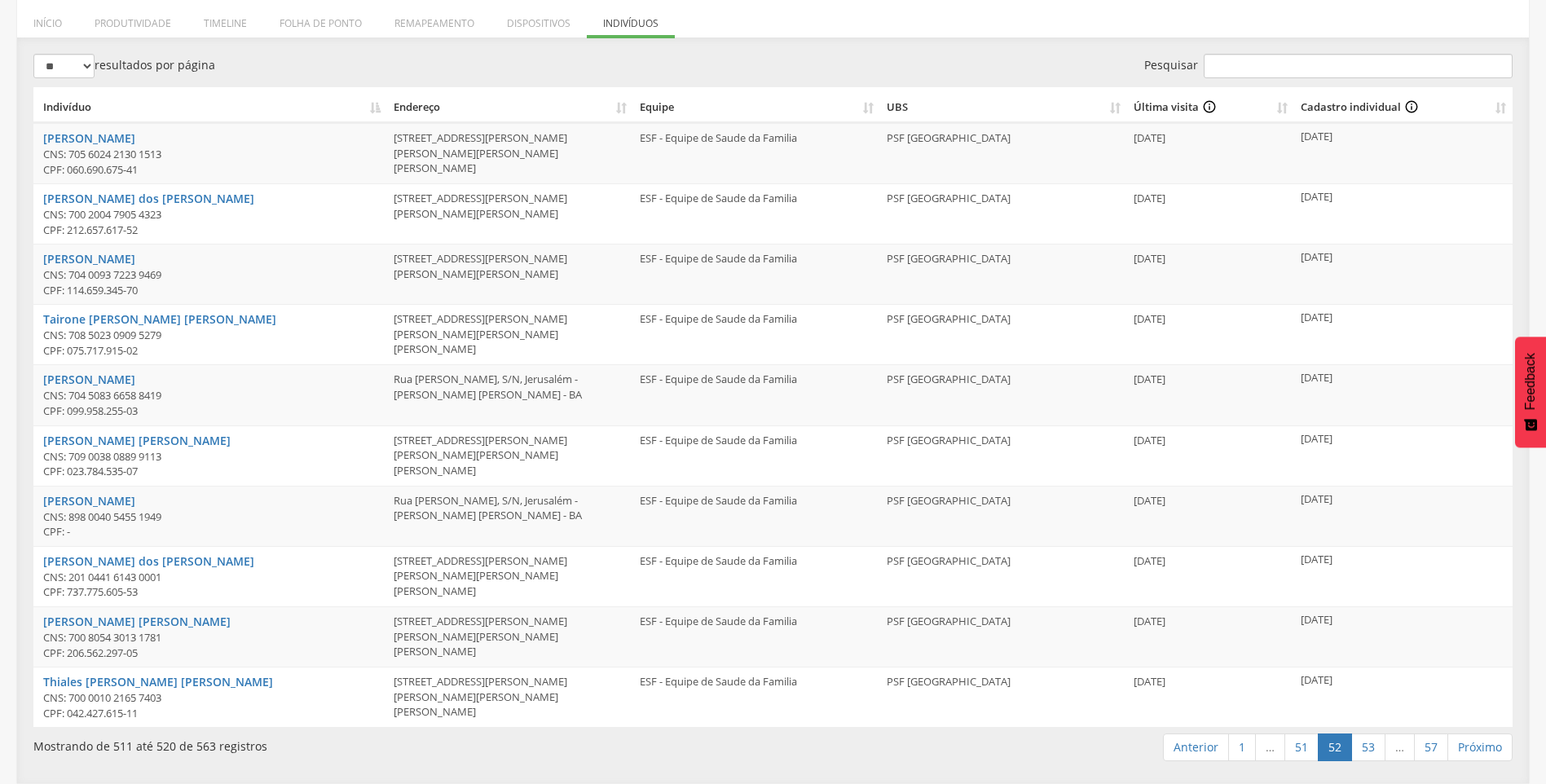
click at [1371, 751] on link "53" at bounding box center [1367, 747] width 34 height 28
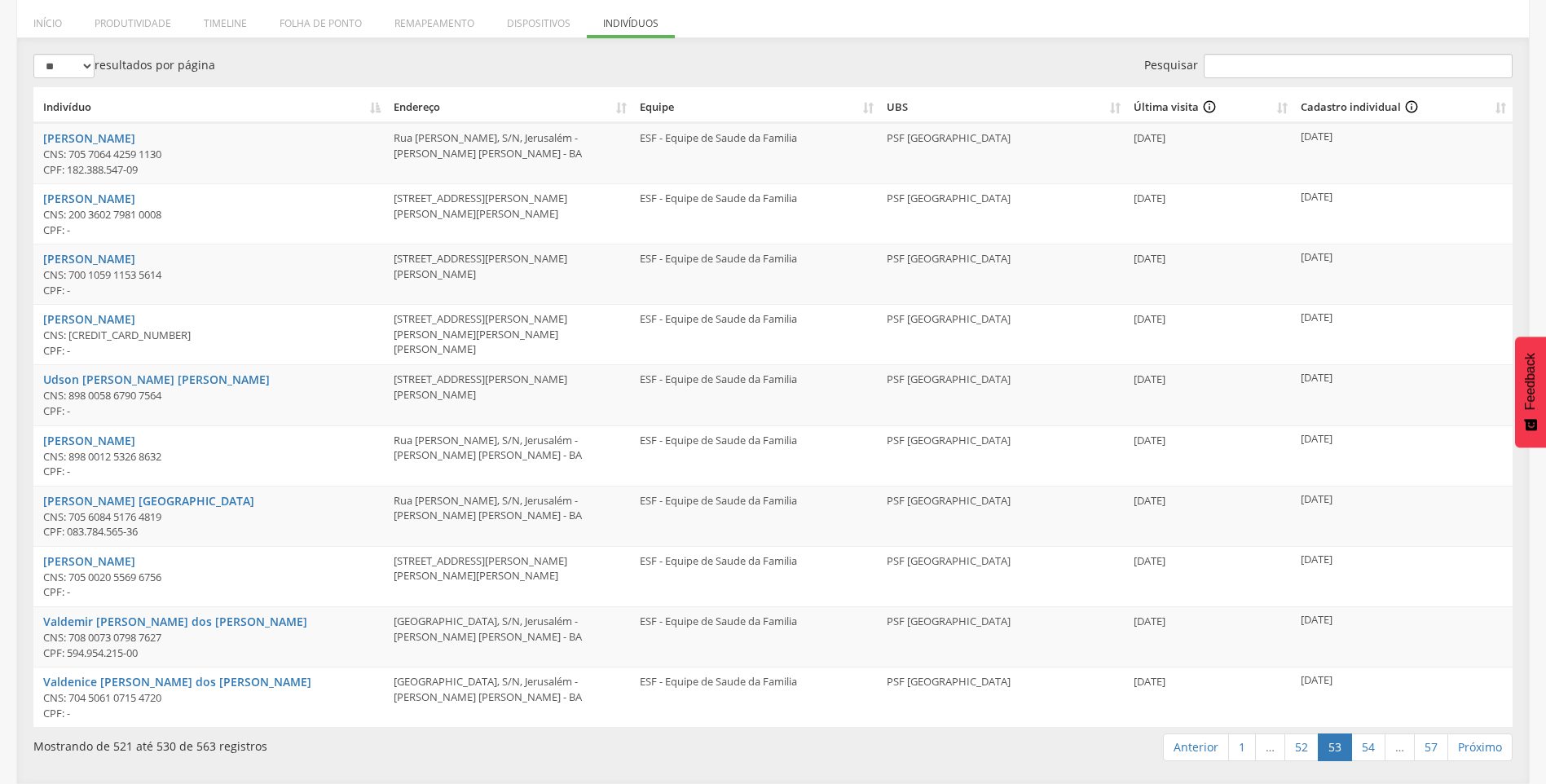
click at [1371, 751] on link "54" at bounding box center [1367, 747] width 34 height 28
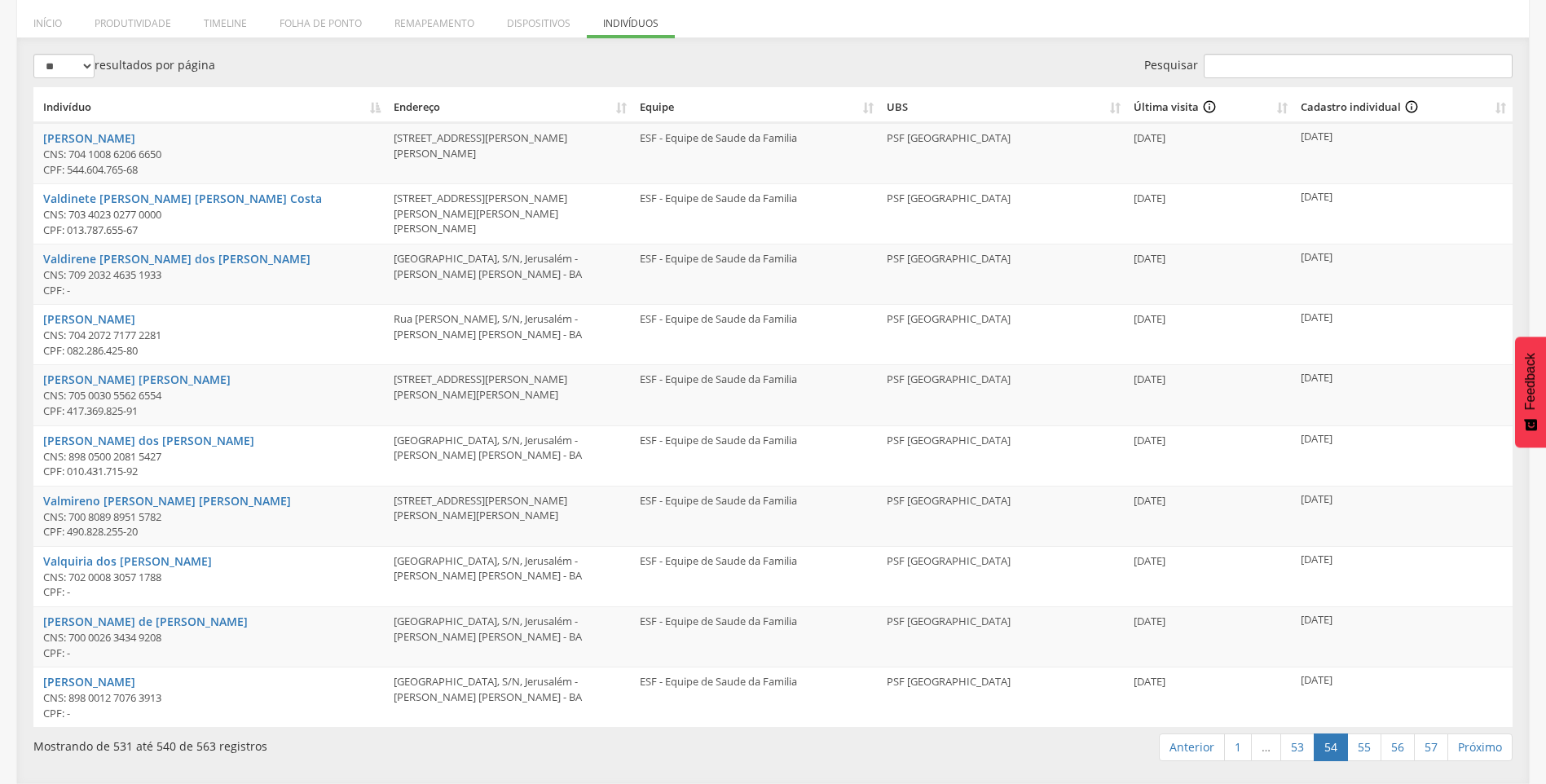
click at [1371, 751] on link "55" at bounding box center [1364, 747] width 34 height 28
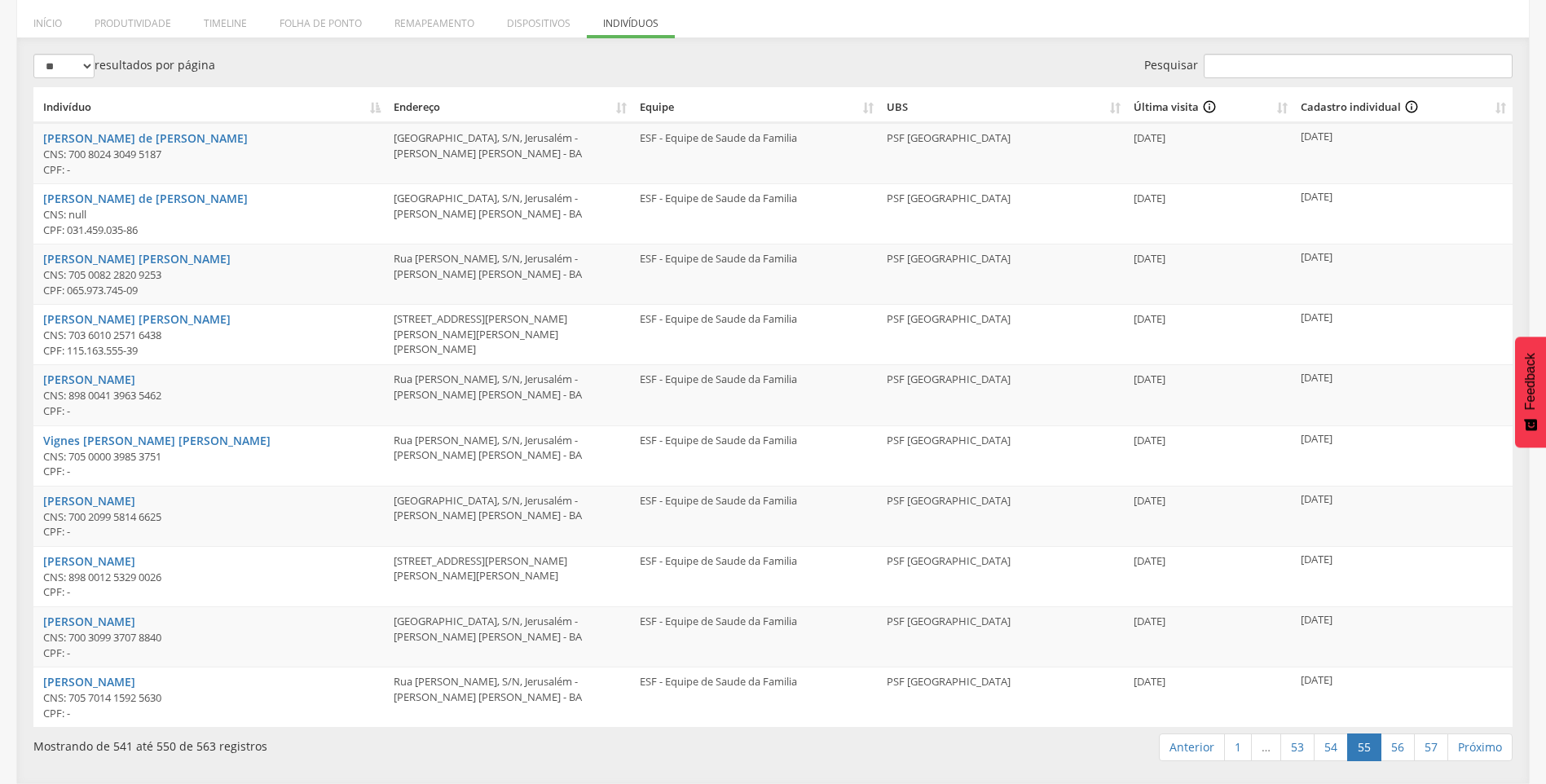
click at [1371, 751] on link "55" at bounding box center [1364, 747] width 34 height 28
click at [1364, 749] on link "55" at bounding box center [1364, 747] width 34 height 28
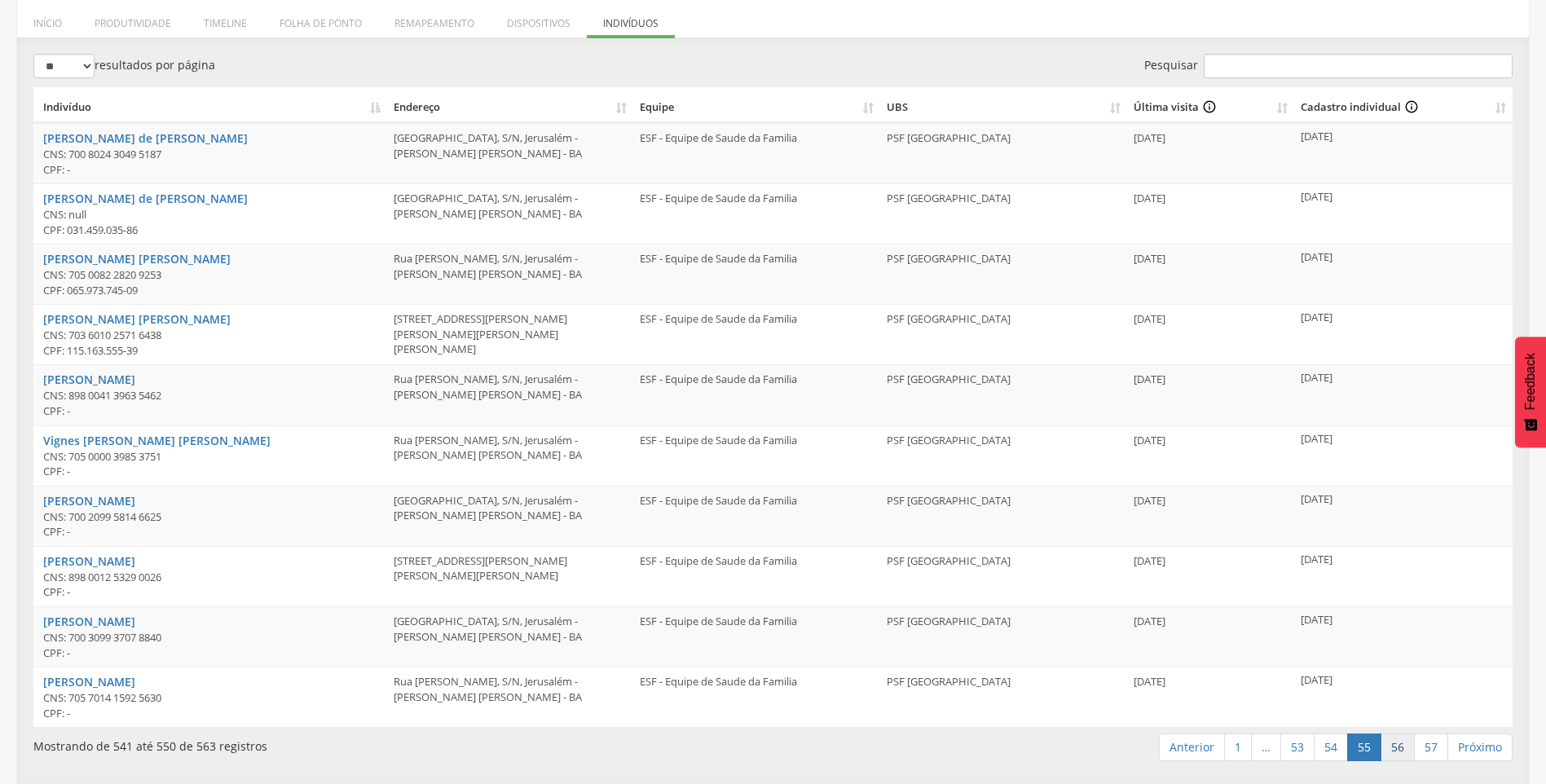
click at [1393, 749] on link "56" at bounding box center [1397, 747] width 34 height 28
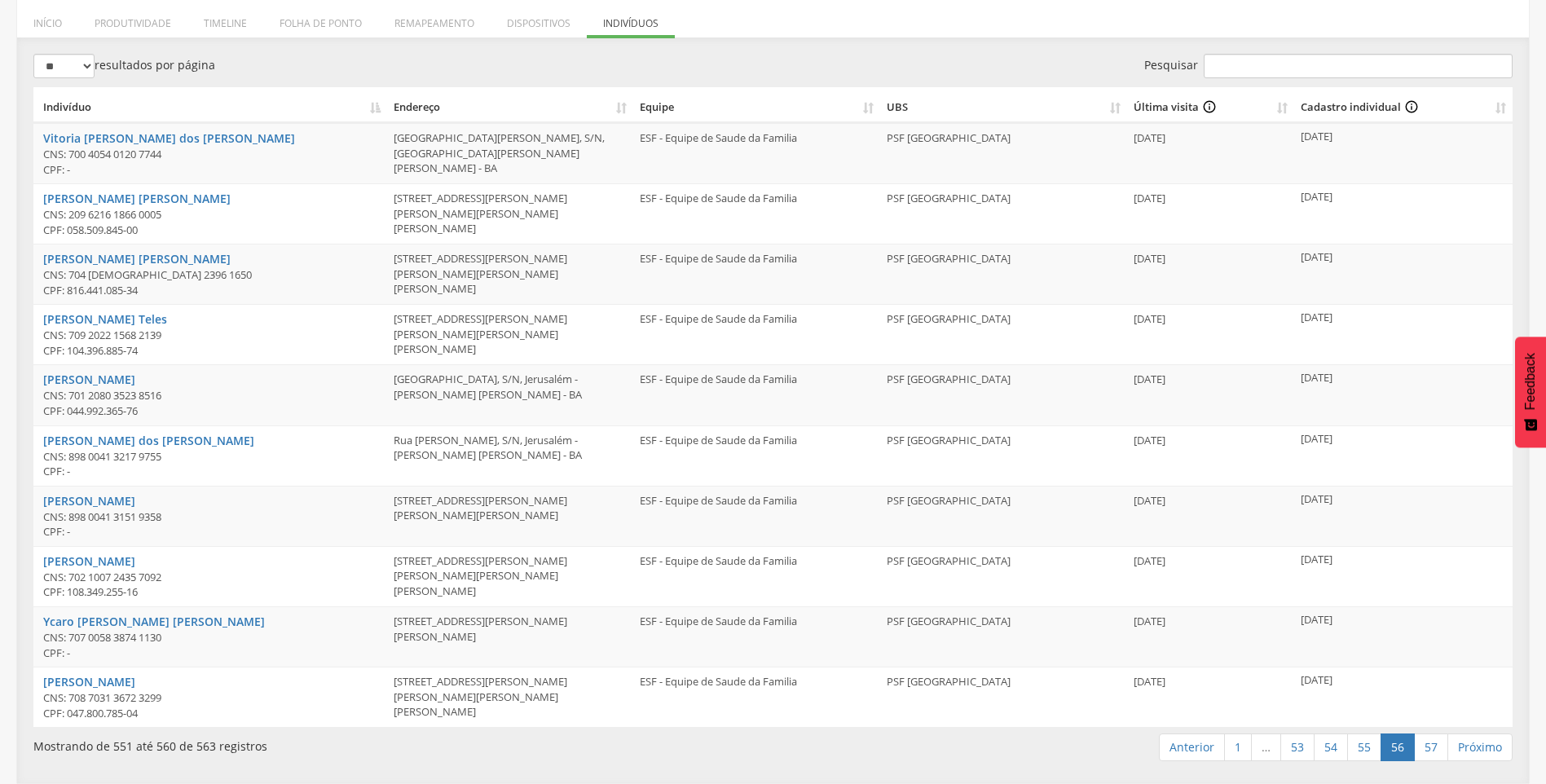
click at [1393, 749] on link "56" at bounding box center [1397, 747] width 34 height 28
click at [1426, 749] on link "57" at bounding box center [1430, 747] width 34 height 28
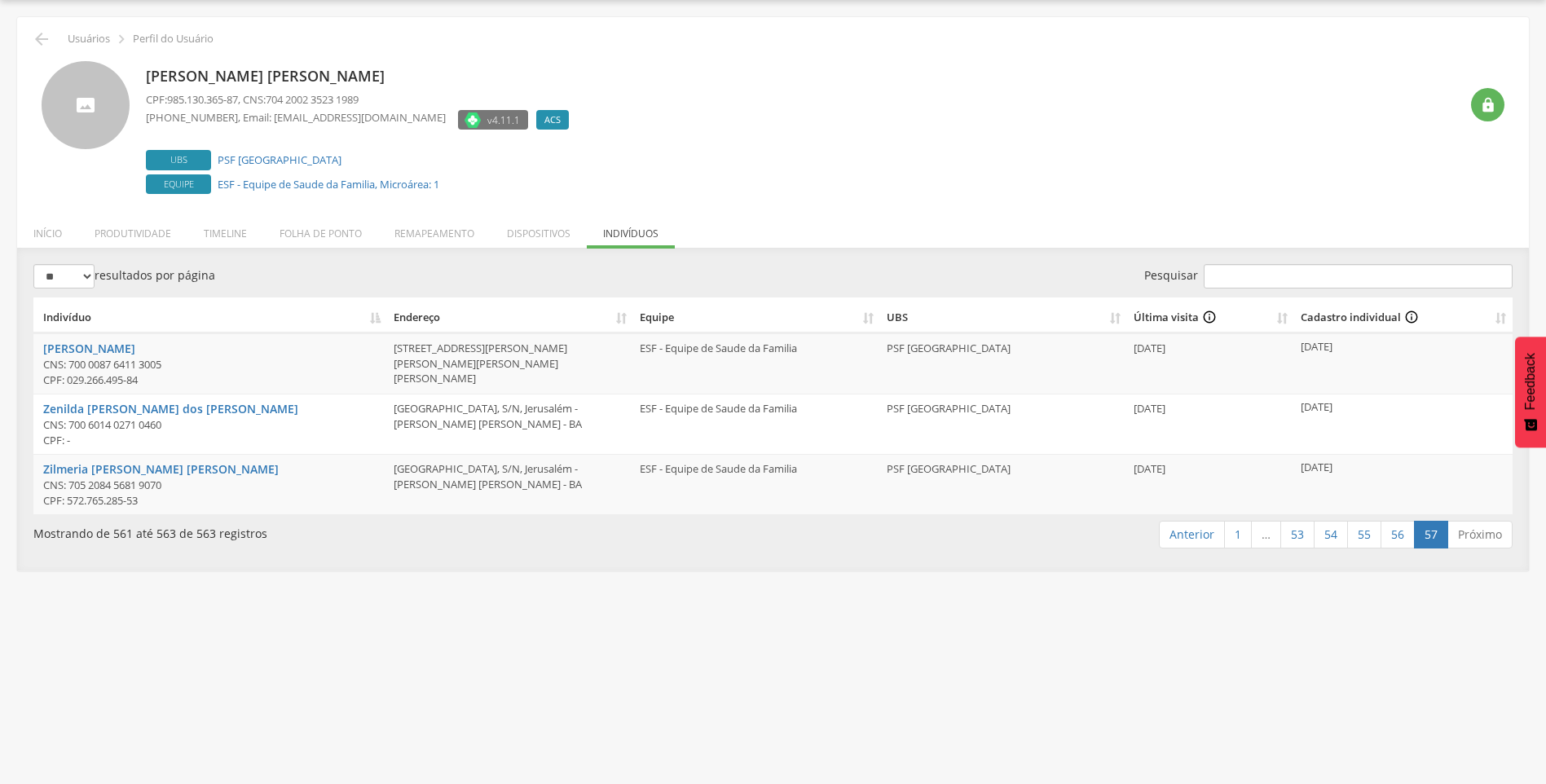
scroll to position [49, 0]
click at [1438, 538] on link "57" at bounding box center [1430, 535] width 34 height 28
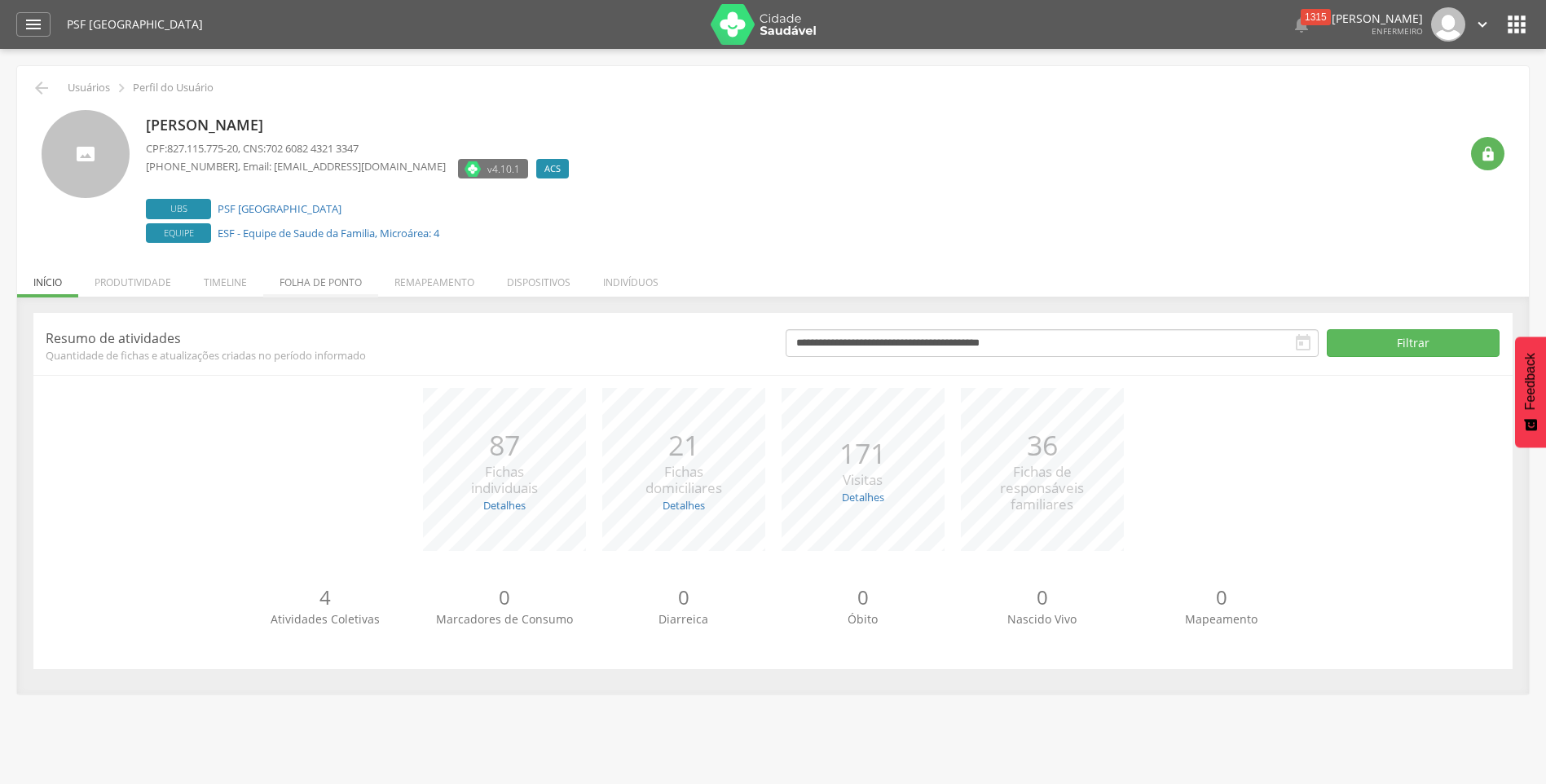
click at [305, 283] on li "Folha de ponto" at bounding box center [320, 279] width 115 height 39
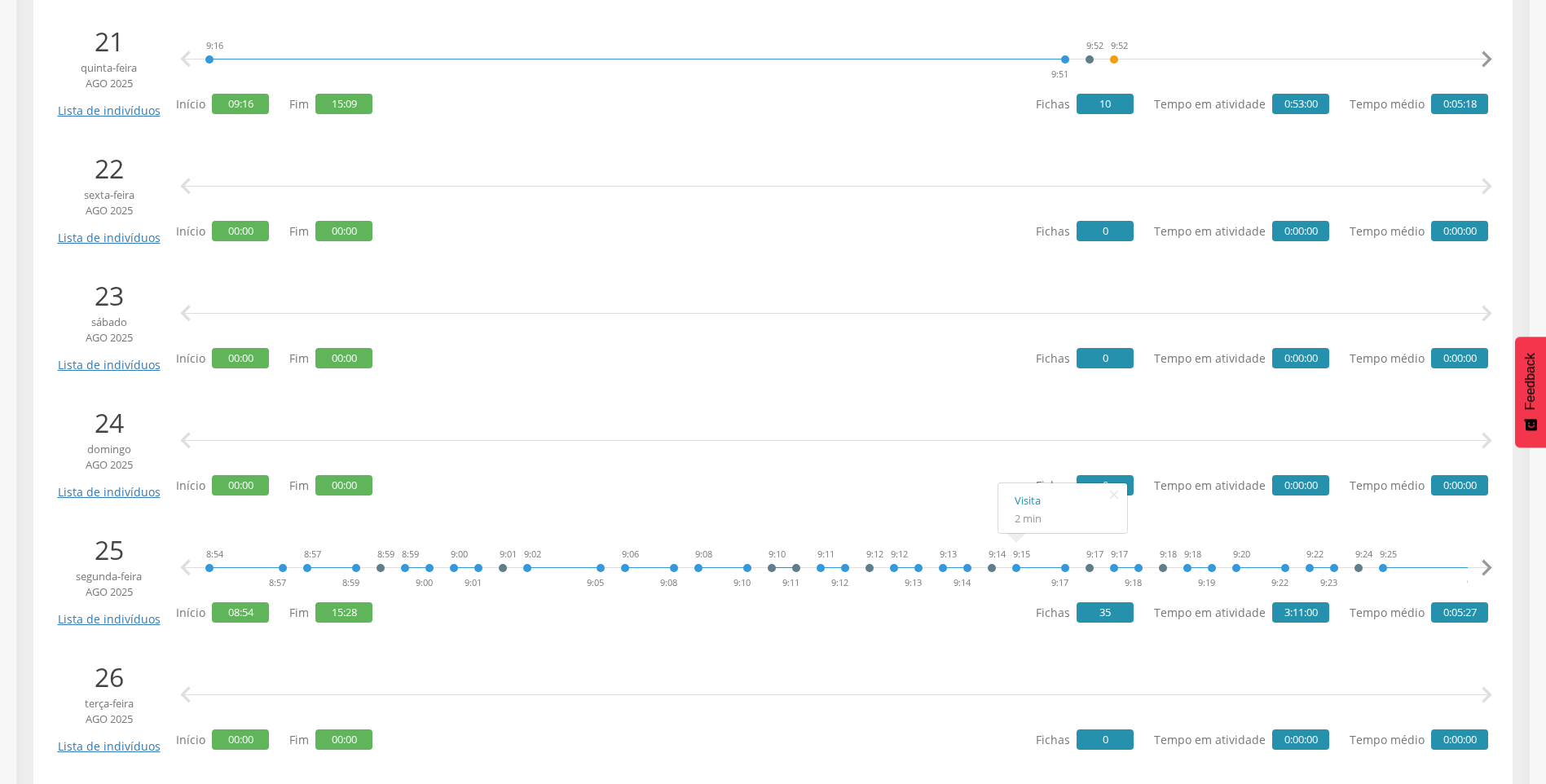
scroll to position [2852, 0]
